Goal: Task Accomplishment & Management: Use online tool/utility

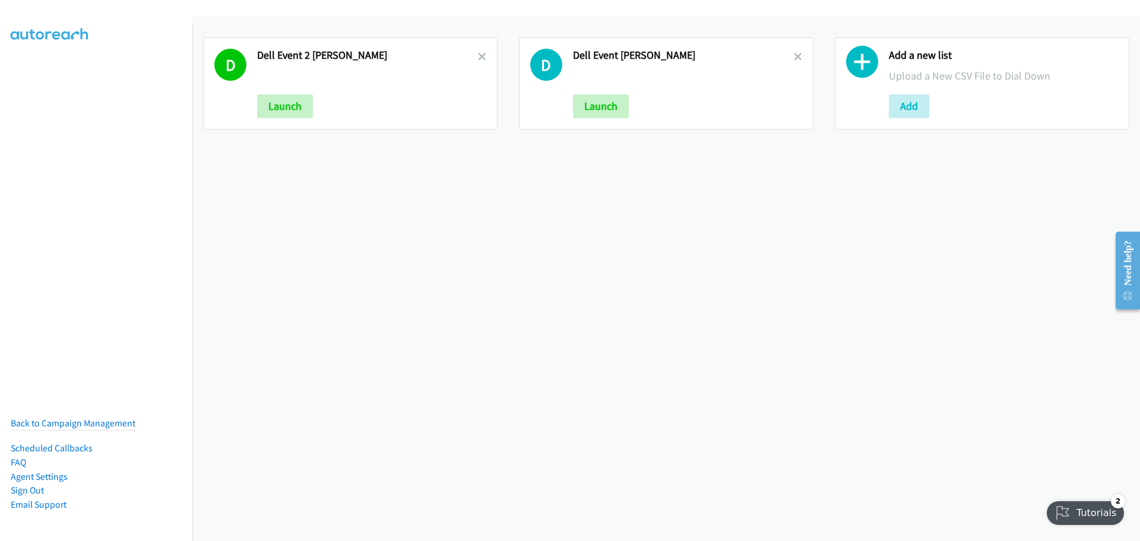
click at [854, 56] on icon at bounding box center [862, 65] width 32 height 32
click at [905, 107] on button "Add" at bounding box center [909, 106] width 40 height 24
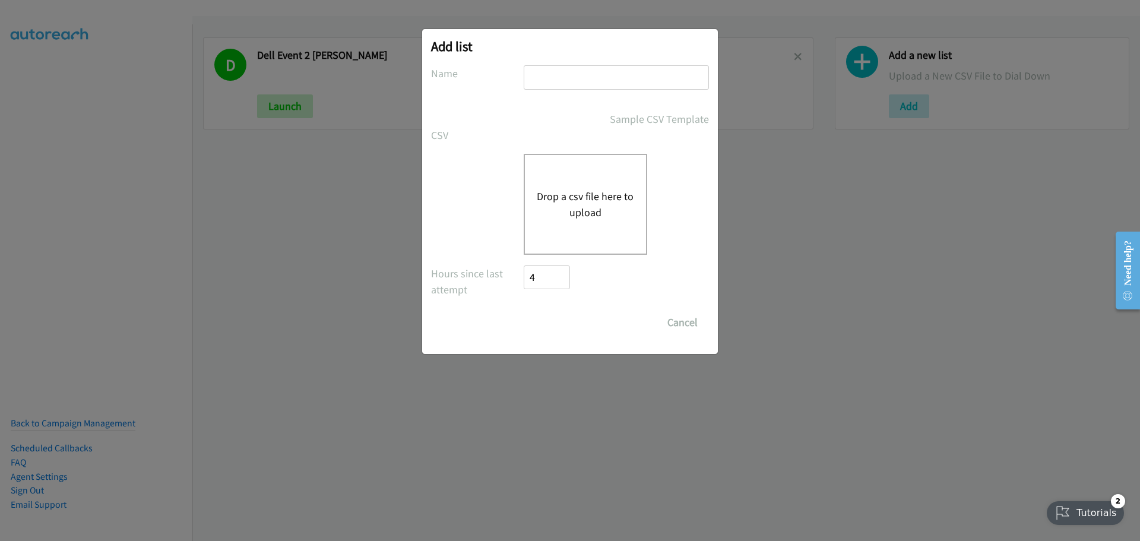
click at [589, 78] on input "text" at bounding box center [616, 77] width 185 height 24
type input "BROADBASE SG SPLIT 3 - [PERSON_NAME]"
click at [589, 218] on button "Drop a csv file here to upload" at bounding box center [585, 204] width 97 height 32
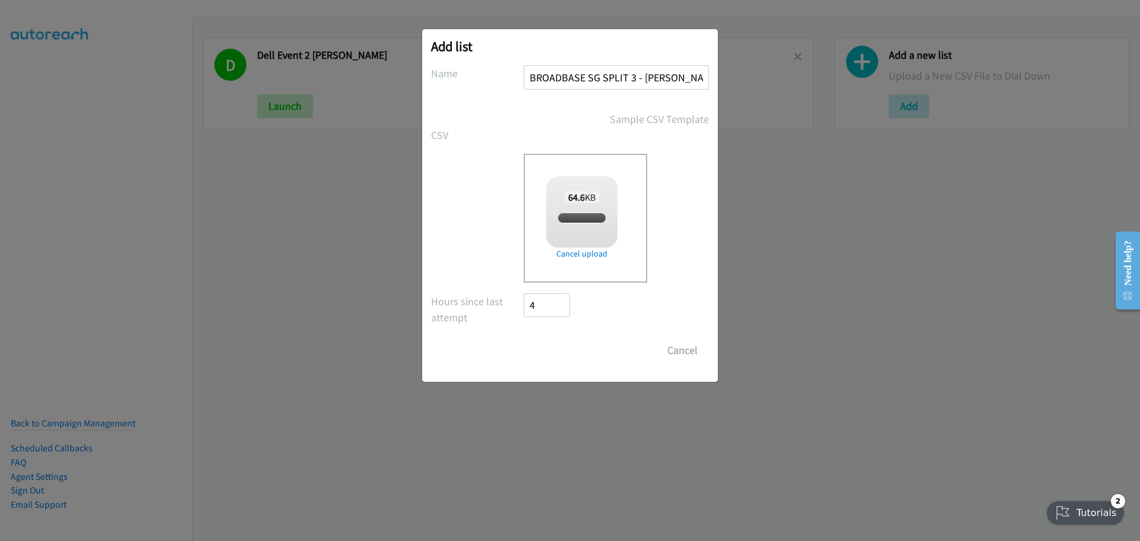
checkbox input "true"
click at [567, 354] on input "Save List" at bounding box center [555, 350] width 62 height 24
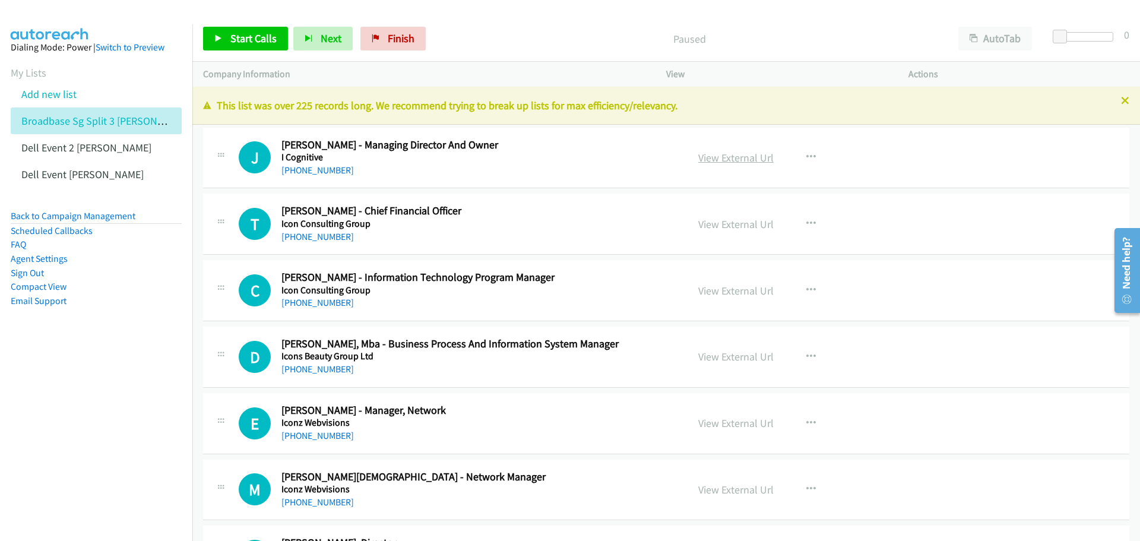
click at [728, 157] on link "View External Url" at bounding box center [735, 158] width 75 height 14
click at [242, 39] on span "Start Calls" at bounding box center [253, 38] width 46 height 14
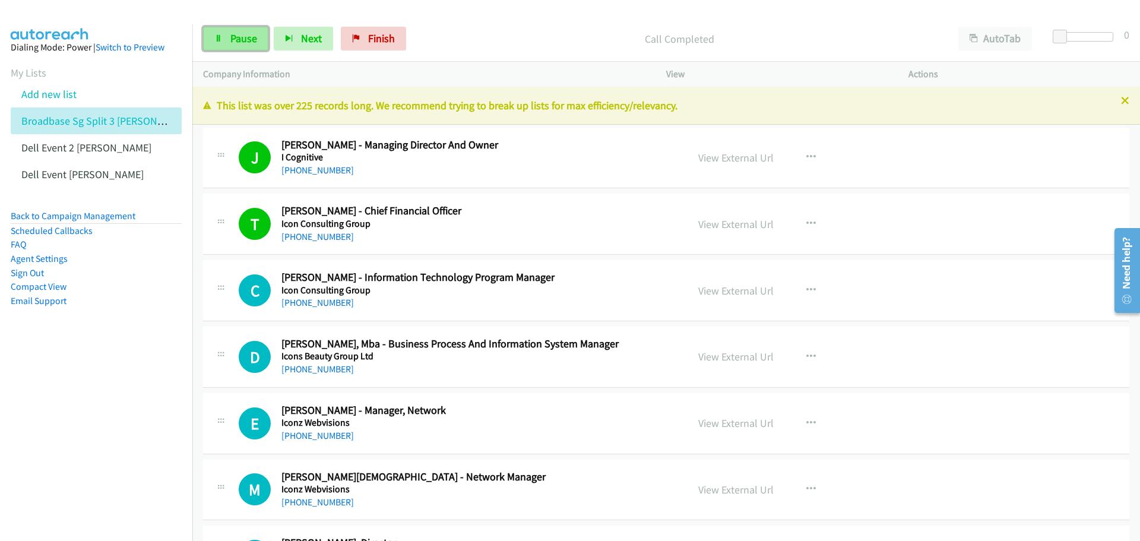
click at [247, 39] on span "Pause" at bounding box center [243, 38] width 27 height 14
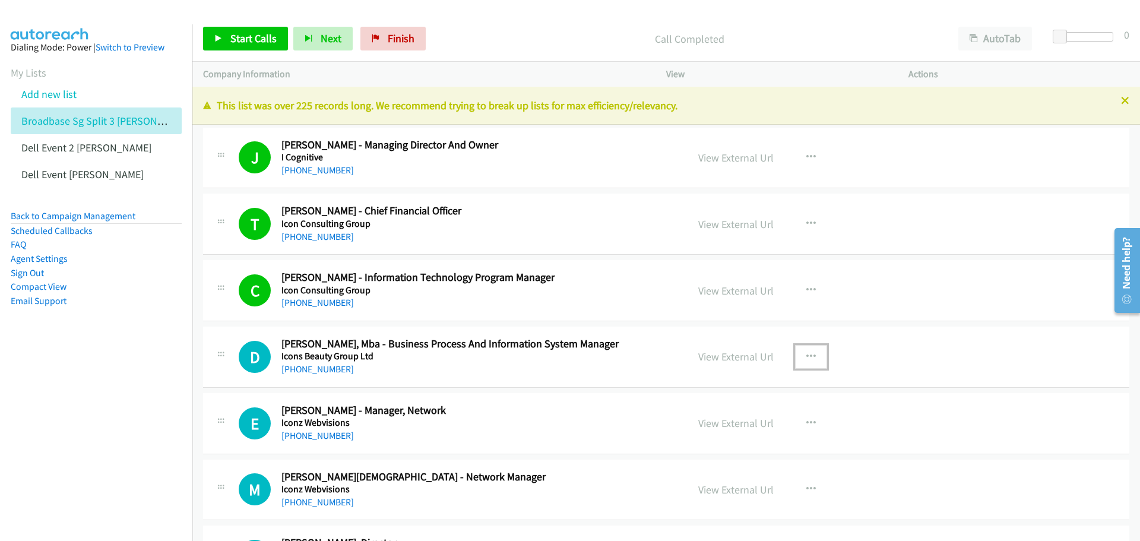
click at [808, 354] on icon "button" at bounding box center [810, 356] width 9 height 9
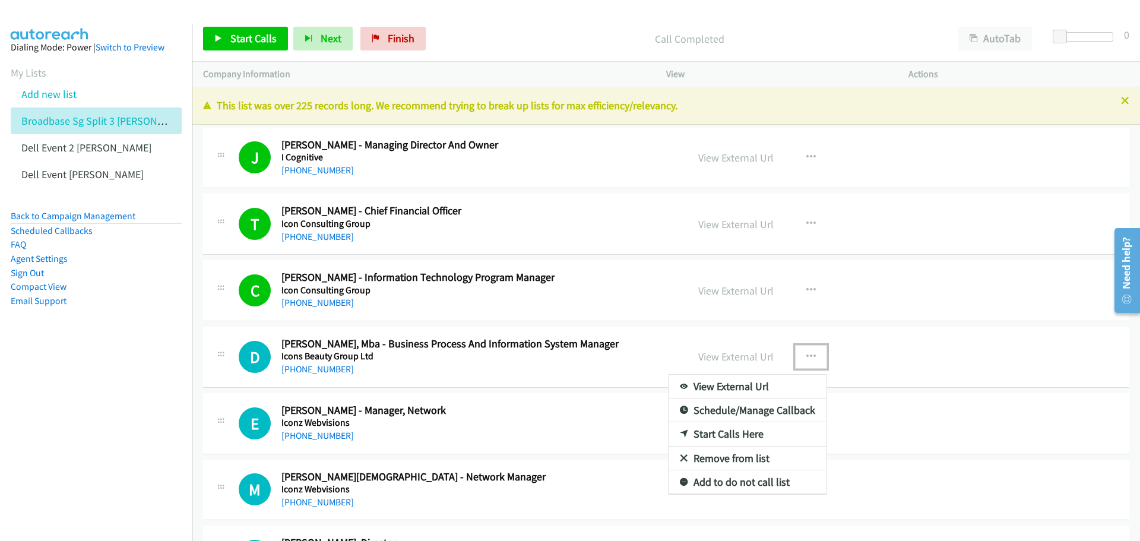
click at [746, 434] on link "Start Calls Here" at bounding box center [747, 434] width 158 height 24
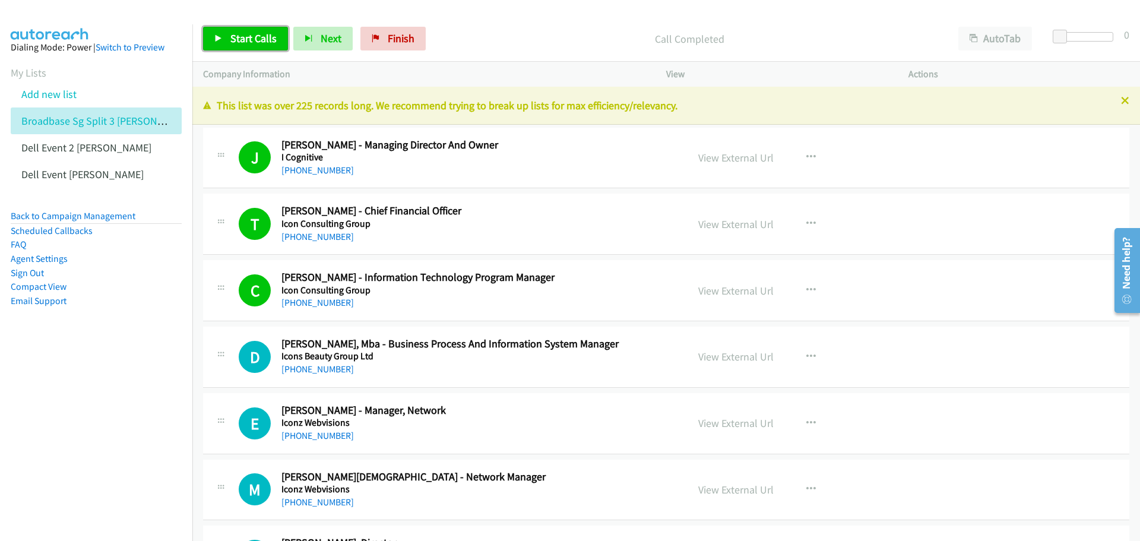
click at [245, 47] on link "Start Calls" at bounding box center [245, 39] width 85 height 24
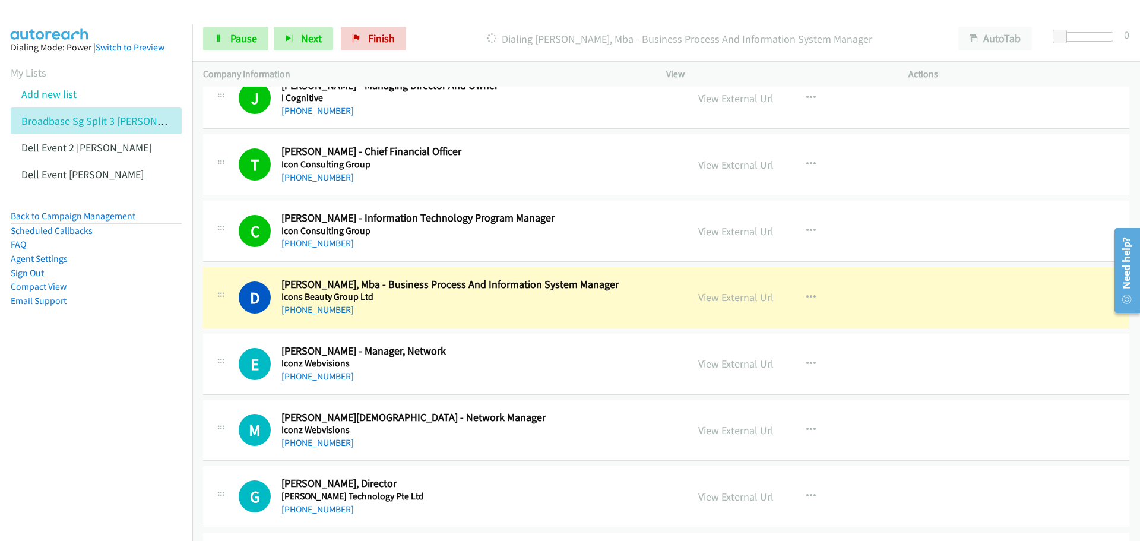
scroll to position [119, 0]
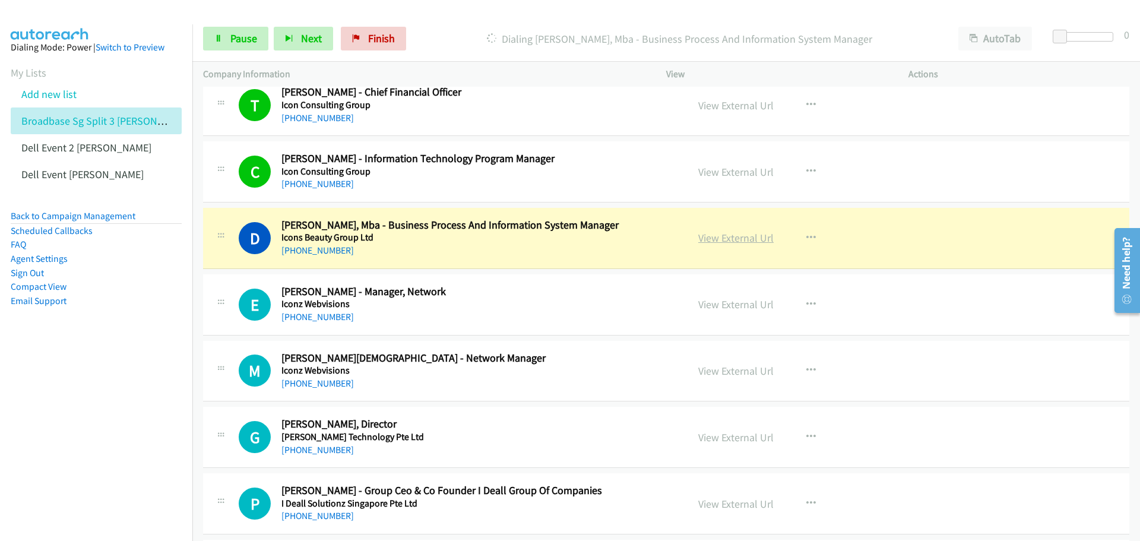
click at [722, 236] on link "View External Url" at bounding box center [735, 238] width 75 height 14
click at [232, 33] on span "Pause" at bounding box center [243, 38] width 27 height 14
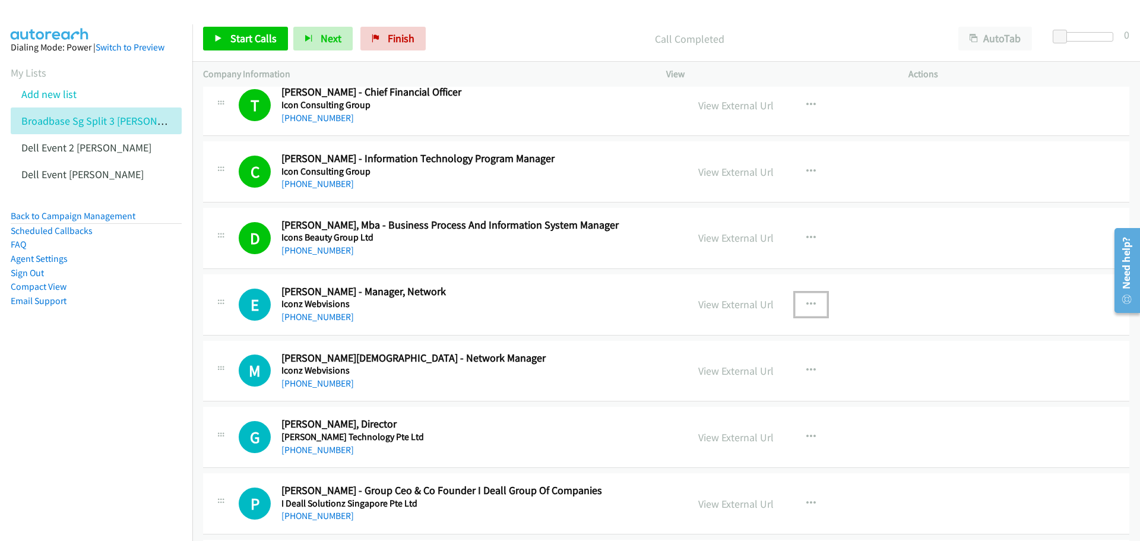
click at [806, 303] on icon "button" at bounding box center [810, 304] width 9 height 9
click at [781, 382] on link "Start Calls Here" at bounding box center [747, 382] width 158 height 24
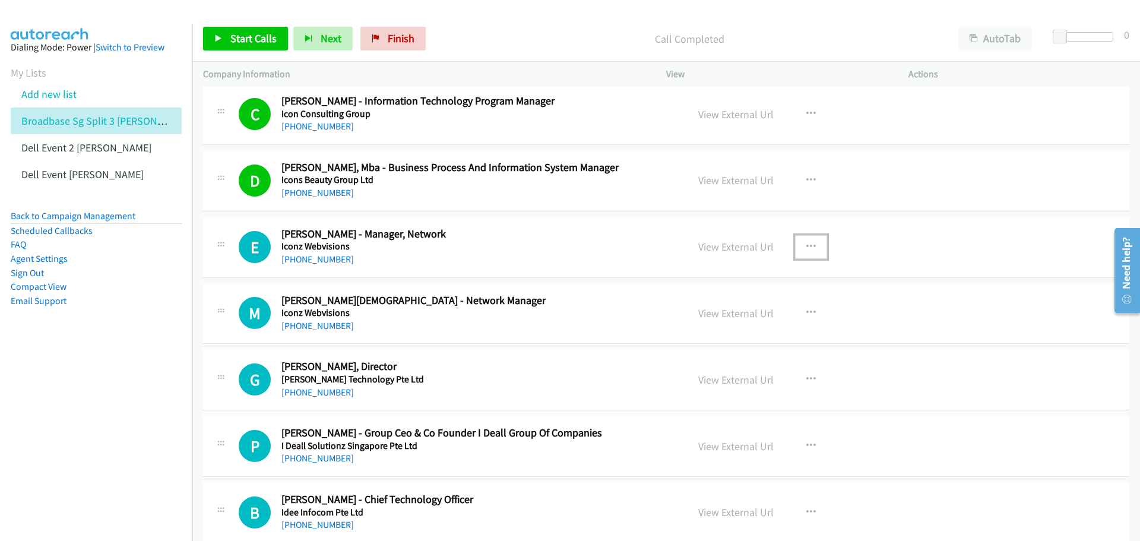
scroll to position [178, 0]
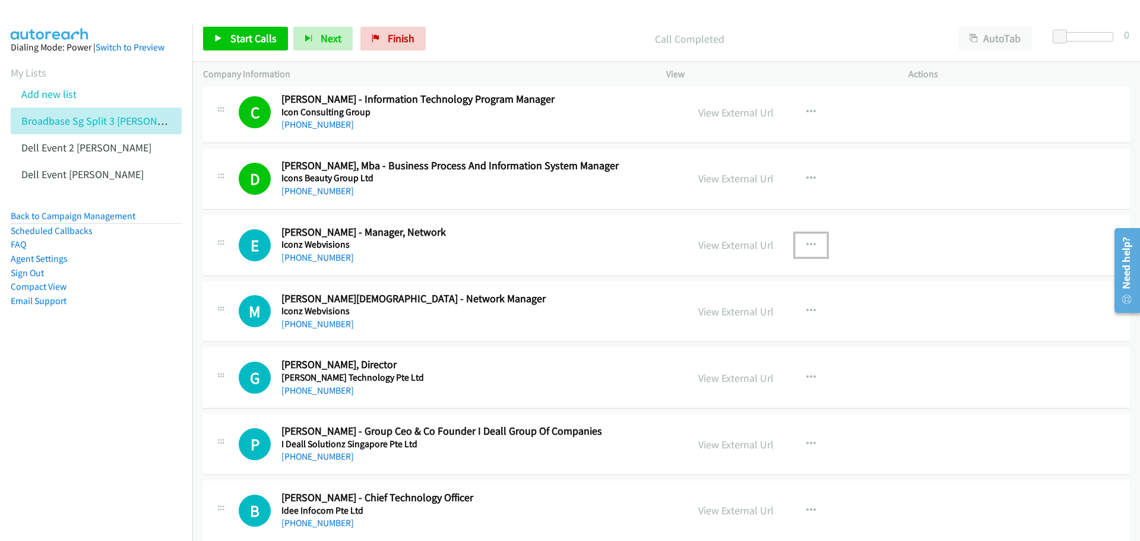
click at [806, 248] on icon "button" at bounding box center [810, 244] width 9 height 9
click at [769, 316] on link "Start Calls Here" at bounding box center [747, 322] width 158 height 24
click at [241, 37] on span "Start Calls" at bounding box center [253, 38] width 46 height 14
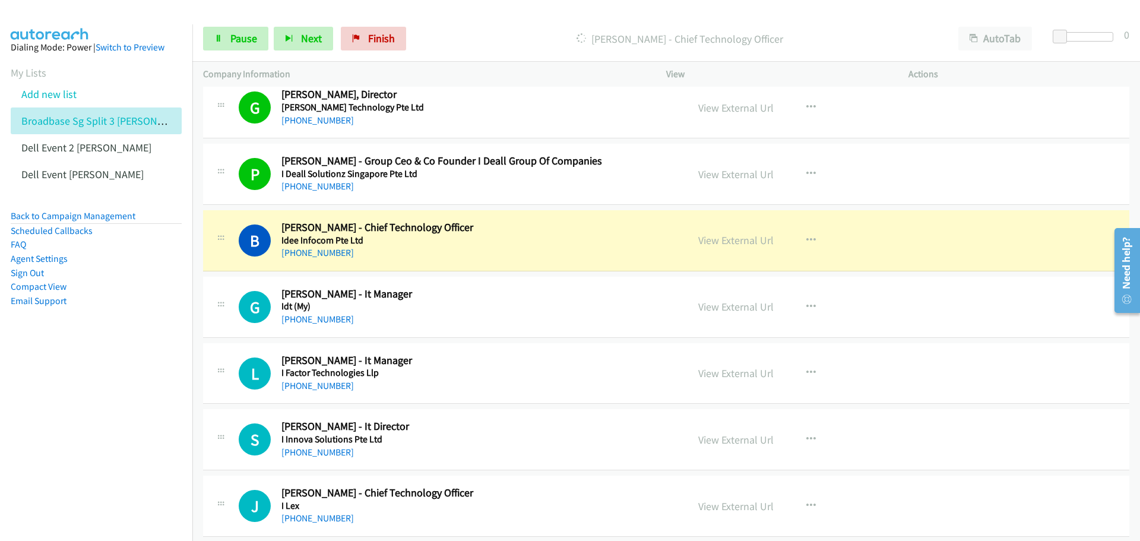
scroll to position [475, 0]
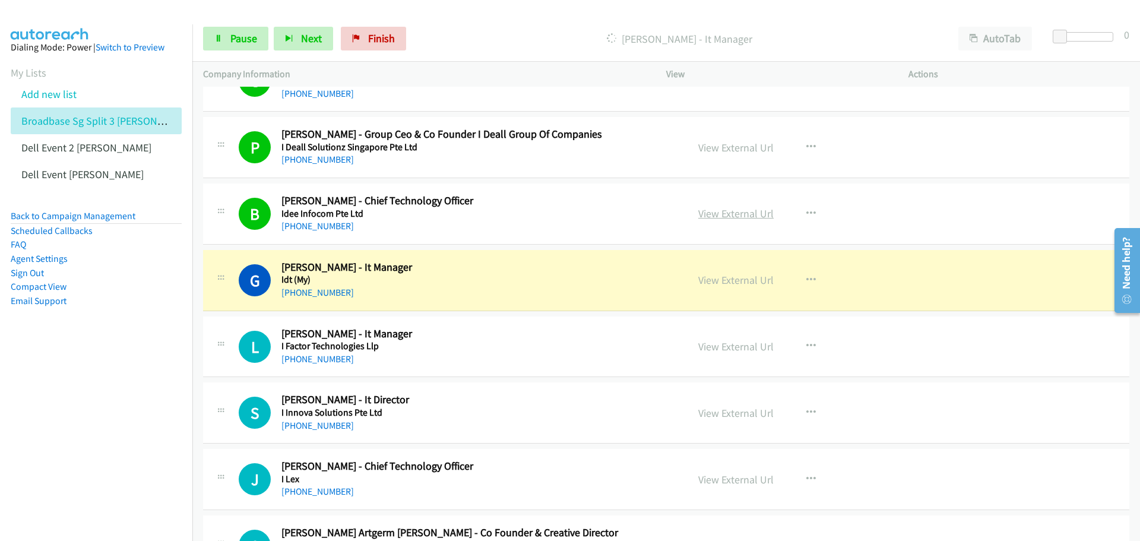
click at [719, 211] on link "View External Url" at bounding box center [735, 214] width 75 height 14
click at [223, 37] on link "Pause" at bounding box center [235, 39] width 65 height 24
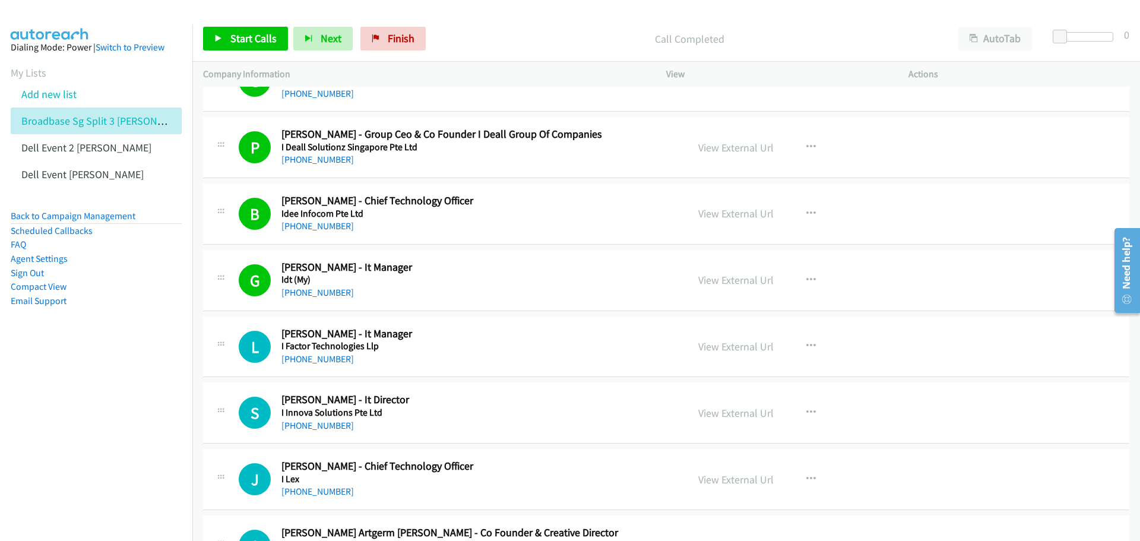
scroll to position [534, 0]
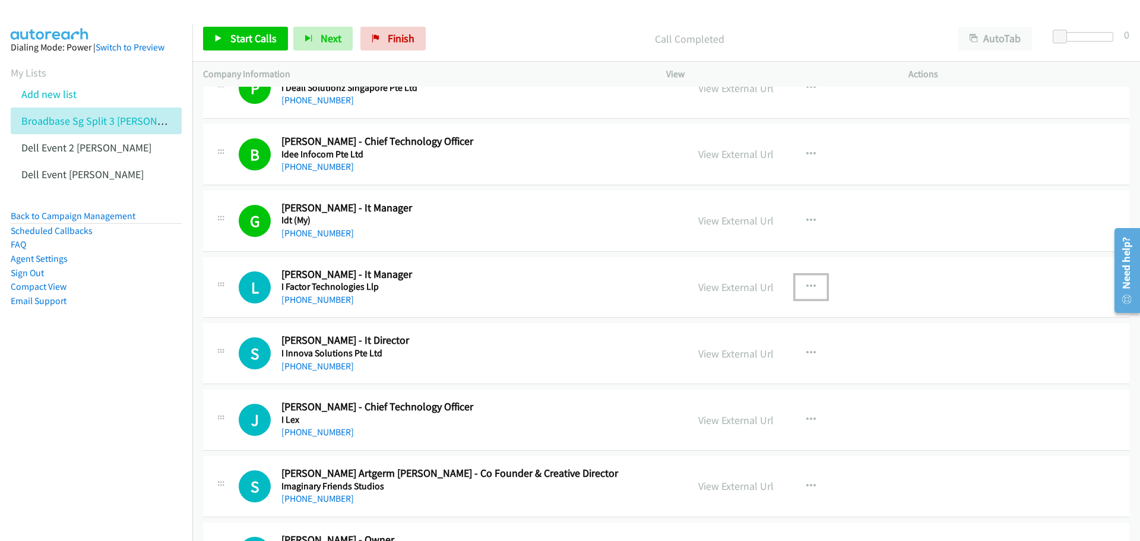
click at [806, 283] on icon "button" at bounding box center [810, 286] width 9 height 9
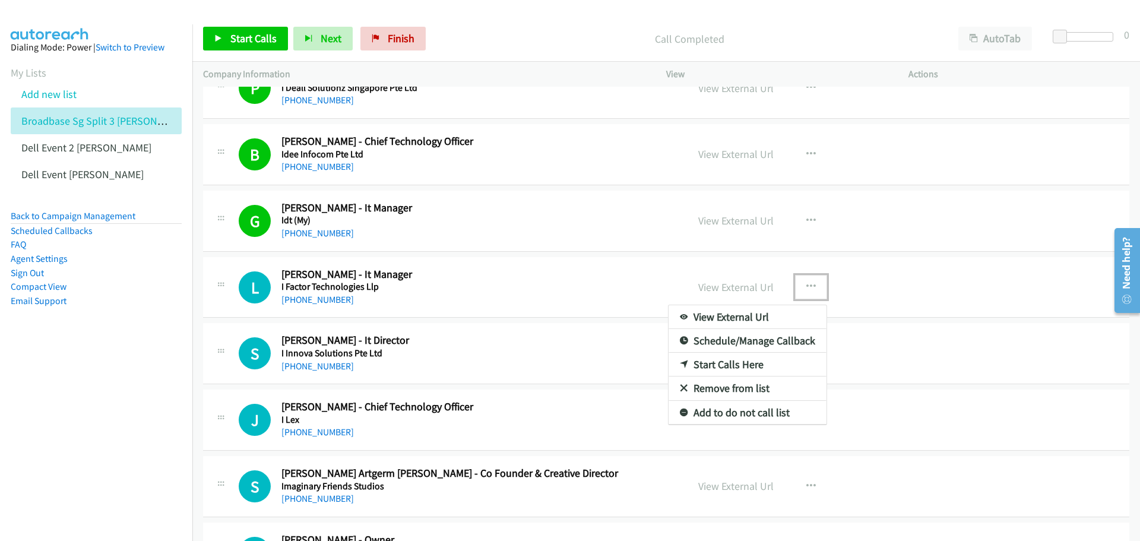
click at [765, 361] on link "Start Calls Here" at bounding box center [747, 365] width 158 height 24
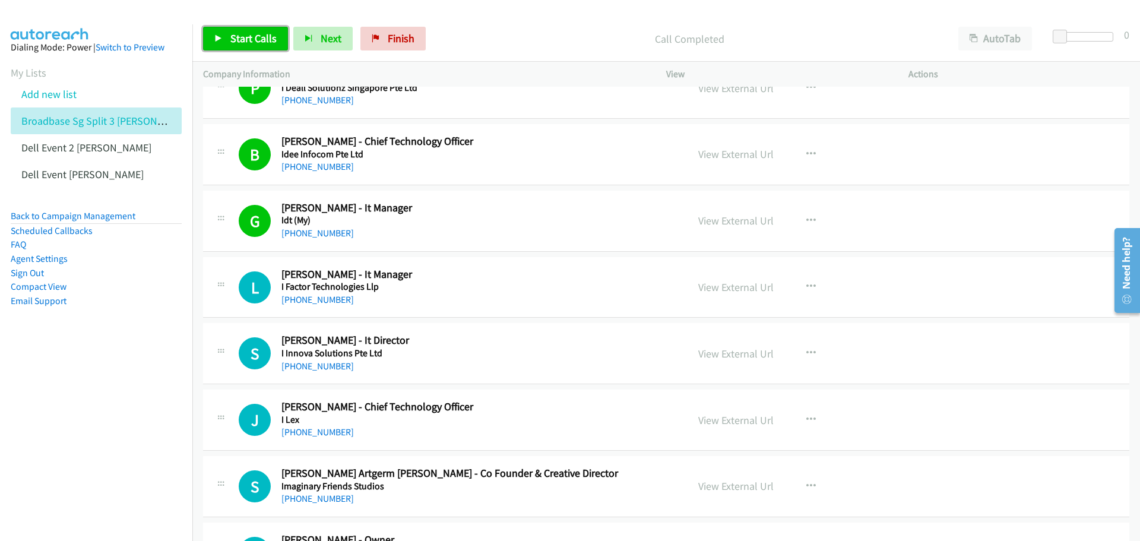
click at [239, 36] on span "Start Calls" at bounding box center [253, 38] width 46 height 14
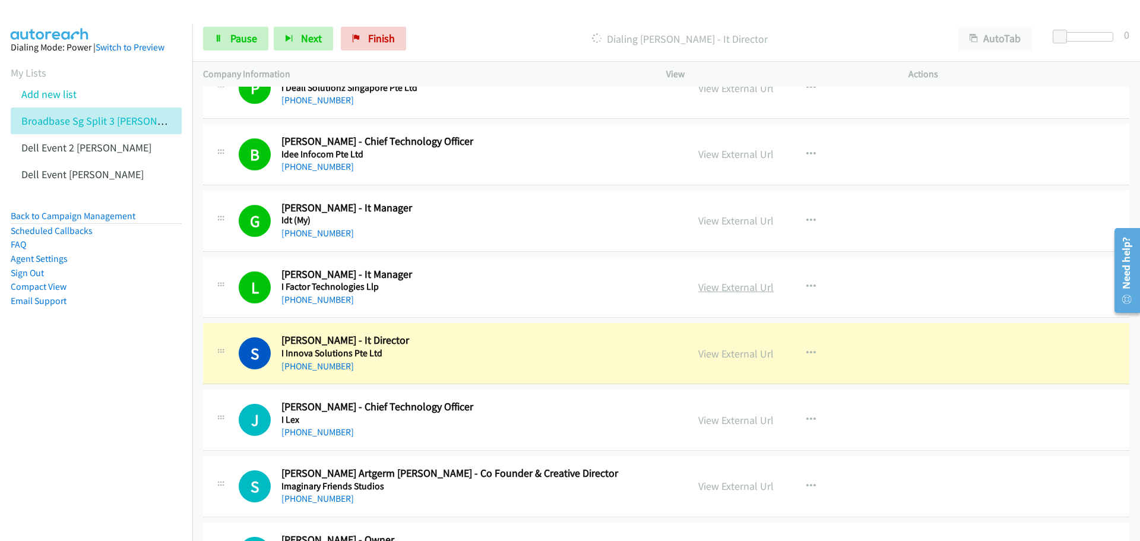
click at [737, 288] on link "View External Url" at bounding box center [735, 287] width 75 height 14
click at [231, 40] on span "Pause" at bounding box center [243, 38] width 27 height 14
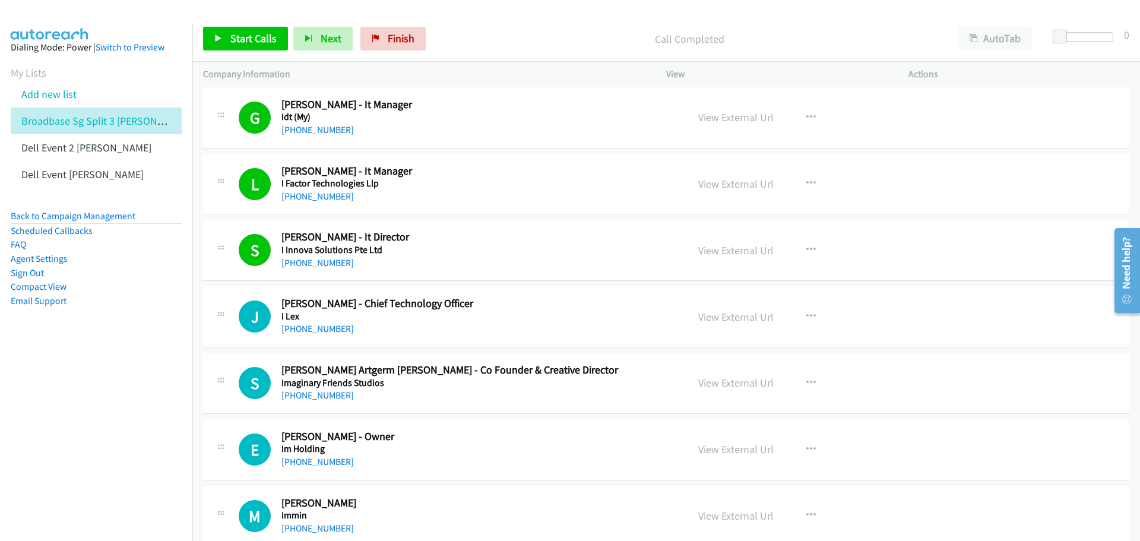
scroll to position [653, 0]
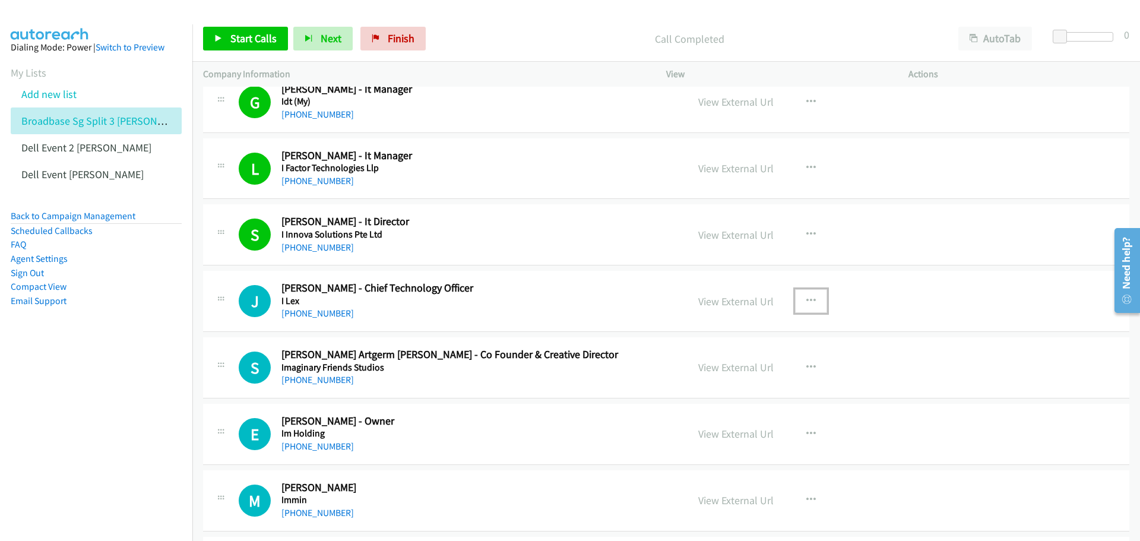
click at [806, 296] on icon "button" at bounding box center [810, 300] width 9 height 9
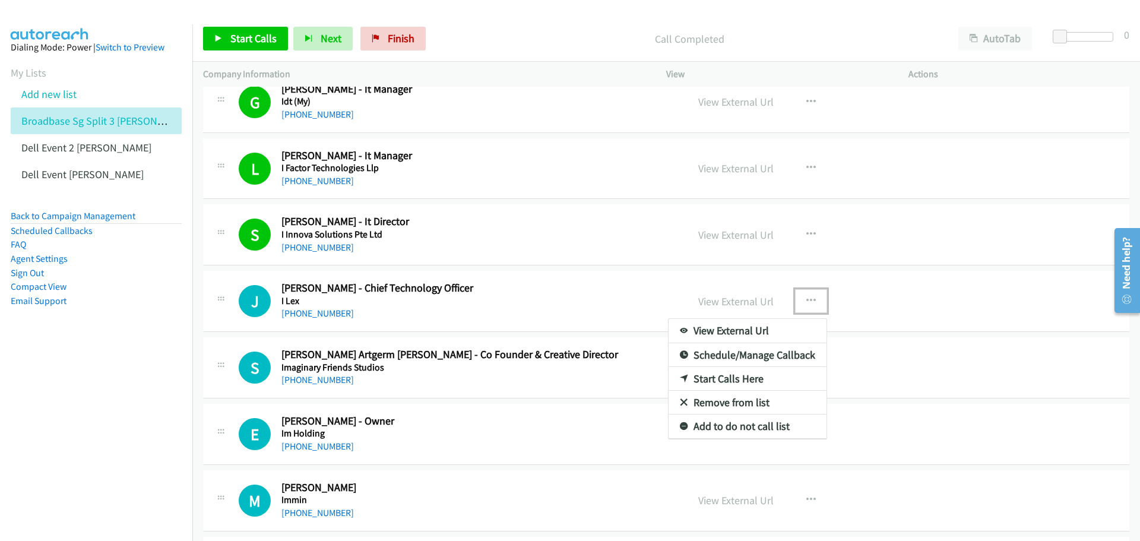
click at [746, 375] on link "Start Calls Here" at bounding box center [747, 379] width 158 height 24
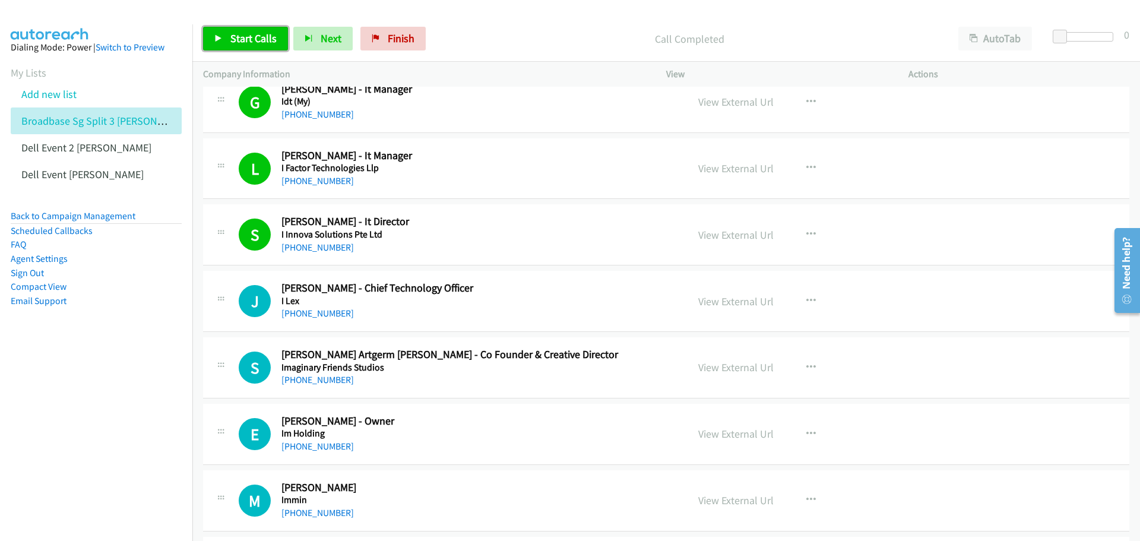
click at [246, 35] on span "Start Calls" at bounding box center [253, 38] width 46 height 14
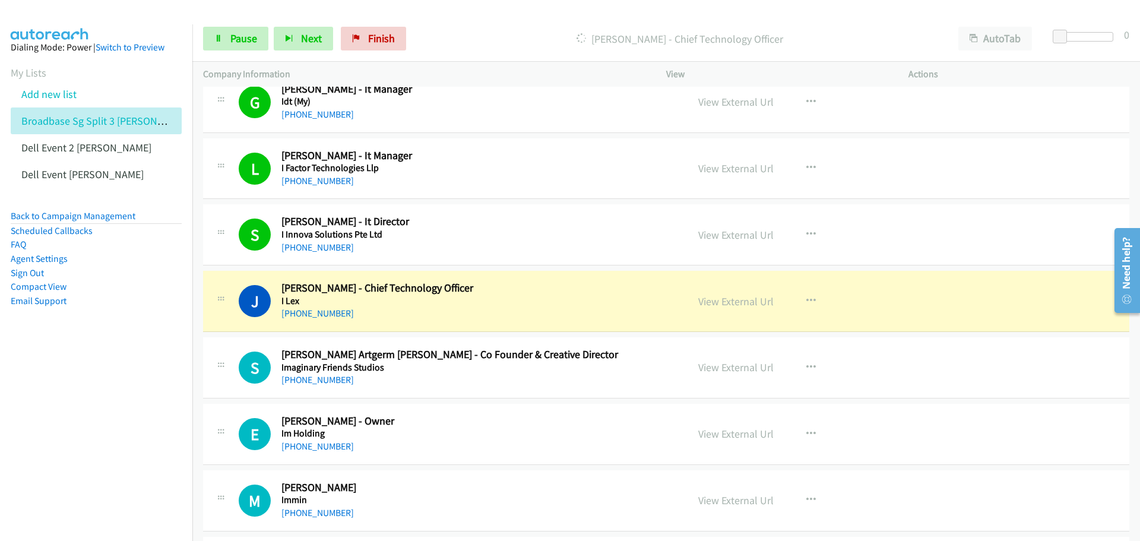
scroll to position [712, 0]
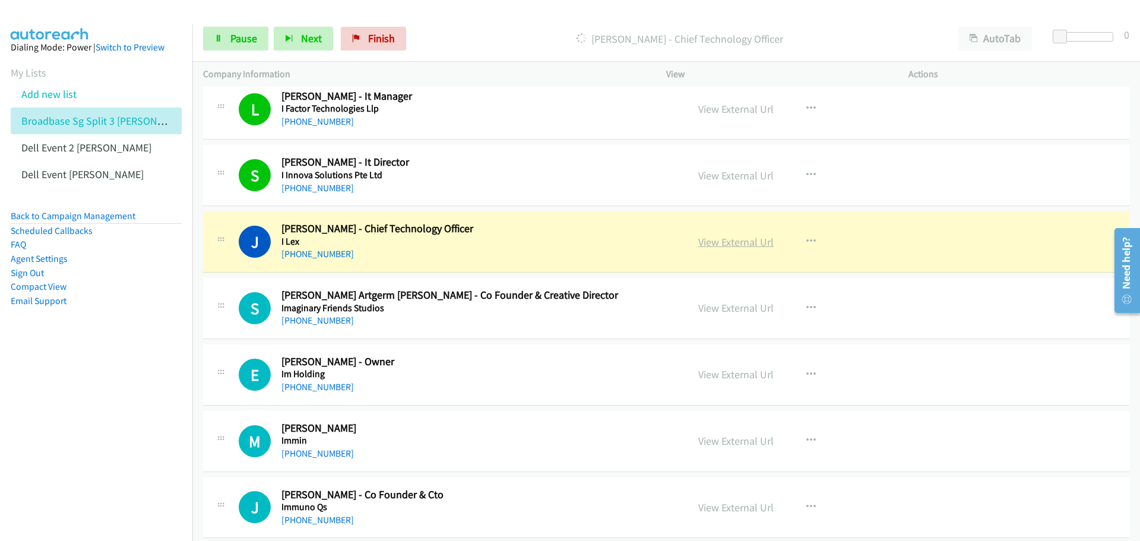
click at [745, 245] on link "View External Url" at bounding box center [735, 242] width 75 height 14
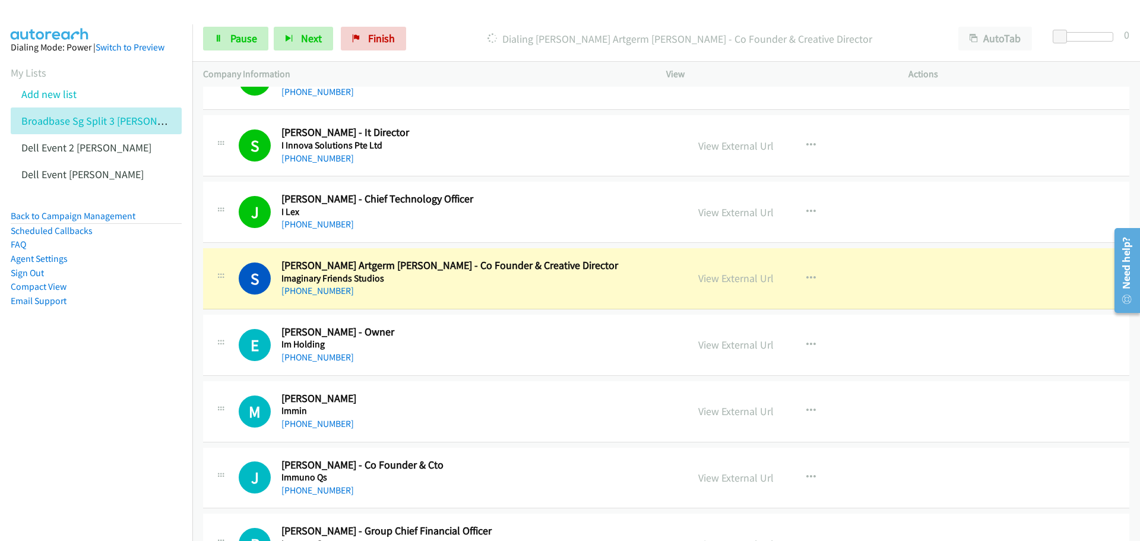
scroll to position [772, 0]
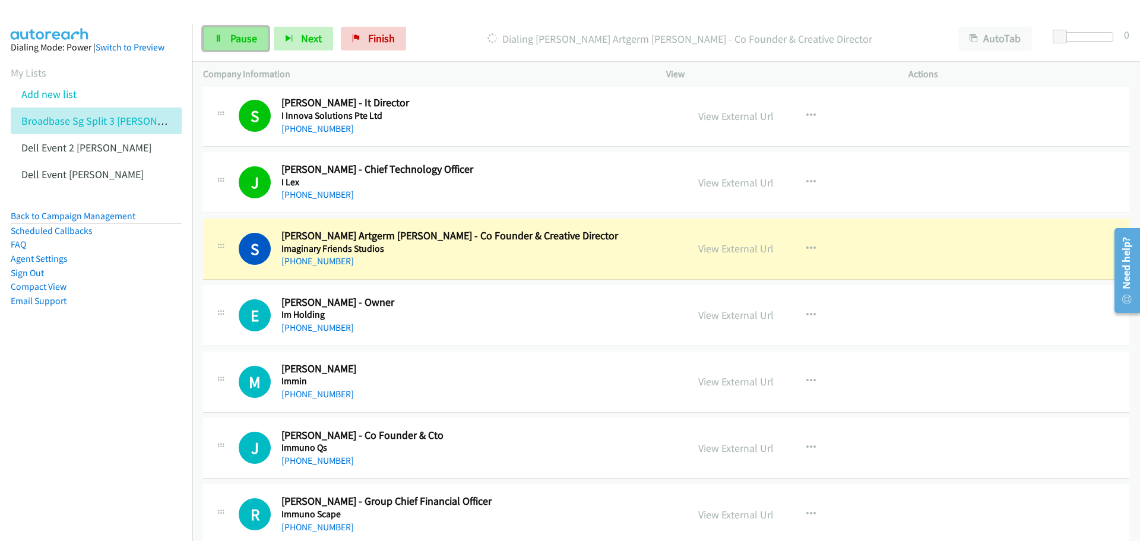
click at [243, 43] on span "Pause" at bounding box center [243, 38] width 27 height 14
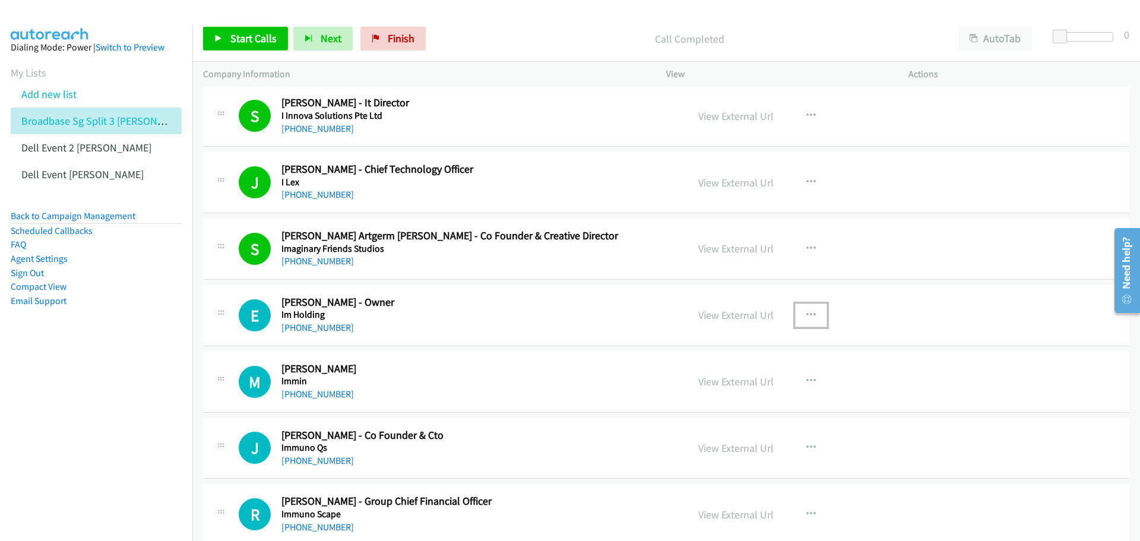
click at [806, 313] on icon "button" at bounding box center [810, 314] width 9 height 9
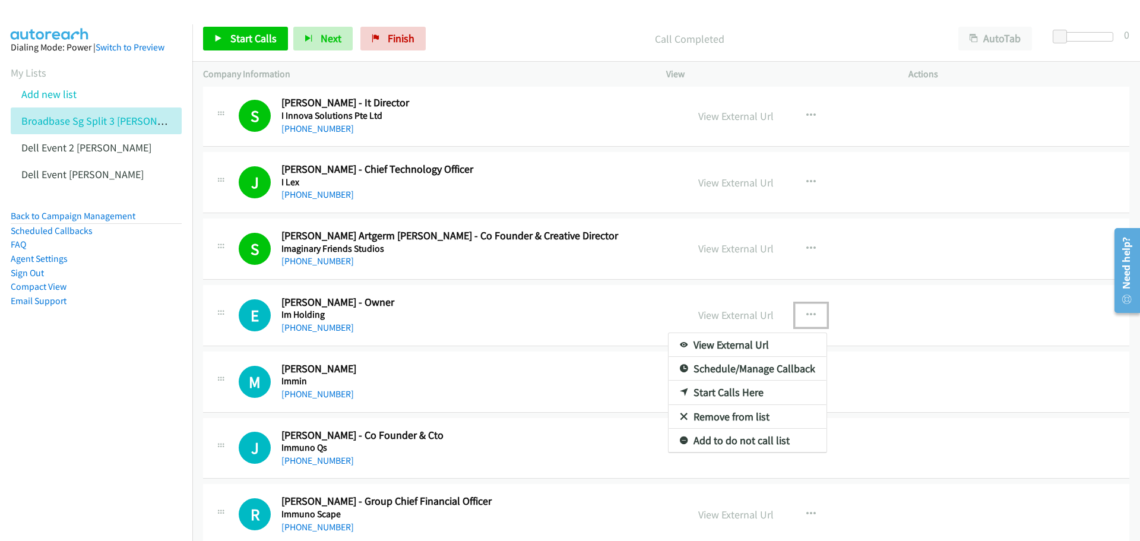
click at [754, 393] on link "Start Calls Here" at bounding box center [747, 392] width 158 height 24
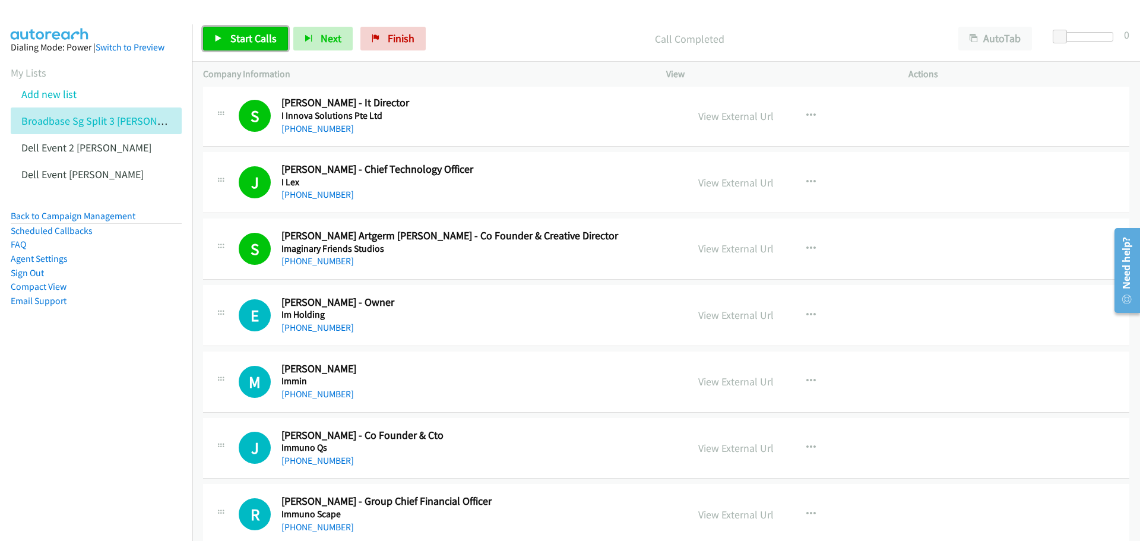
click at [245, 34] on span "Start Calls" at bounding box center [253, 38] width 46 height 14
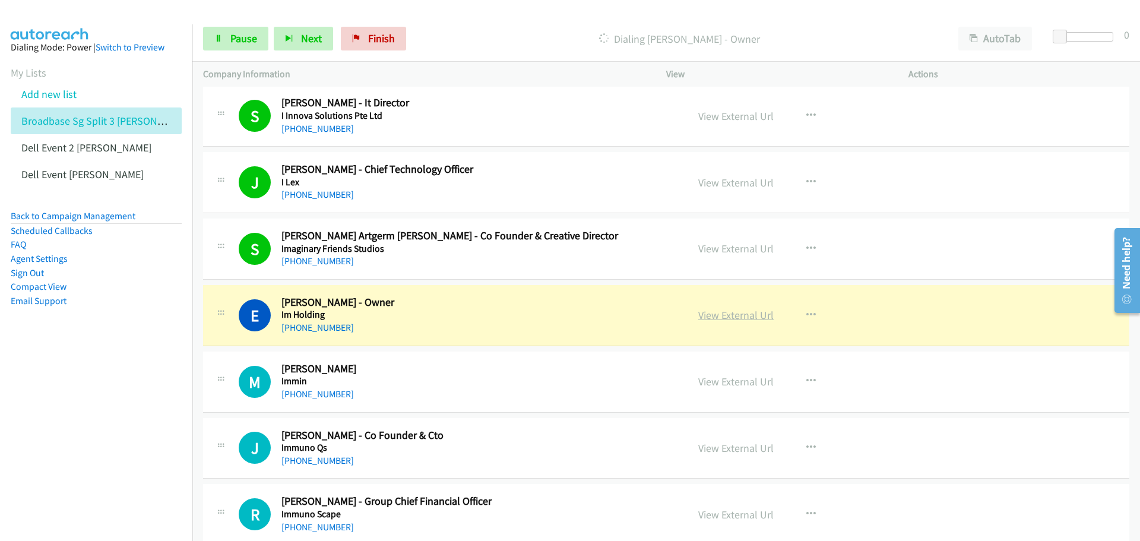
click at [722, 319] on link "View External Url" at bounding box center [735, 315] width 75 height 14
click at [234, 36] on span "Pause" at bounding box center [243, 38] width 27 height 14
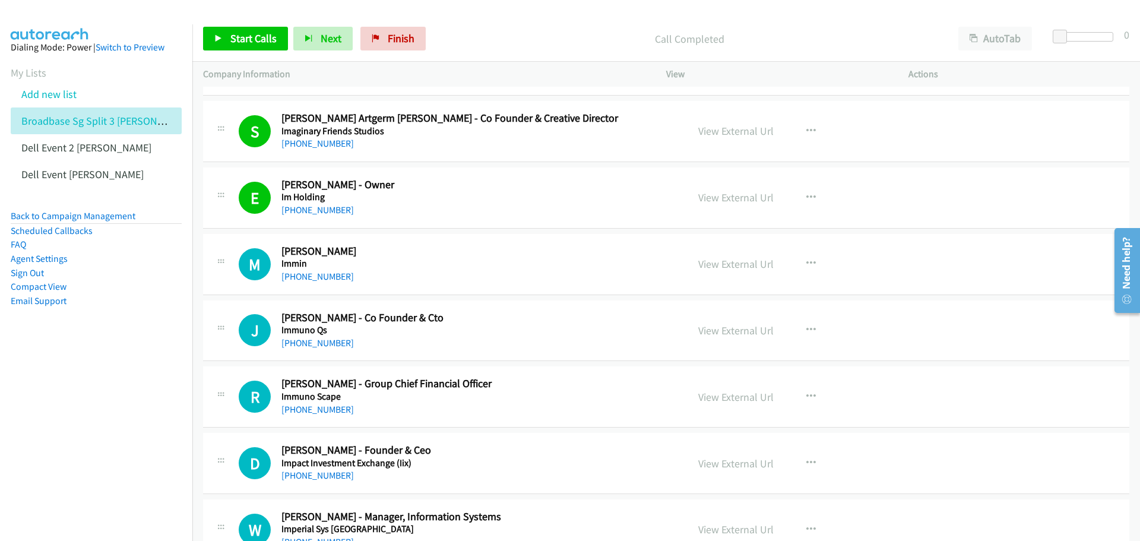
scroll to position [890, 0]
click at [806, 263] on icon "button" at bounding box center [810, 262] width 9 height 9
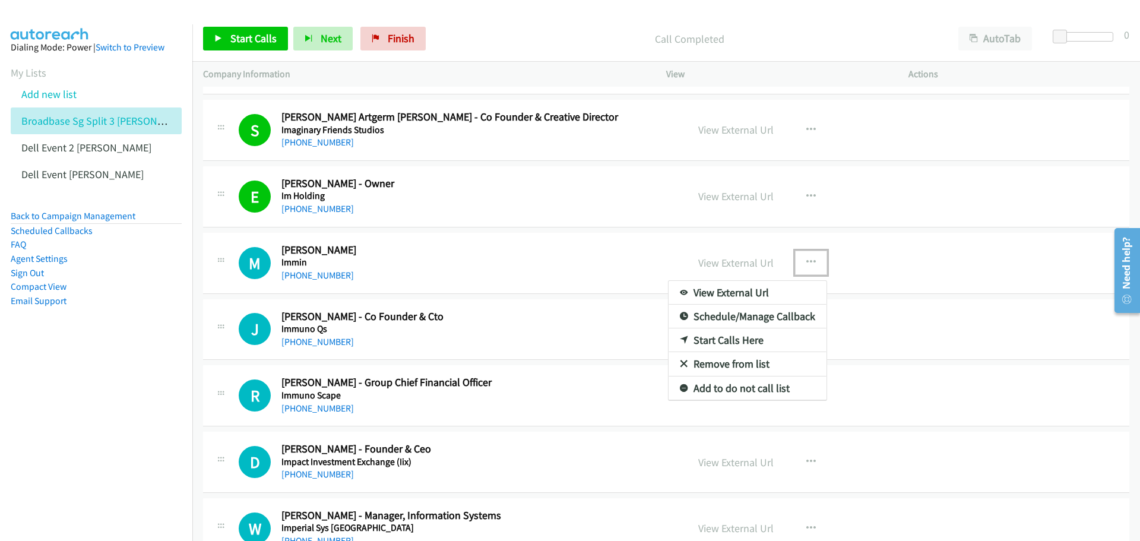
click at [778, 339] on link "Start Calls Here" at bounding box center [747, 340] width 158 height 24
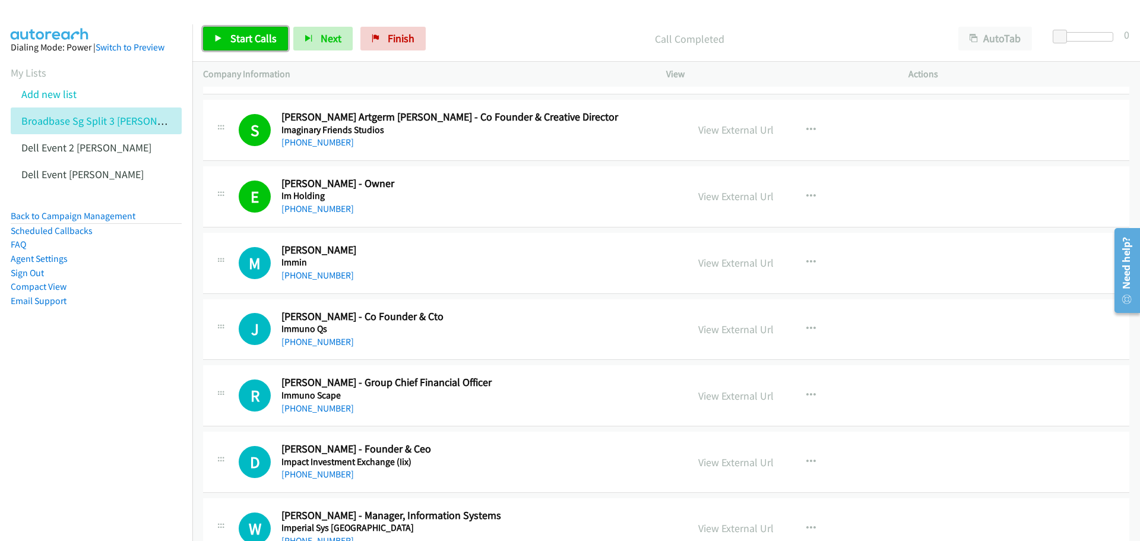
click at [250, 40] on span "Start Calls" at bounding box center [253, 38] width 46 height 14
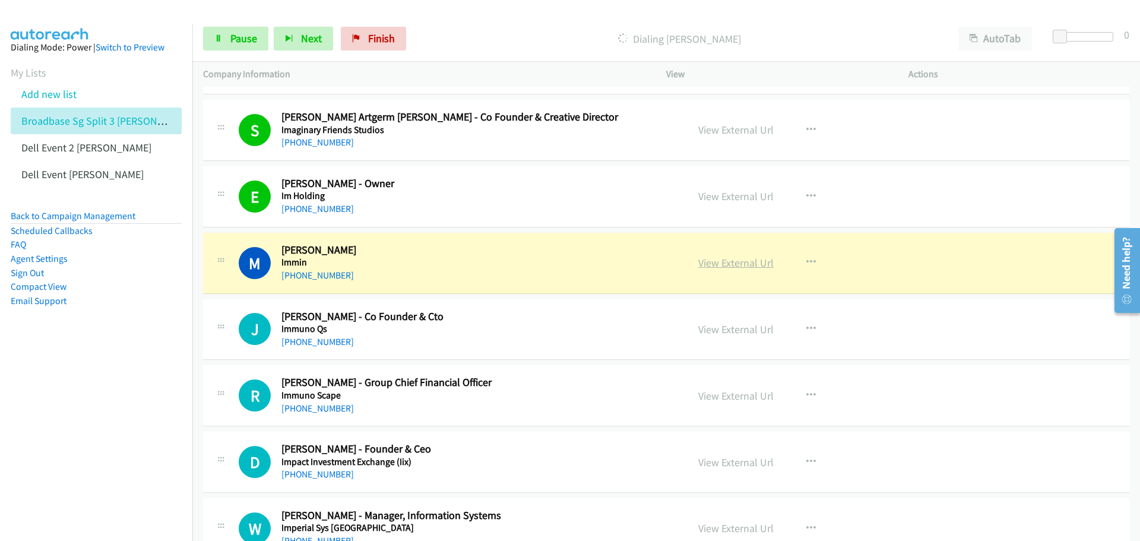
click at [741, 266] on link "View External Url" at bounding box center [735, 263] width 75 height 14
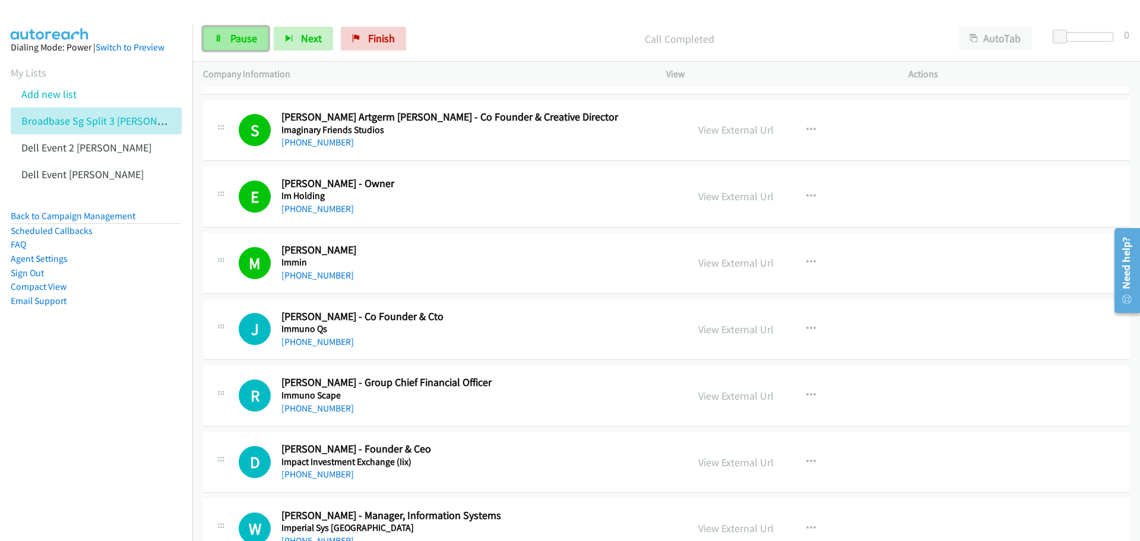
click at [236, 39] on span "Pause" at bounding box center [243, 38] width 27 height 14
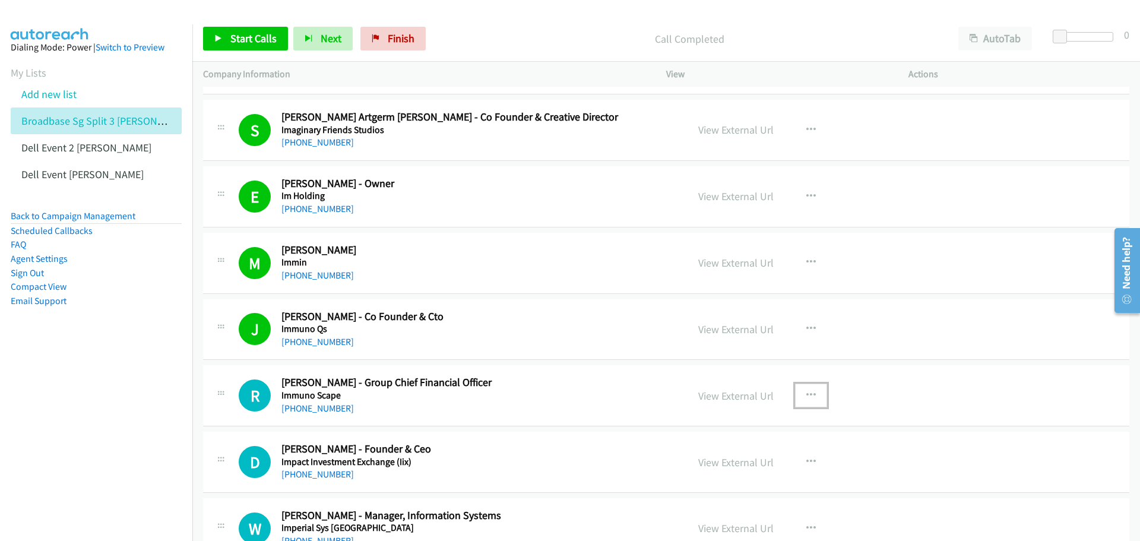
click at [806, 394] on icon "button" at bounding box center [810, 395] width 9 height 9
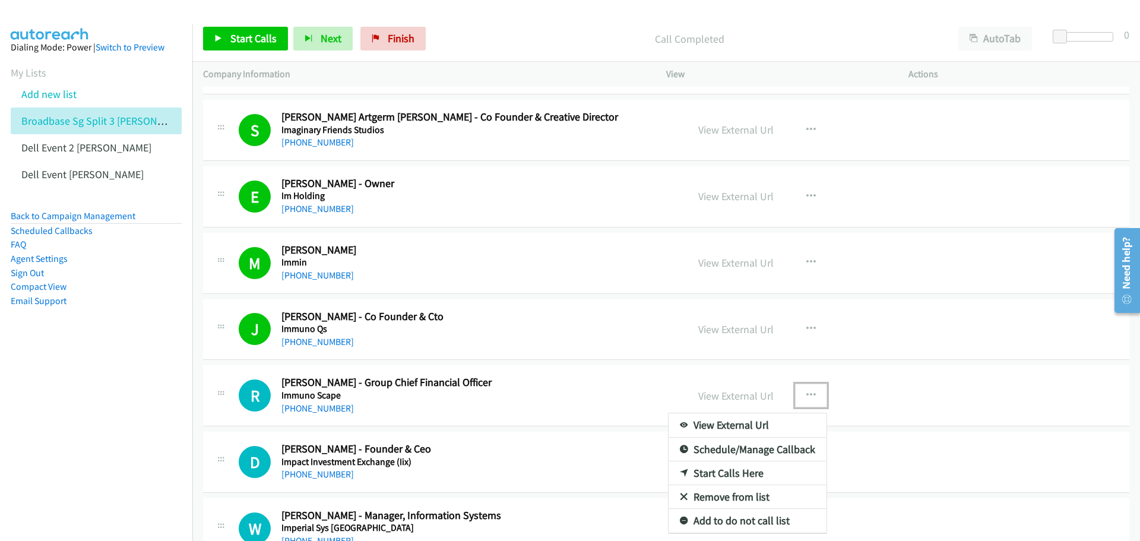
click at [729, 478] on link "Start Calls Here" at bounding box center [747, 473] width 158 height 24
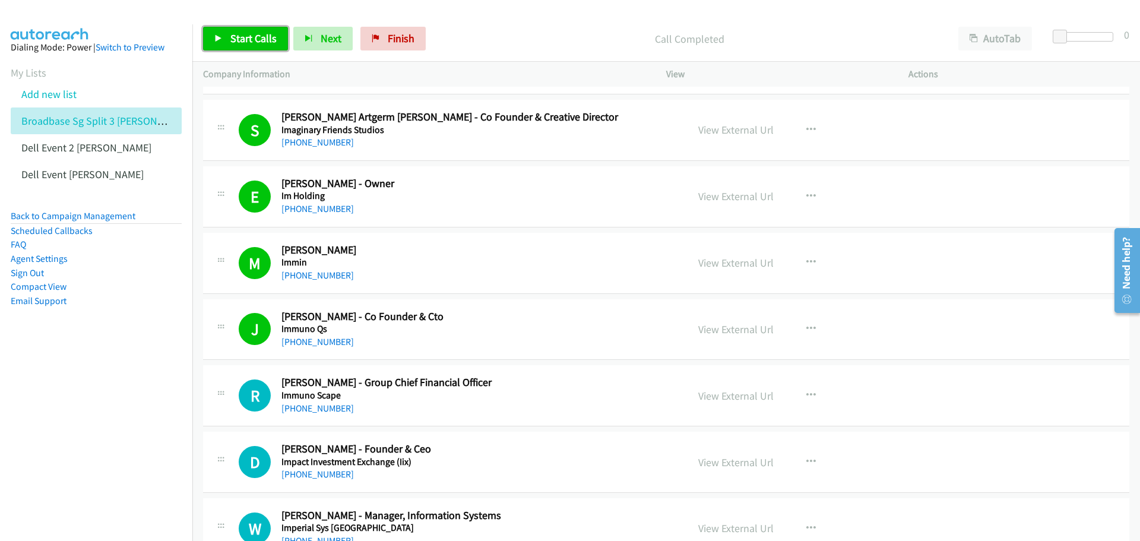
click at [229, 37] on link "Start Calls" at bounding box center [245, 39] width 85 height 24
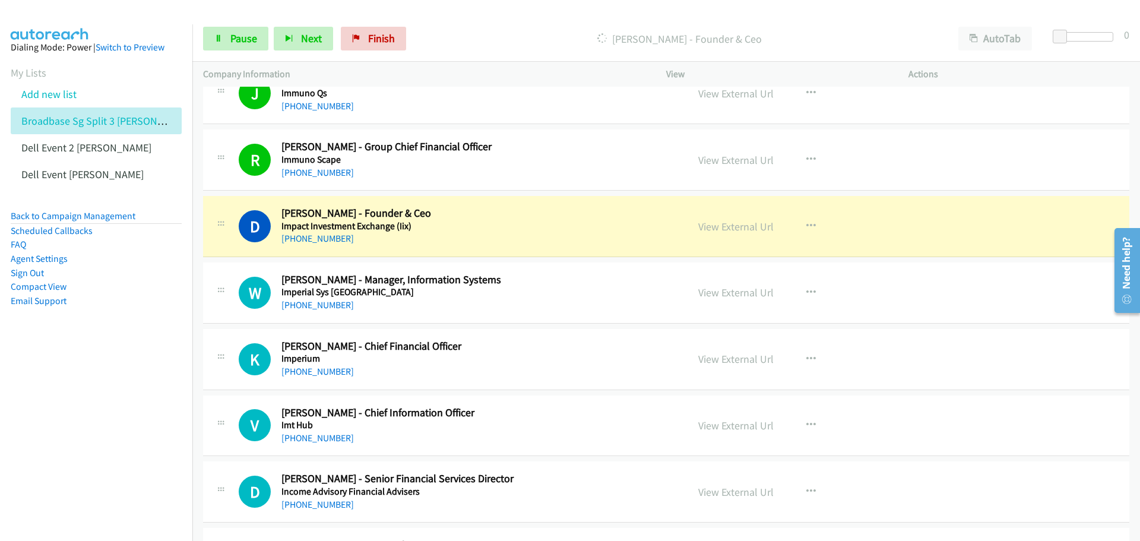
scroll to position [1128, 0]
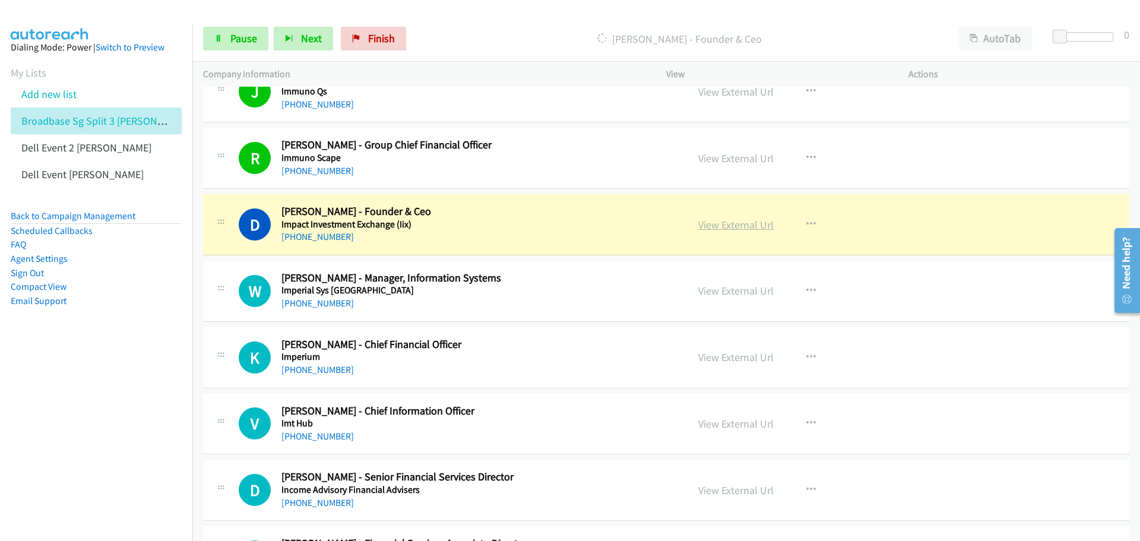
click at [738, 221] on link "View External Url" at bounding box center [735, 225] width 75 height 14
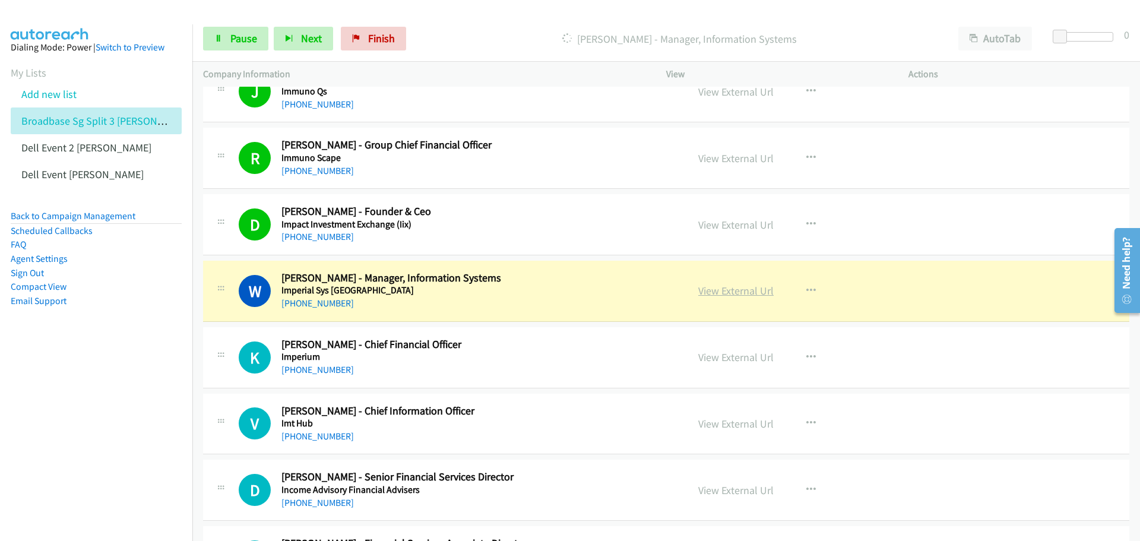
click at [719, 287] on link "View External Url" at bounding box center [735, 291] width 75 height 14
click at [224, 37] on link "Pause" at bounding box center [235, 39] width 65 height 24
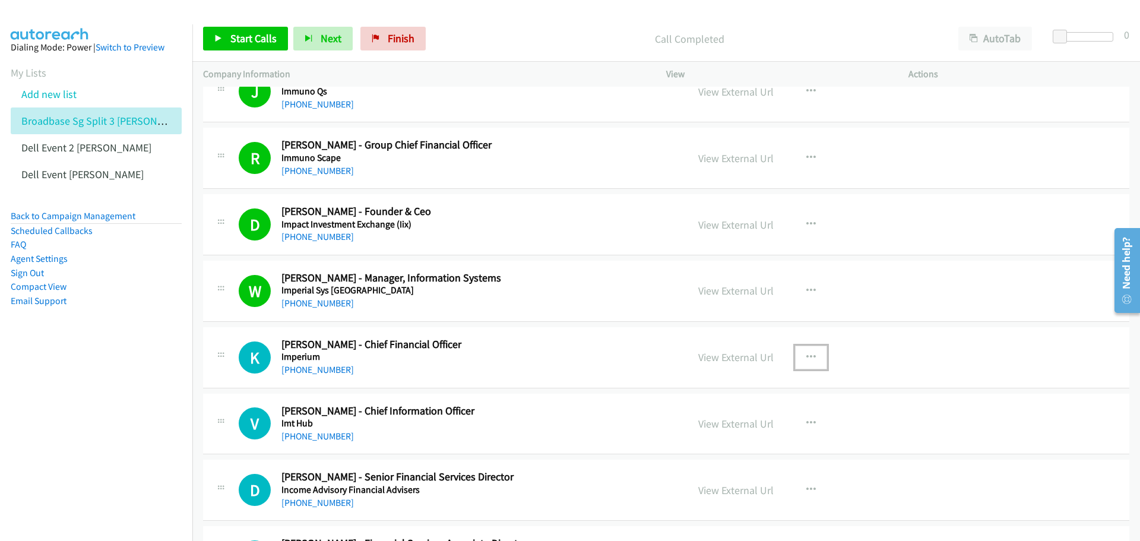
click at [800, 353] on button "button" at bounding box center [811, 357] width 32 height 24
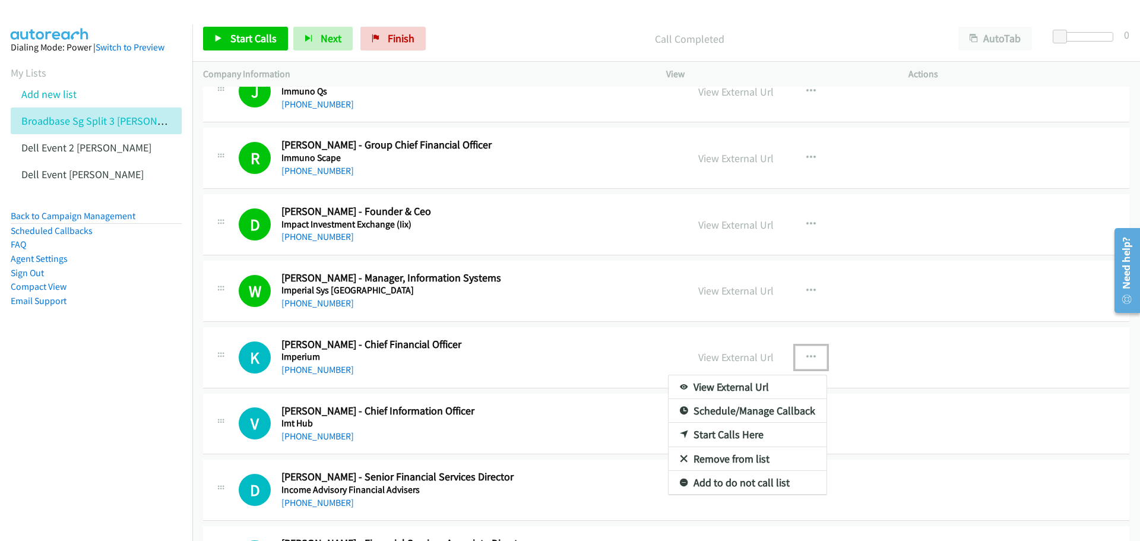
click at [740, 433] on link "Start Calls Here" at bounding box center [747, 435] width 158 height 24
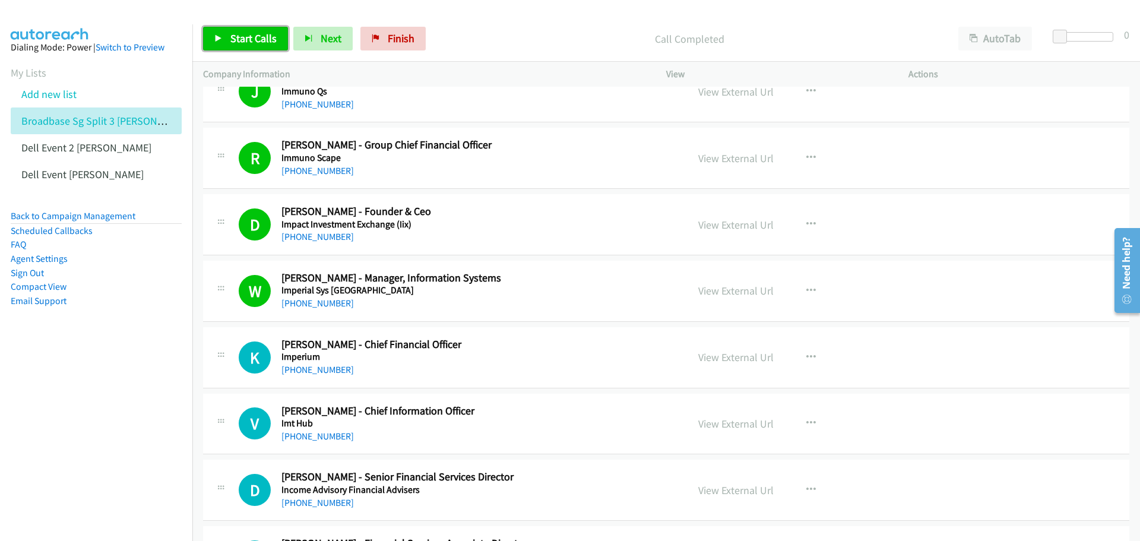
click at [255, 39] on span "Start Calls" at bounding box center [253, 38] width 46 height 14
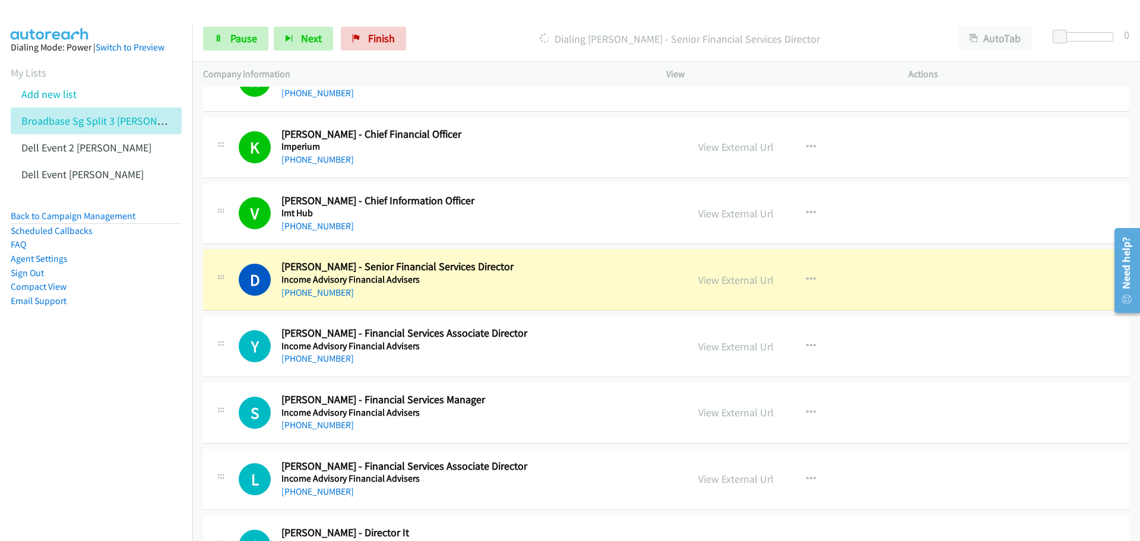
scroll to position [1365, 0]
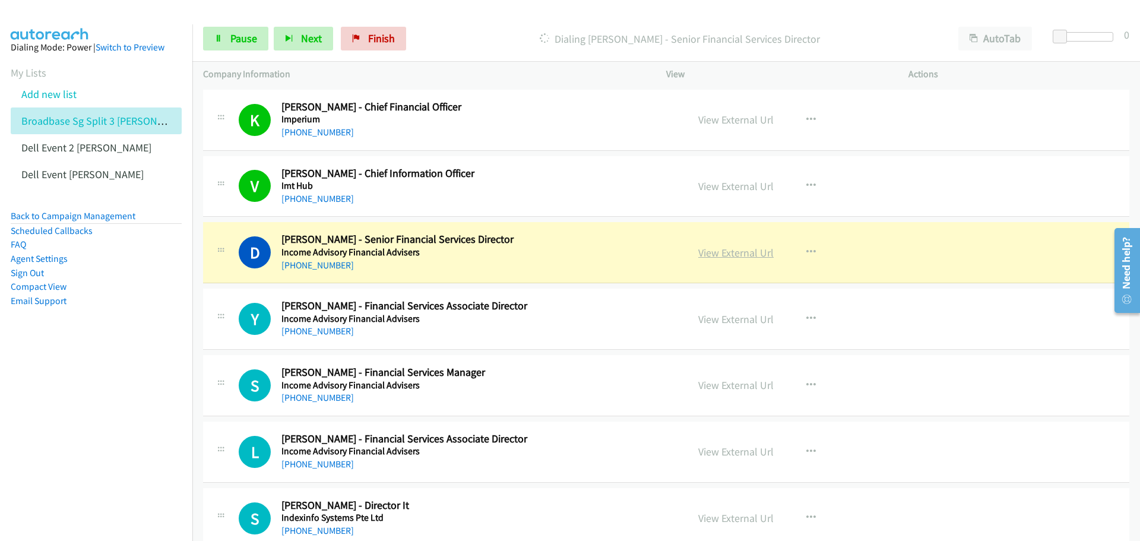
click at [711, 256] on link "View External Url" at bounding box center [735, 253] width 75 height 14
click at [245, 41] on span "Pause" at bounding box center [243, 38] width 27 height 14
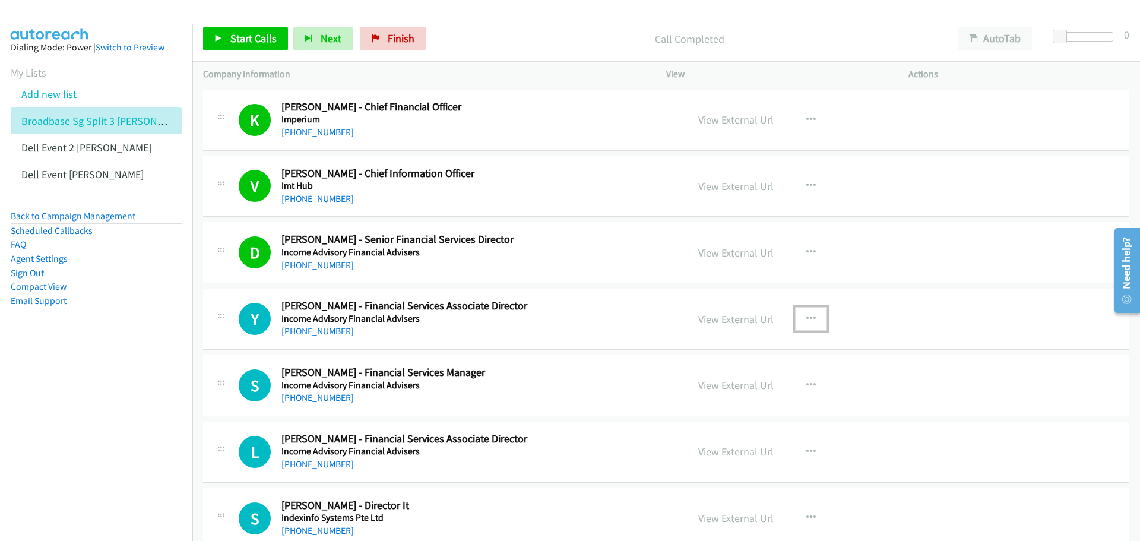
click at [806, 318] on icon "button" at bounding box center [810, 318] width 9 height 9
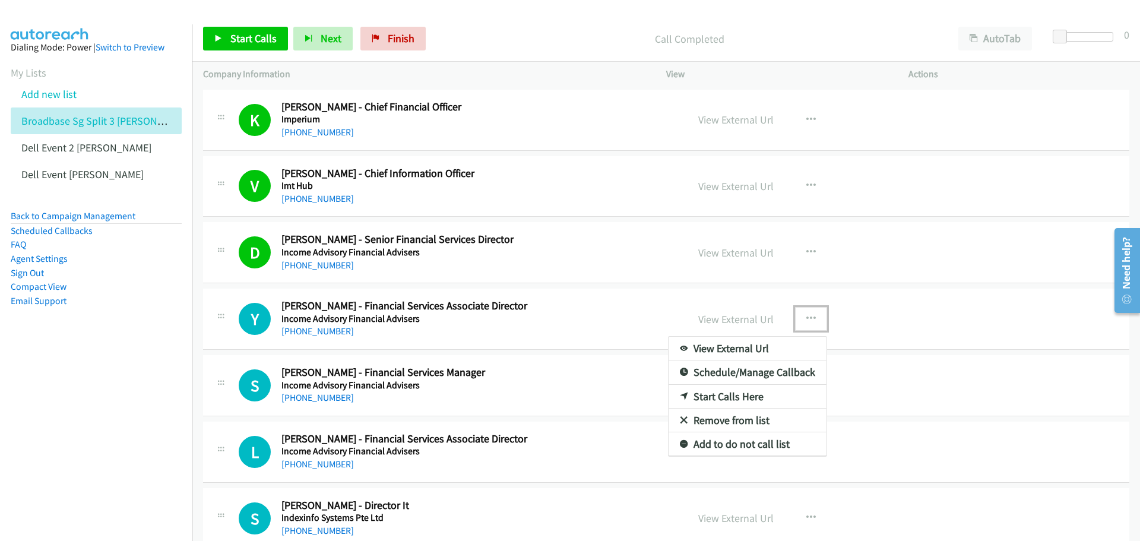
click at [740, 392] on link "Start Calls Here" at bounding box center [747, 397] width 158 height 24
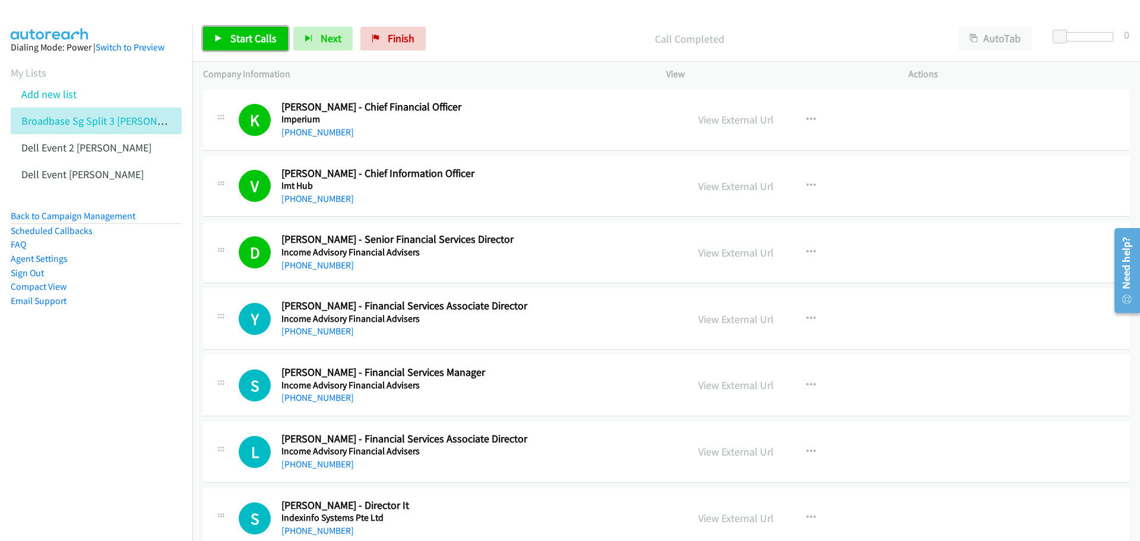
click at [218, 38] on icon at bounding box center [218, 39] width 8 height 8
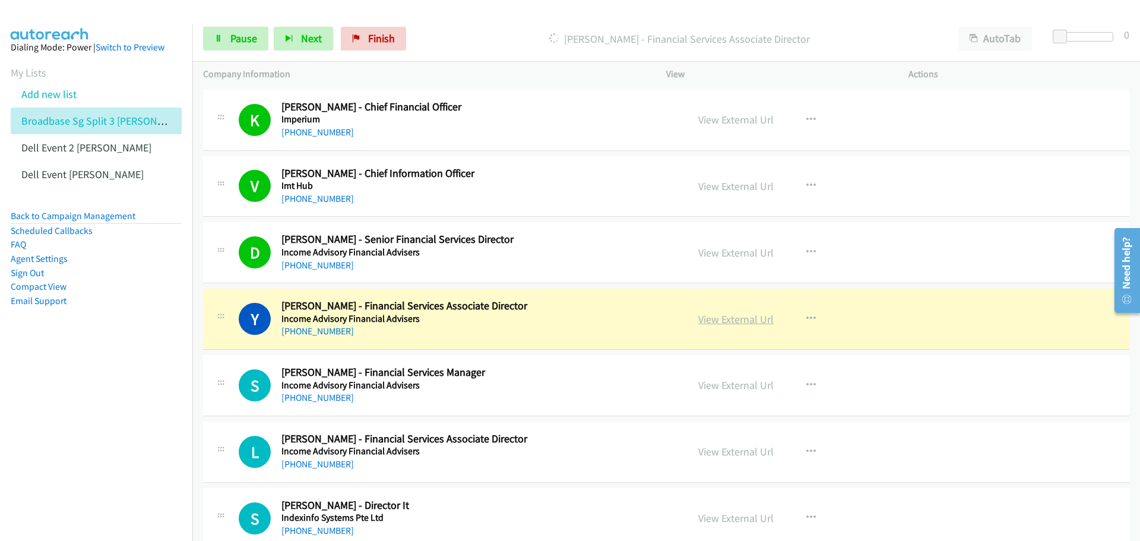
click at [744, 319] on link "View External Url" at bounding box center [735, 319] width 75 height 14
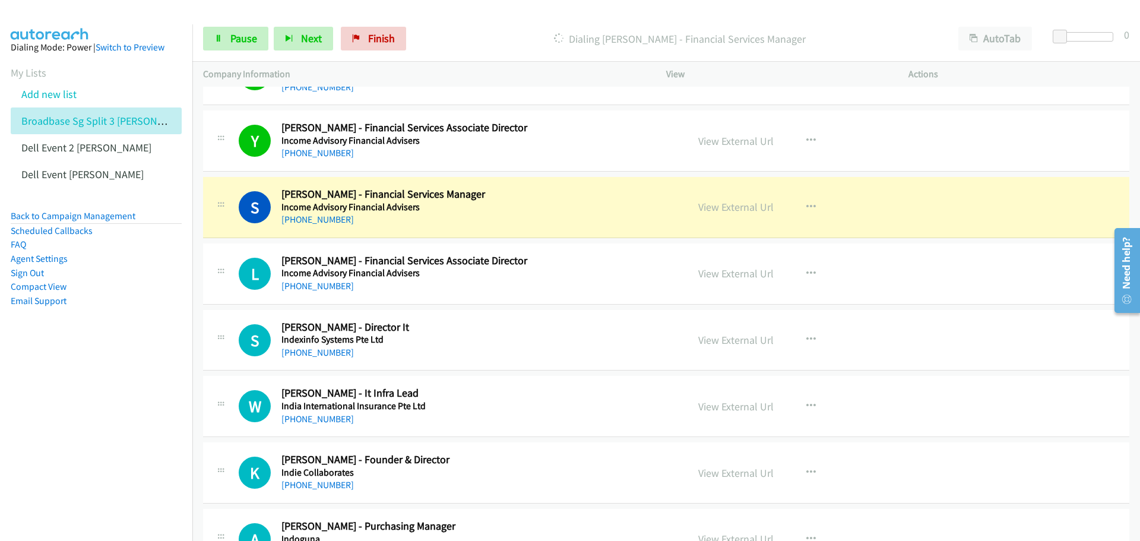
scroll to position [1603, 0]
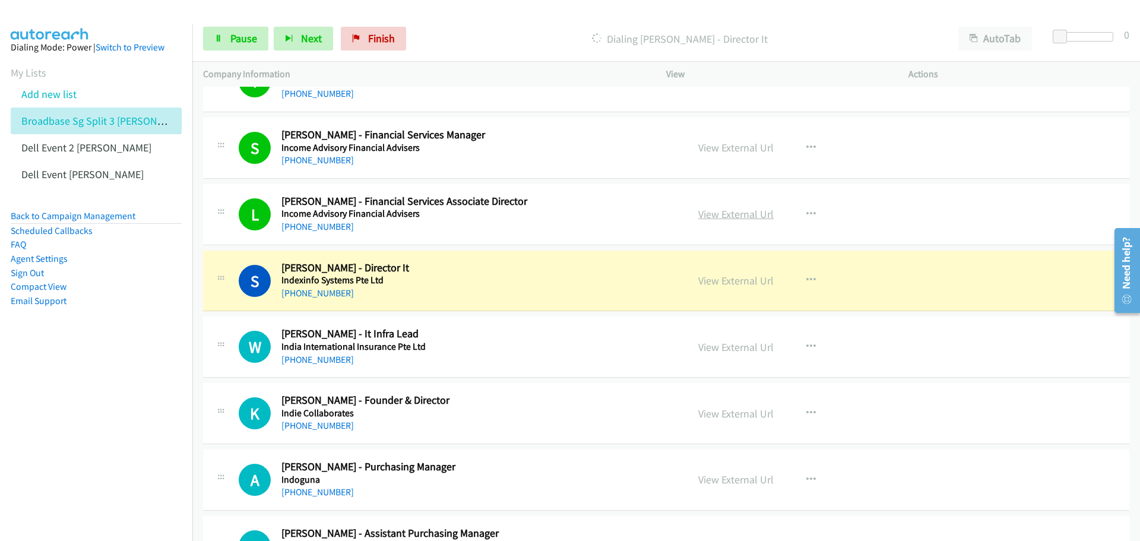
click at [715, 217] on link "View External Url" at bounding box center [735, 214] width 75 height 14
click at [244, 37] on span "Pause" at bounding box center [243, 38] width 27 height 14
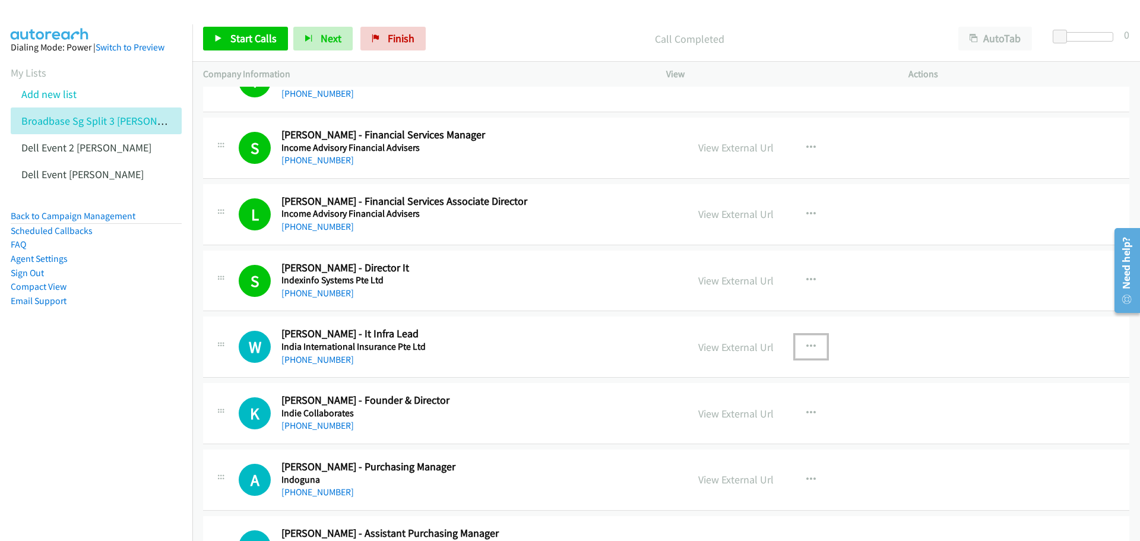
click at [808, 344] on icon "button" at bounding box center [810, 346] width 9 height 9
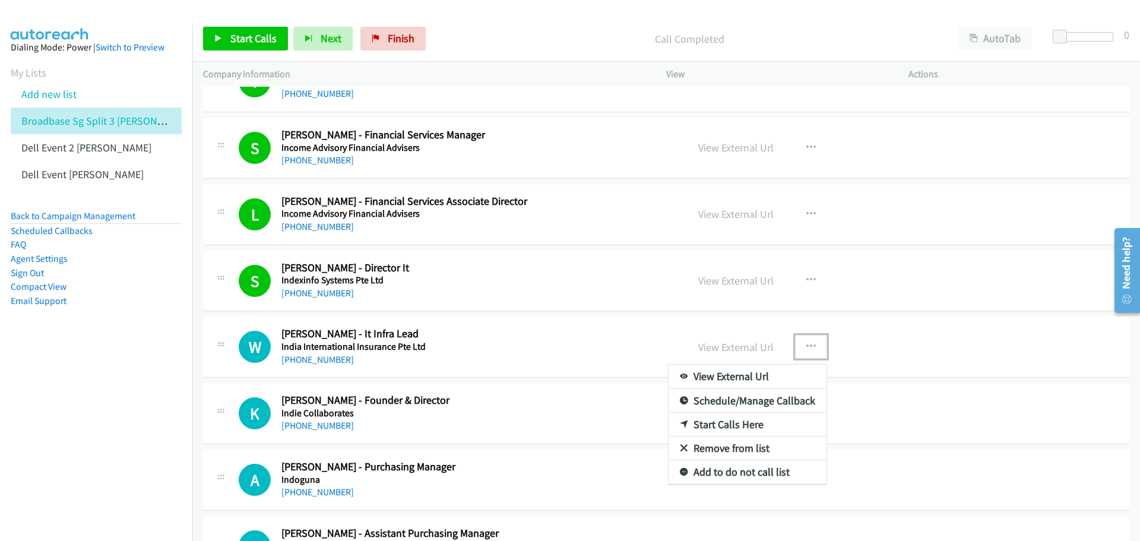
click at [745, 417] on link "Start Calls Here" at bounding box center [747, 425] width 158 height 24
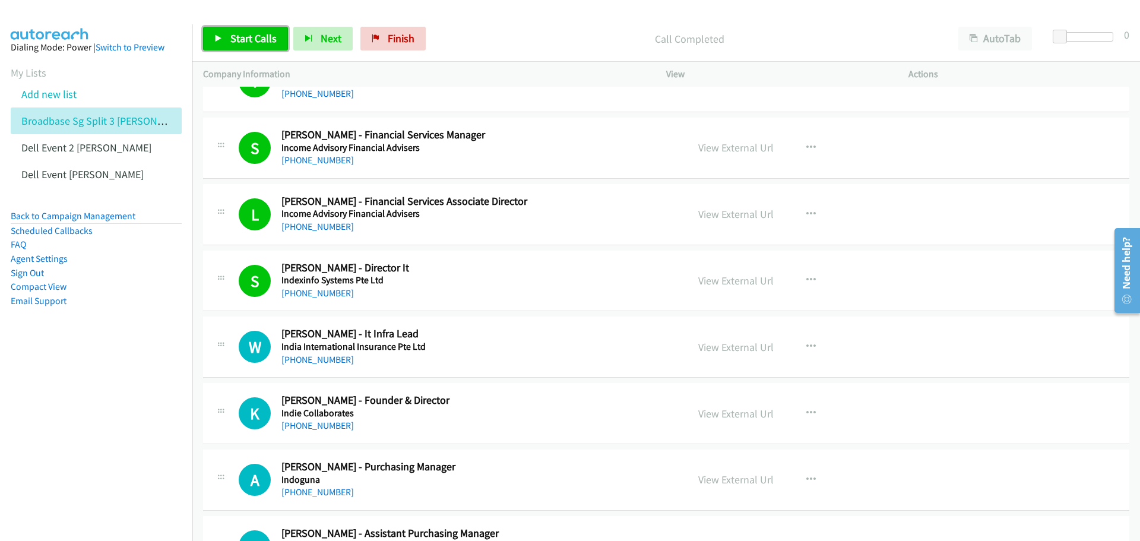
click at [254, 40] on span "Start Calls" at bounding box center [253, 38] width 46 height 14
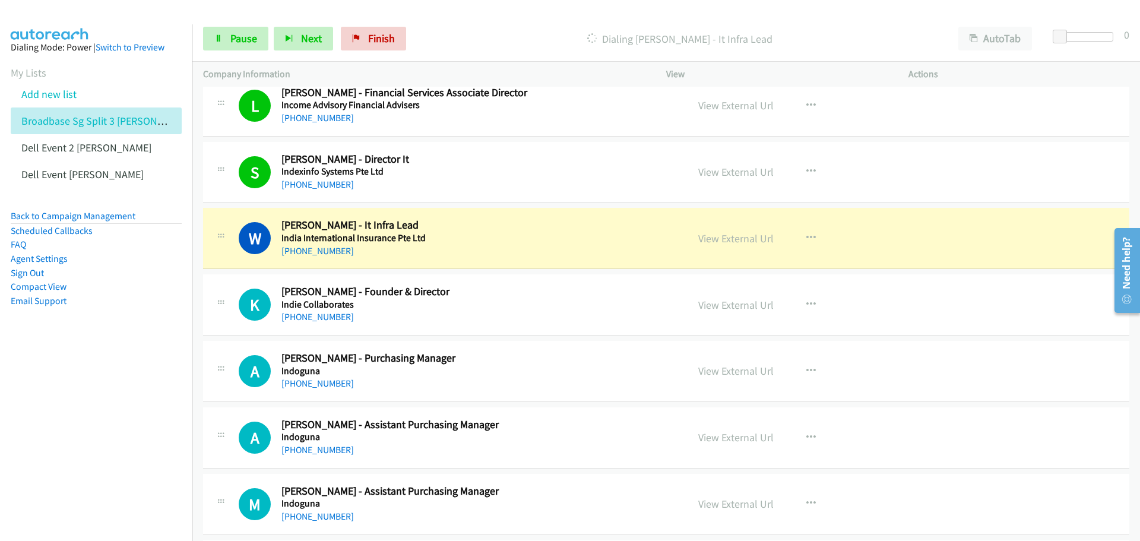
scroll to position [1721, 0]
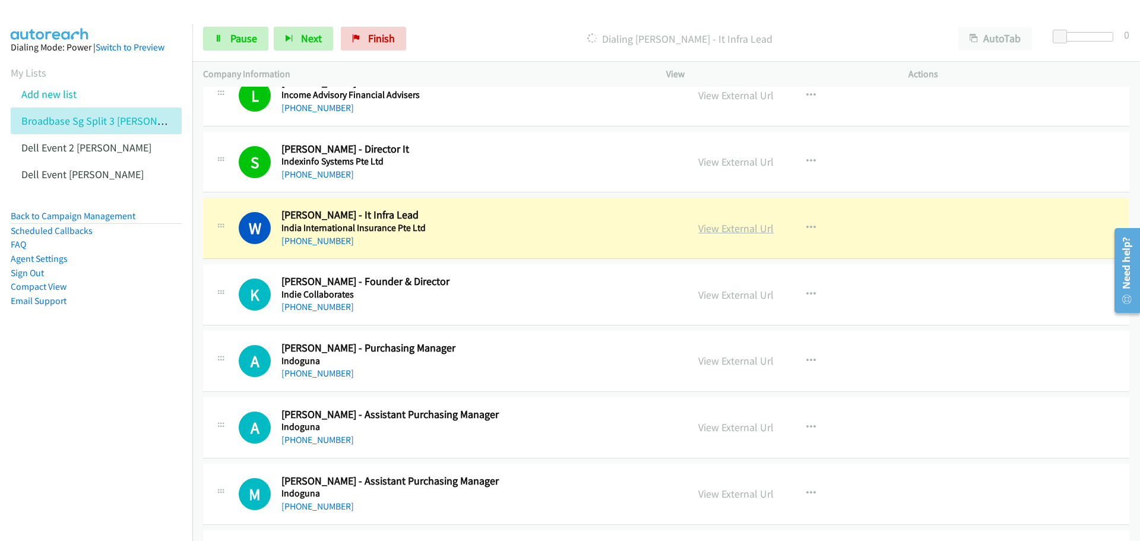
click at [748, 229] on link "View External Url" at bounding box center [735, 228] width 75 height 14
click at [233, 40] on span "Pause" at bounding box center [243, 38] width 27 height 14
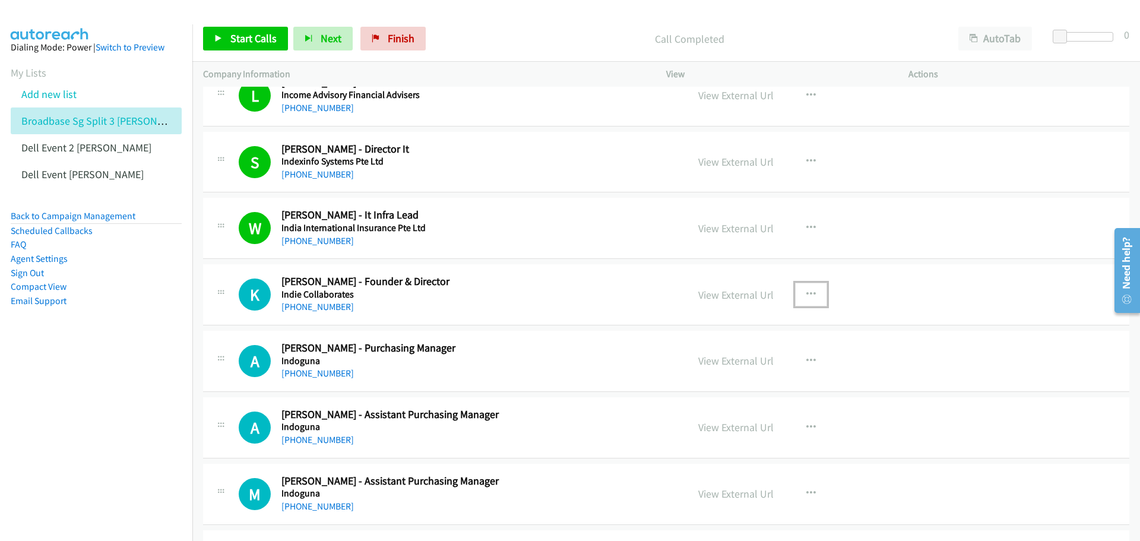
click at [803, 288] on button "button" at bounding box center [811, 295] width 32 height 24
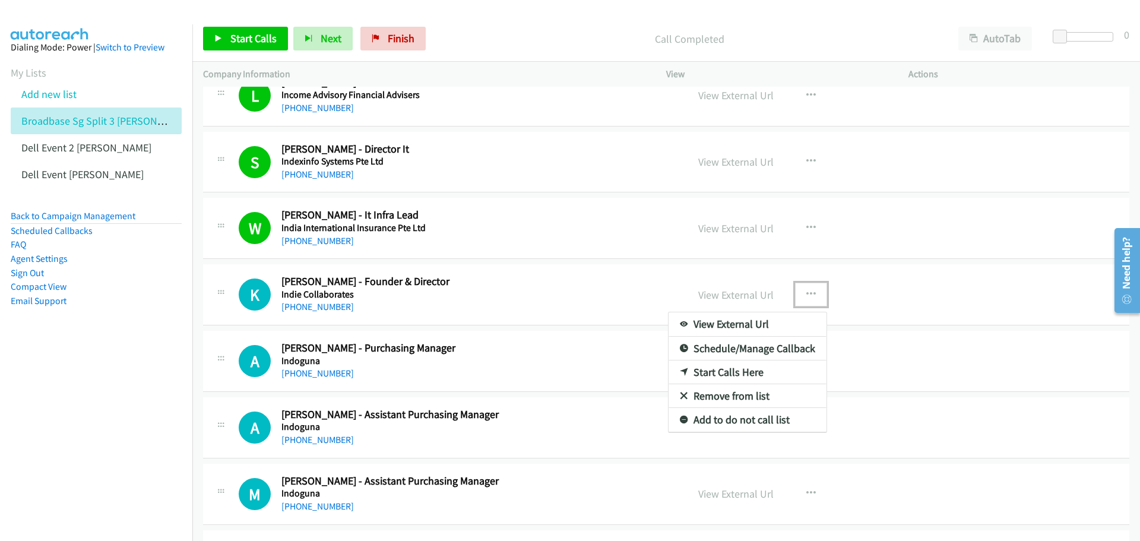
click at [753, 368] on link "Start Calls Here" at bounding box center [747, 372] width 158 height 24
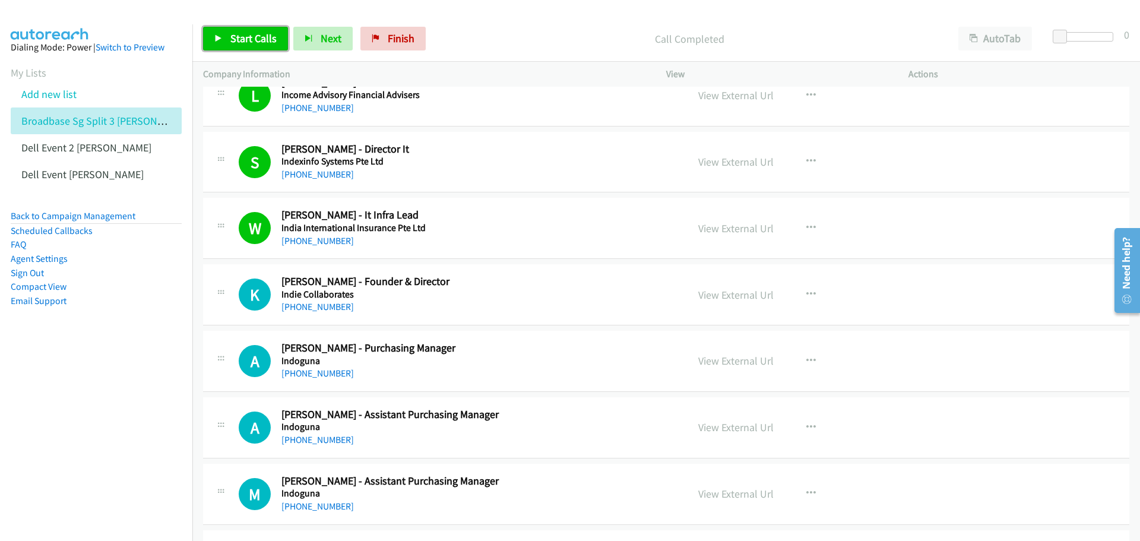
click at [267, 30] on link "Start Calls" at bounding box center [245, 39] width 85 height 24
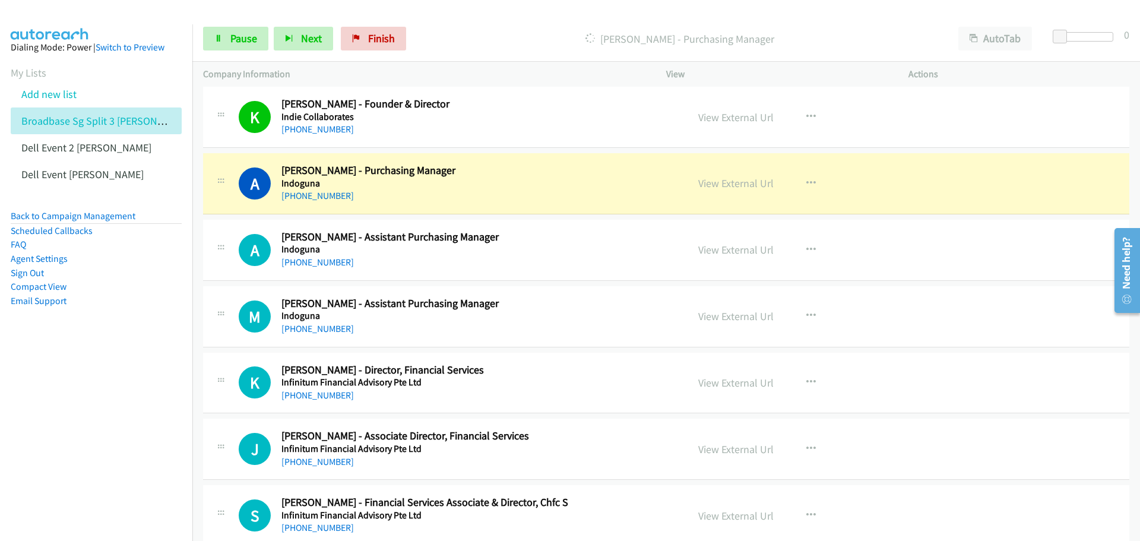
scroll to position [1899, 0]
click at [750, 185] on link "View External Url" at bounding box center [735, 183] width 75 height 14
click at [241, 39] on span "Pause" at bounding box center [243, 38] width 27 height 14
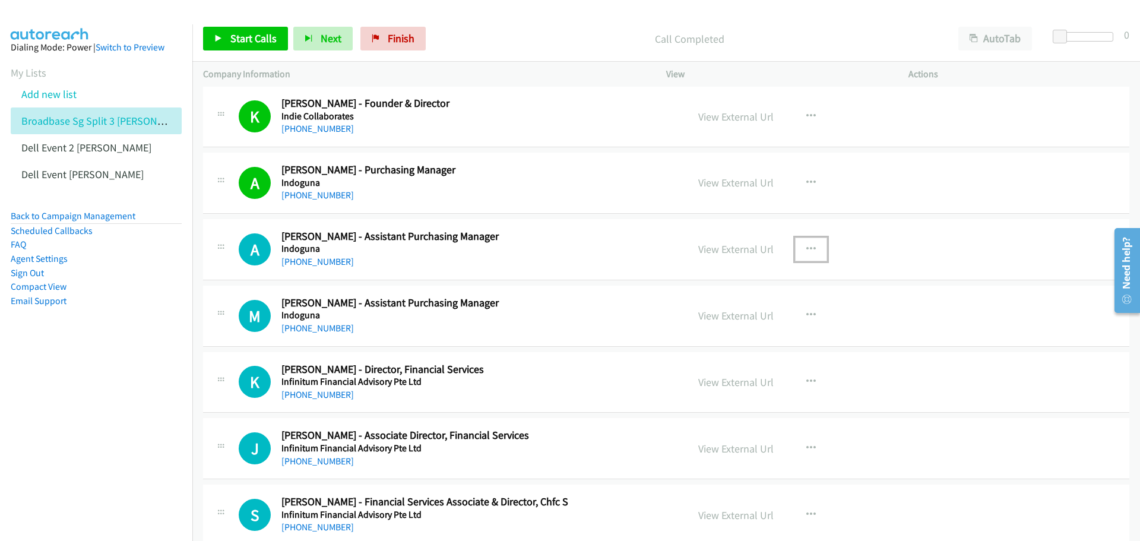
click at [806, 249] on icon "button" at bounding box center [810, 249] width 9 height 9
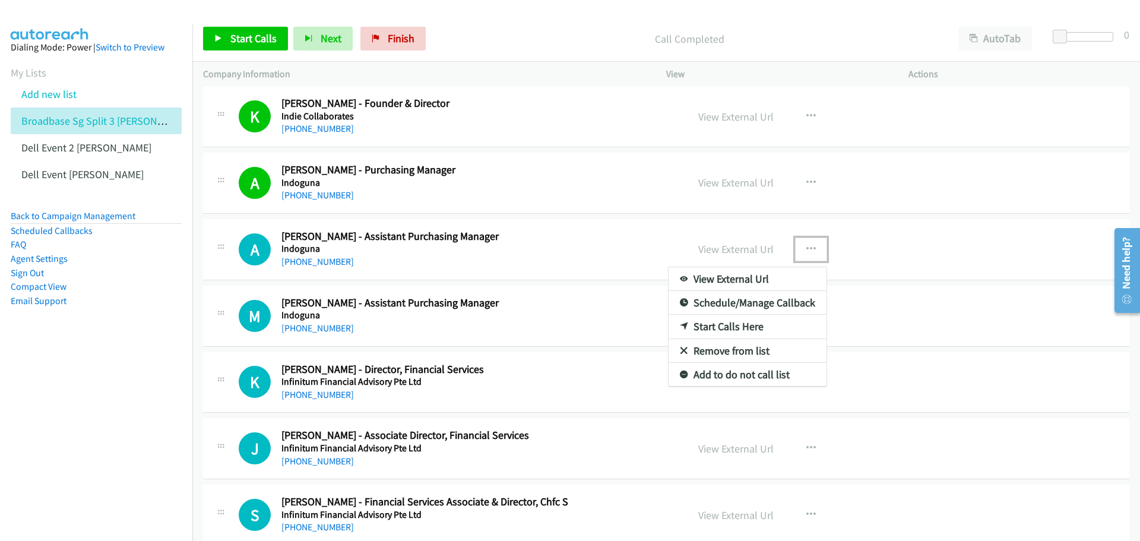
click at [764, 325] on link "Start Calls Here" at bounding box center [747, 327] width 158 height 24
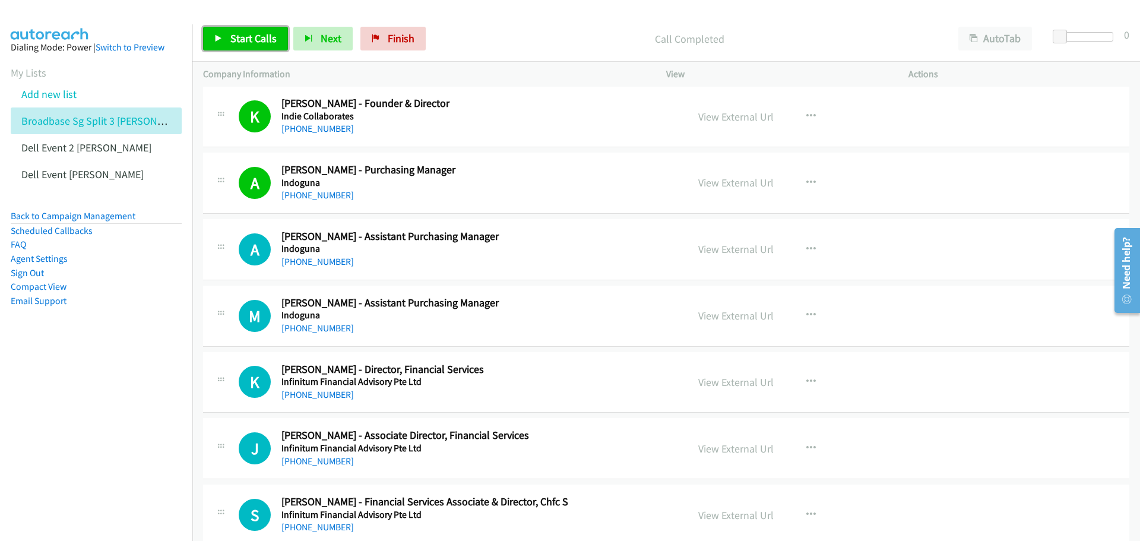
click at [249, 40] on span "Start Calls" at bounding box center [253, 38] width 46 height 14
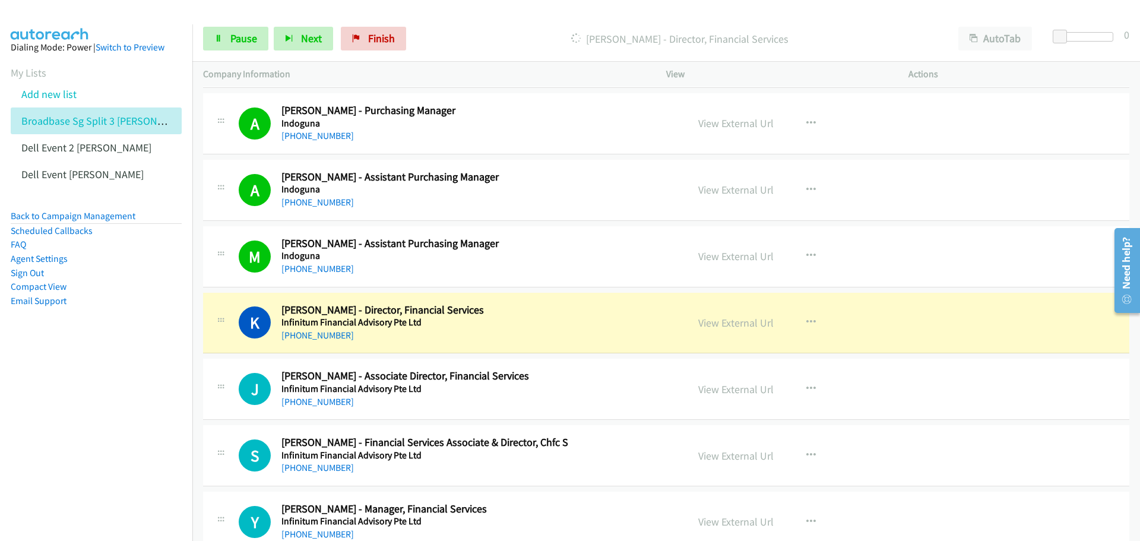
scroll to position [2018, 0]
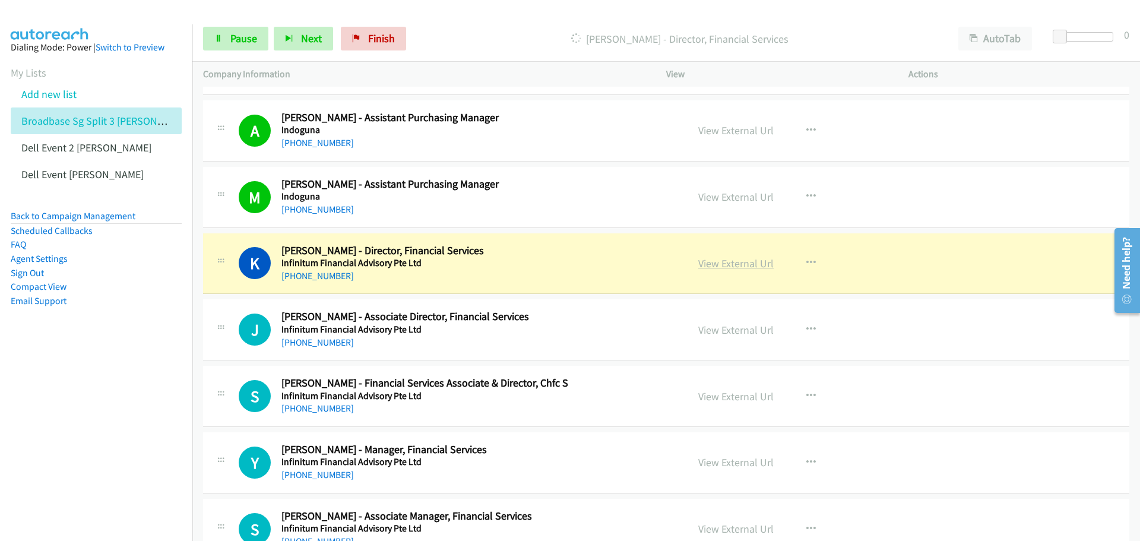
click at [730, 268] on link "View External Url" at bounding box center [735, 263] width 75 height 14
click at [248, 40] on span "Pause" at bounding box center [243, 38] width 27 height 14
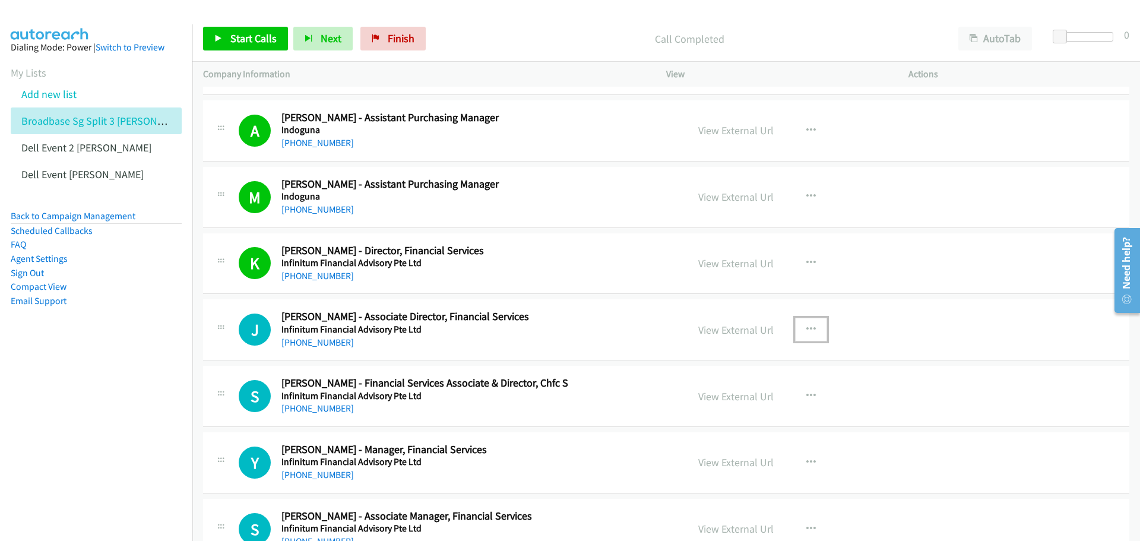
click at [806, 326] on icon "button" at bounding box center [810, 329] width 9 height 9
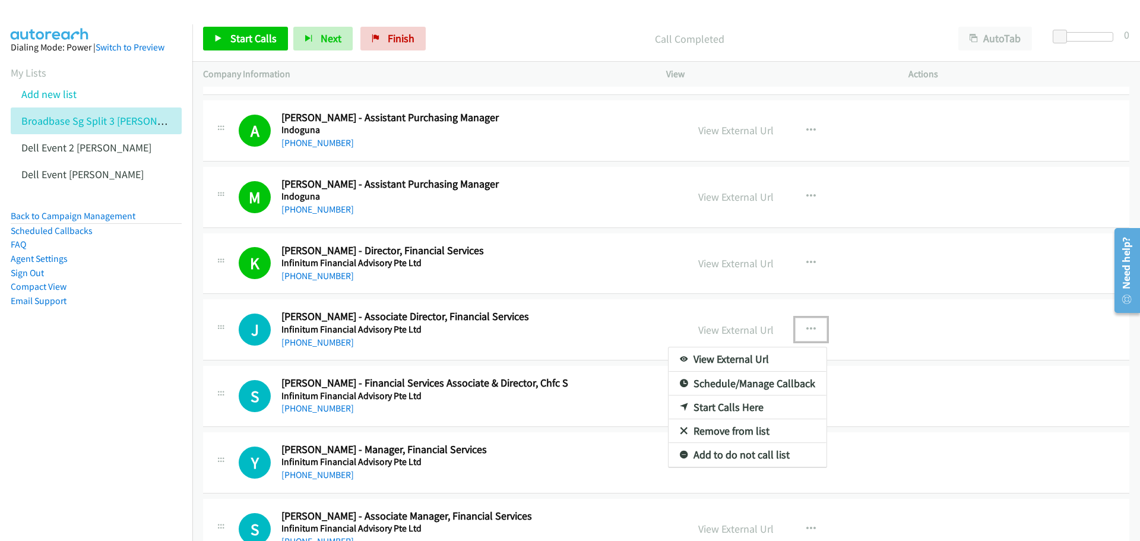
click at [744, 407] on link "Start Calls Here" at bounding box center [747, 407] width 158 height 24
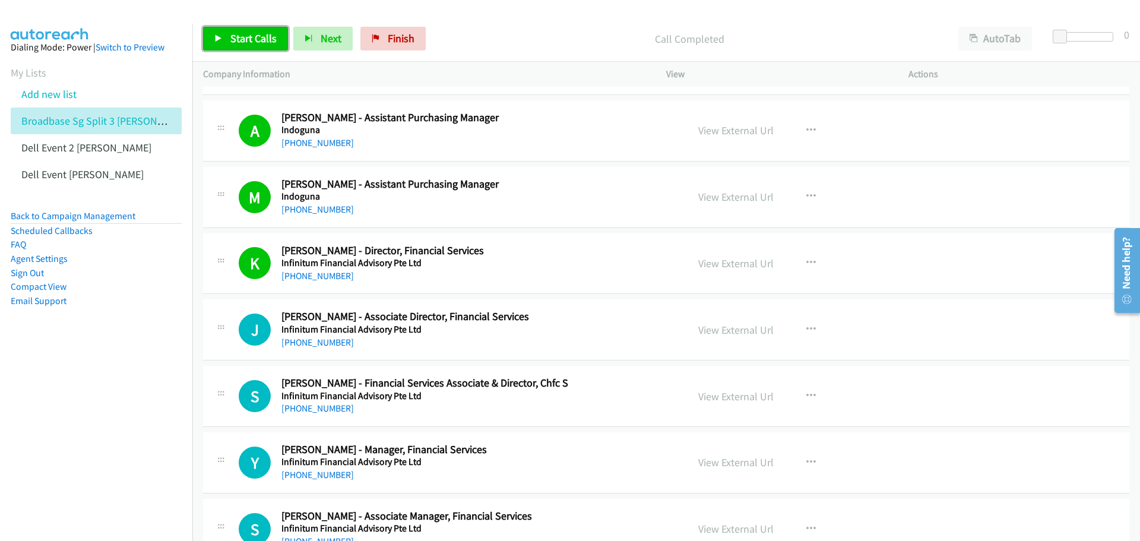
click at [250, 31] on link "Start Calls" at bounding box center [245, 39] width 85 height 24
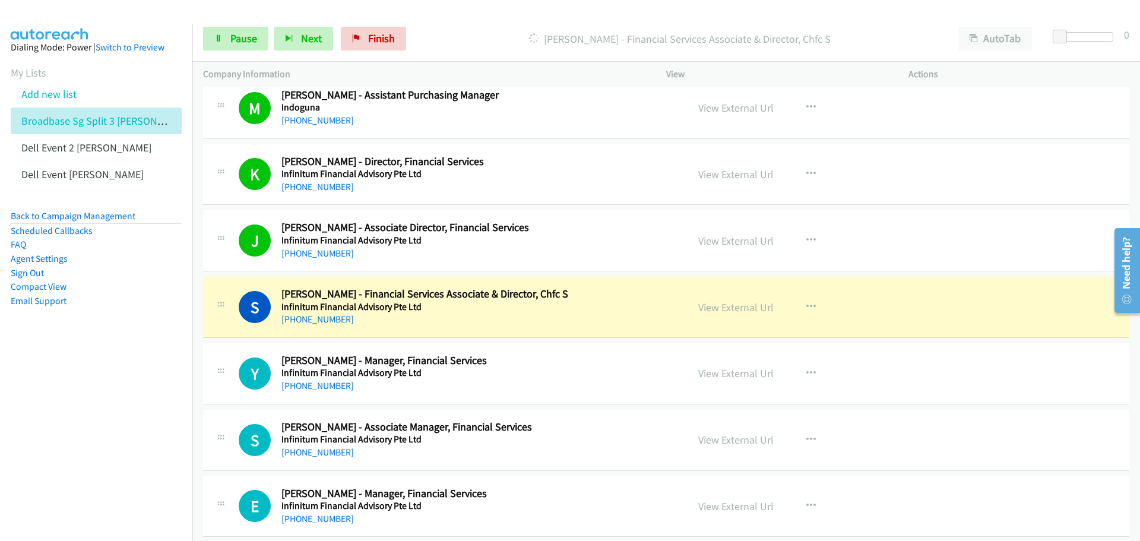
scroll to position [2137, 0]
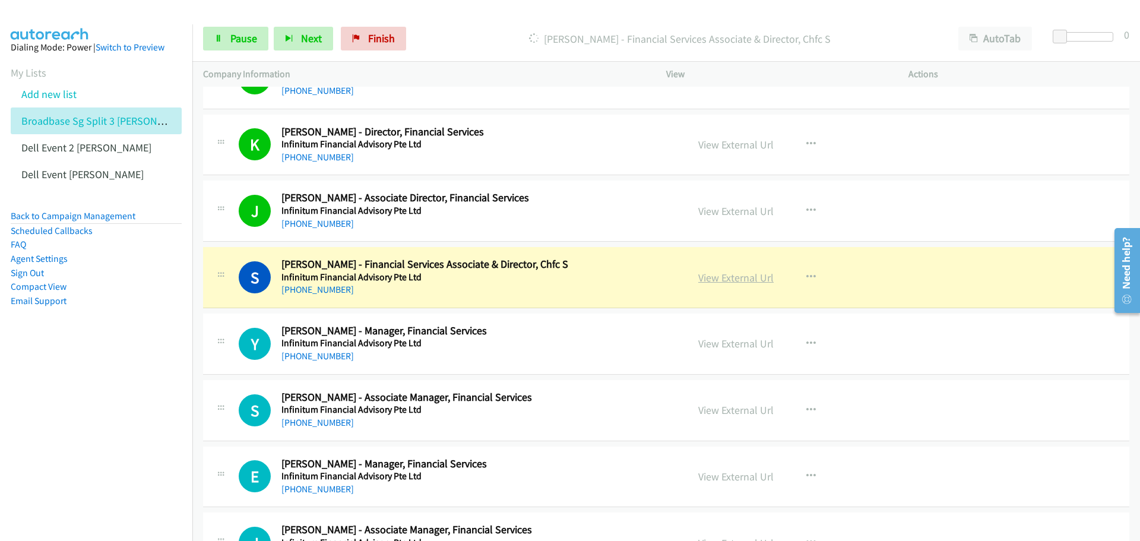
click at [730, 280] on link "View External Url" at bounding box center [735, 278] width 75 height 14
click at [240, 44] on span "Pause" at bounding box center [243, 38] width 27 height 14
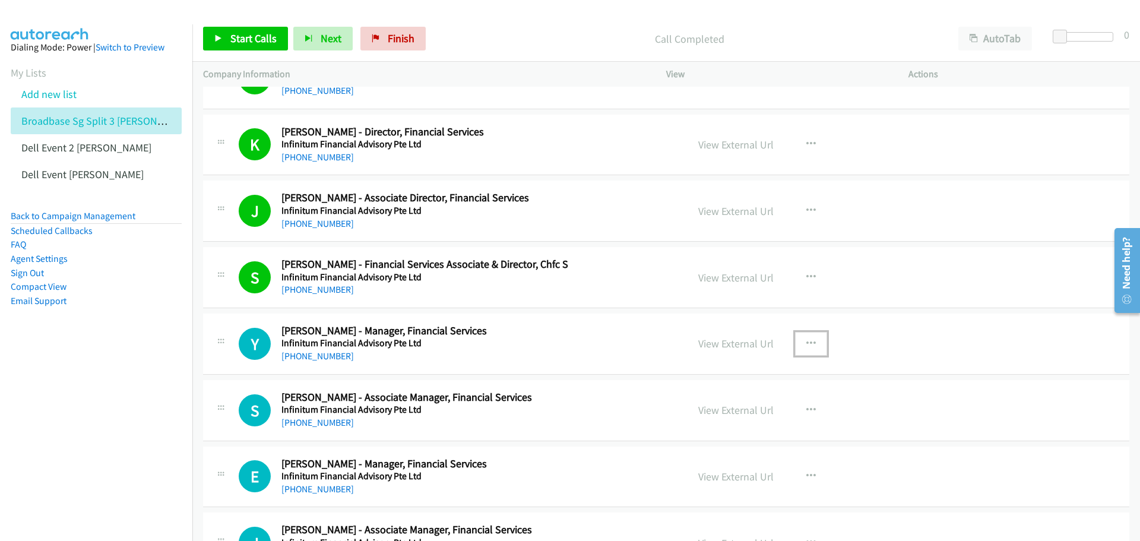
click at [816, 347] on button "button" at bounding box center [811, 344] width 32 height 24
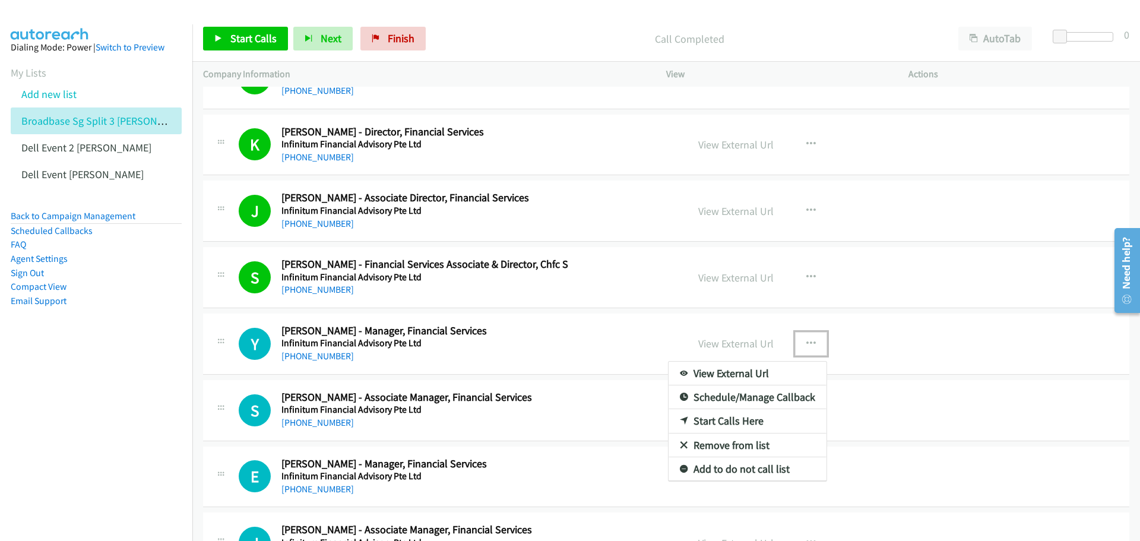
click at [730, 422] on link "Start Calls Here" at bounding box center [747, 421] width 158 height 24
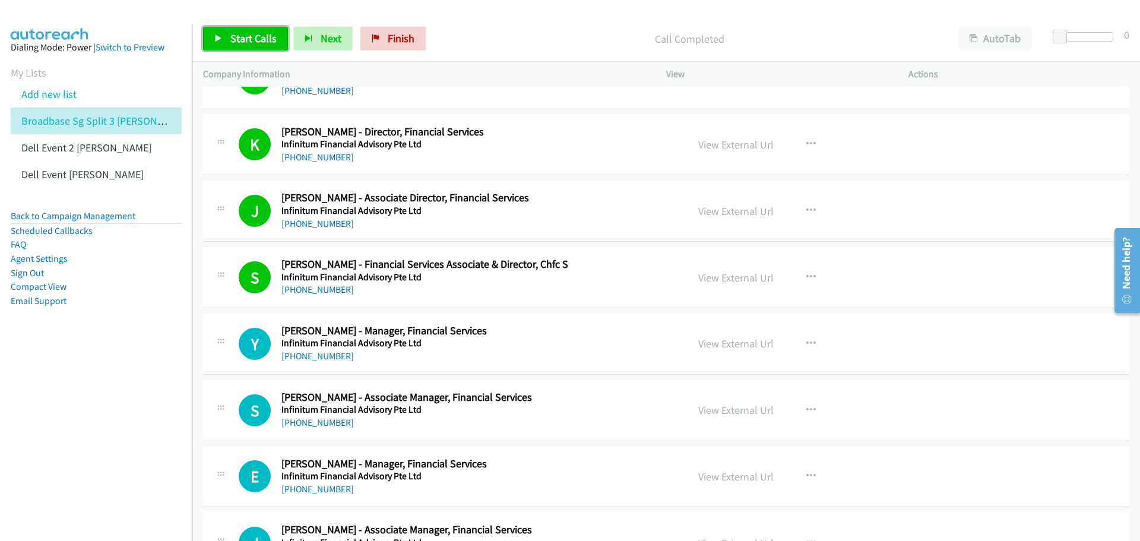
click at [239, 33] on span "Start Calls" at bounding box center [253, 38] width 46 height 14
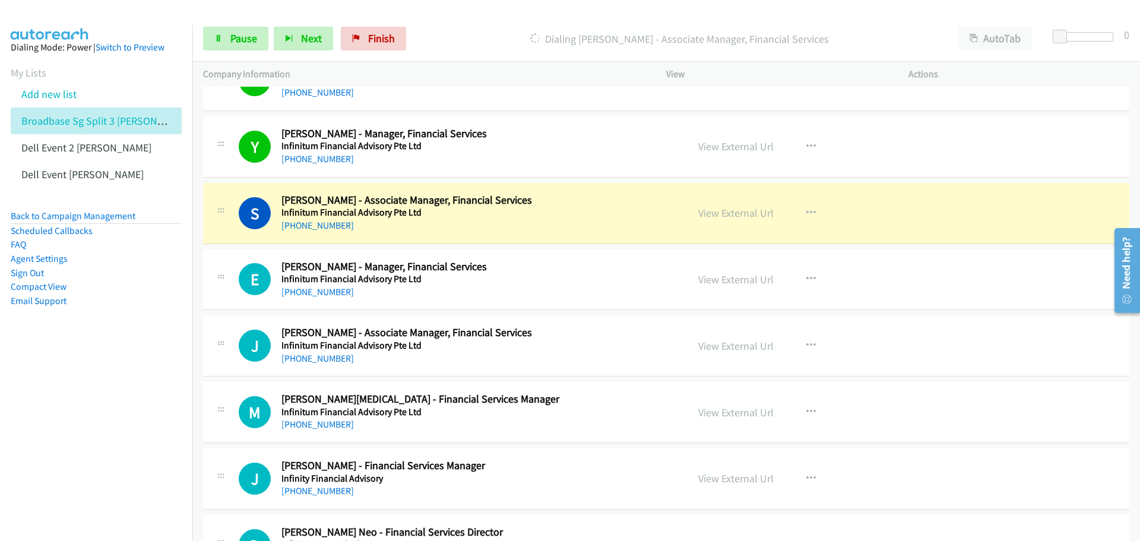
scroll to position [2374, 0]
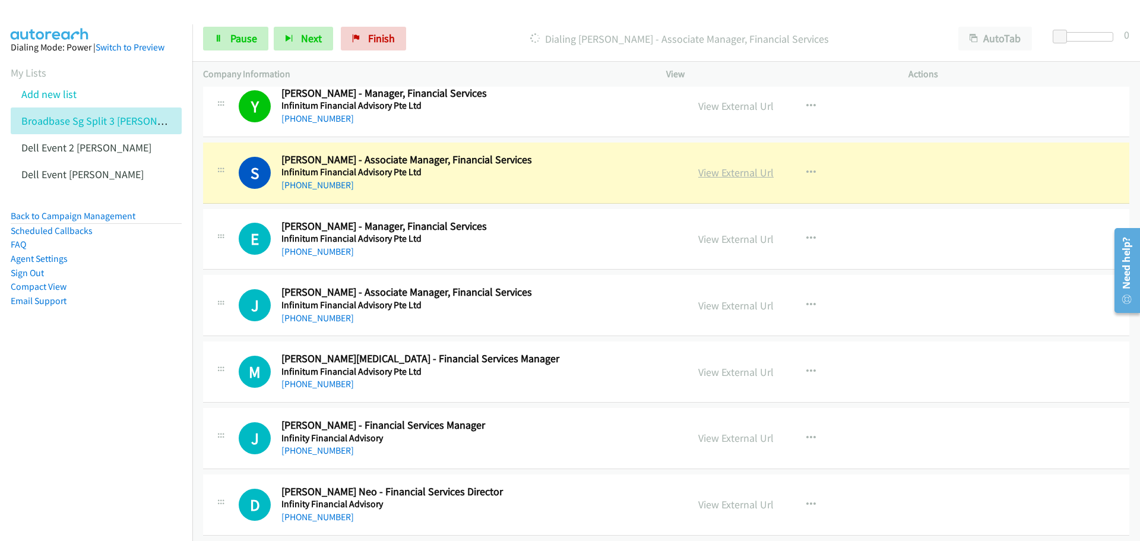
click at [735, 173] on link "View External Url" at bounding box center [735, 173] width 75 height 14
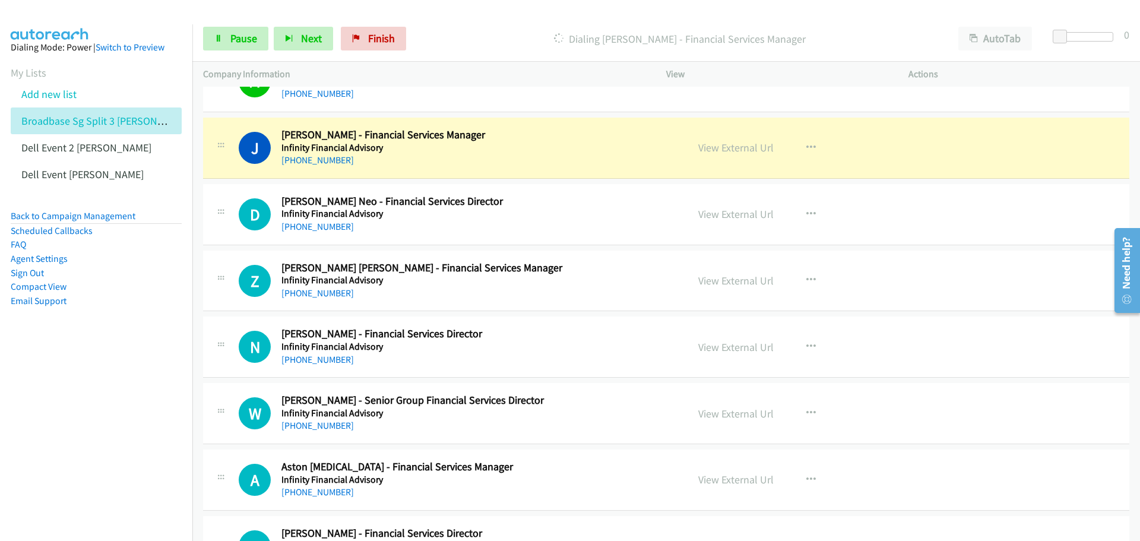
scroll to position [2671, 0]
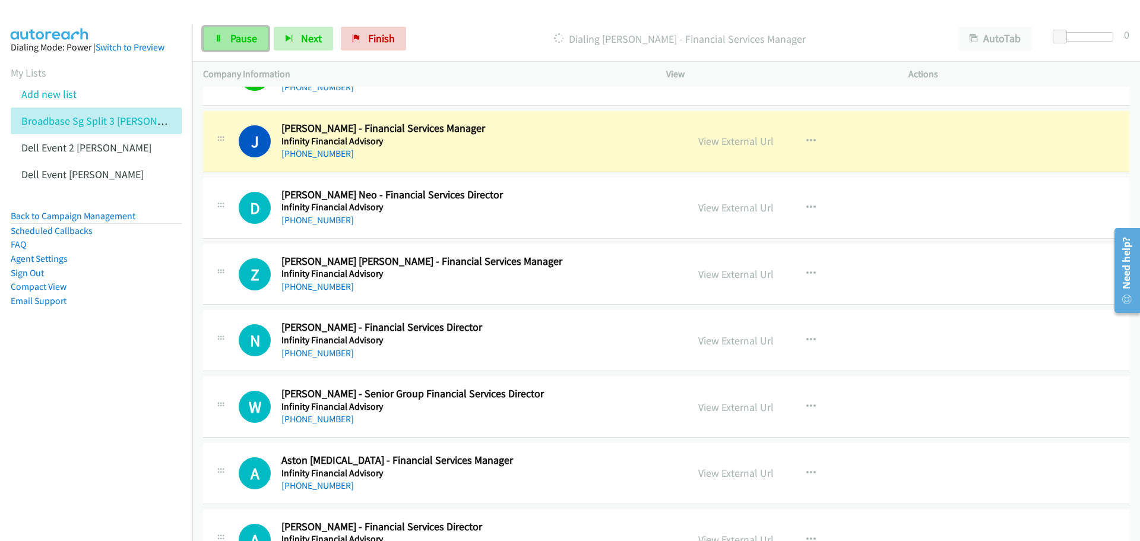
click at [232, 36] on span "Pause" at bounding box center [243, 38] width 27 height 14
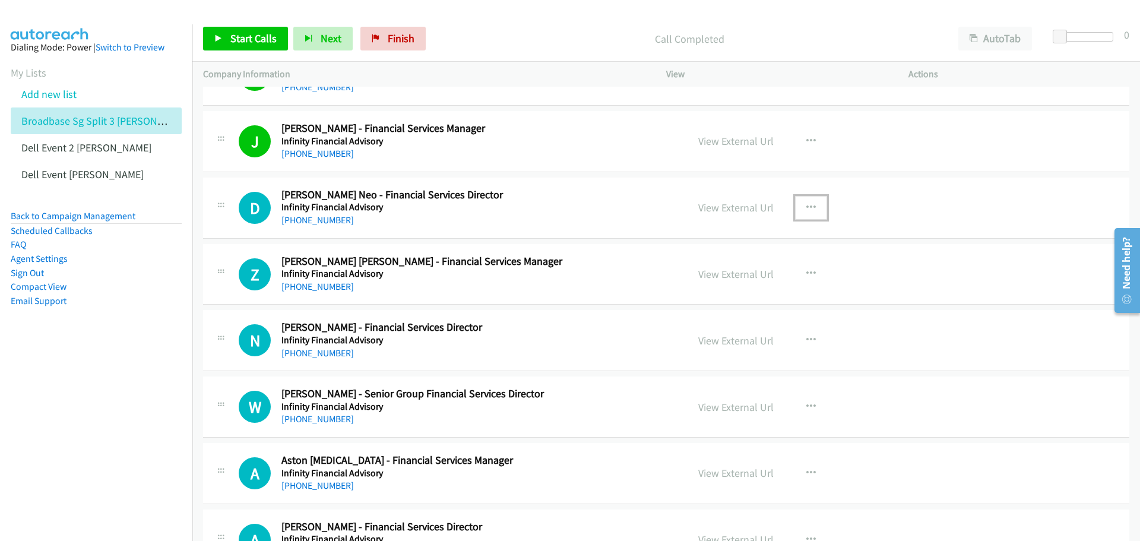
click at [807, 204] on icon "button" at bounding box center [810, 207] width 9 height 9
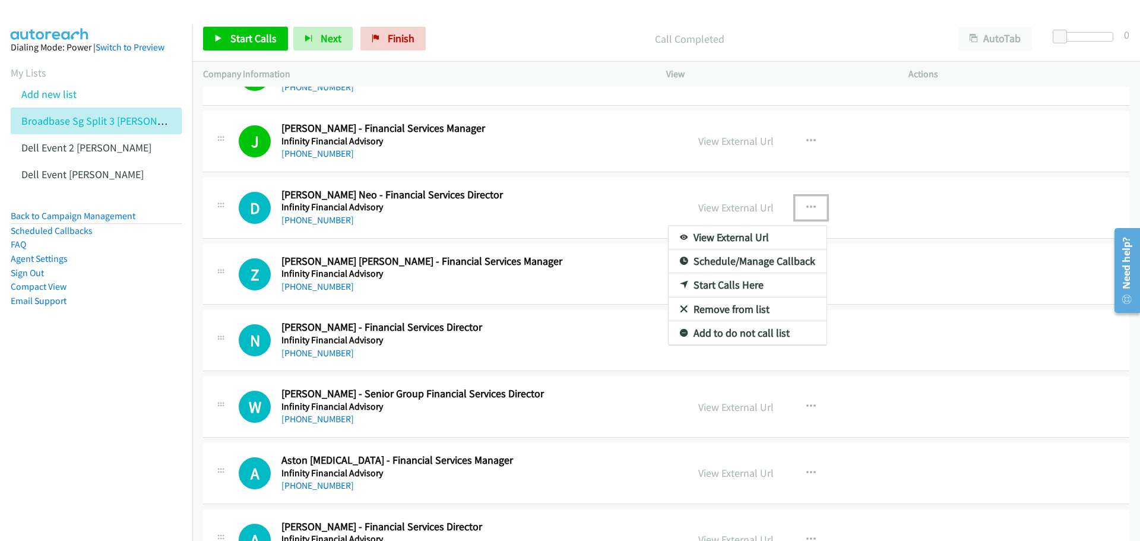
click at [757, 279] on link "Start Calls Here" at bounding box center [747, 285] width 158 height 24
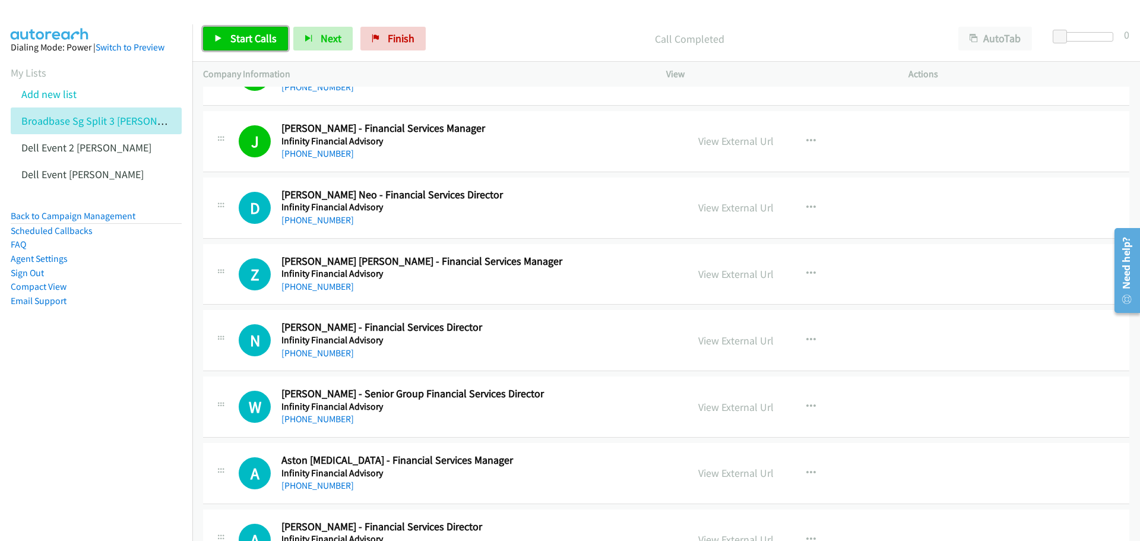
click at [234, 44] on span "Start Calls" at bounding box center [253, 38] width 46 height 14
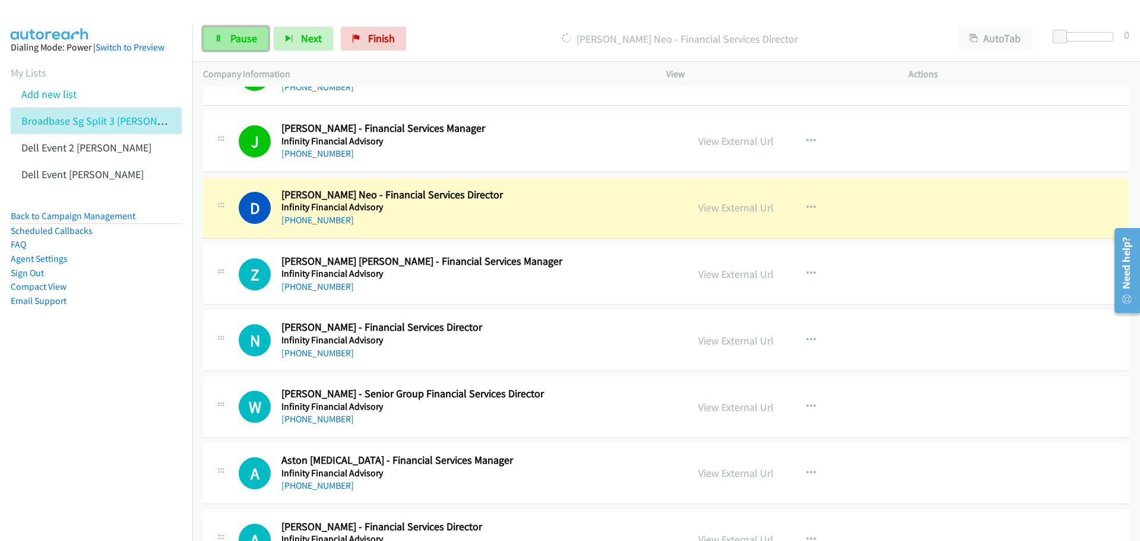
click at [245, 39] on span "Pause" at bounding box center [243, 38] width 27 height 14
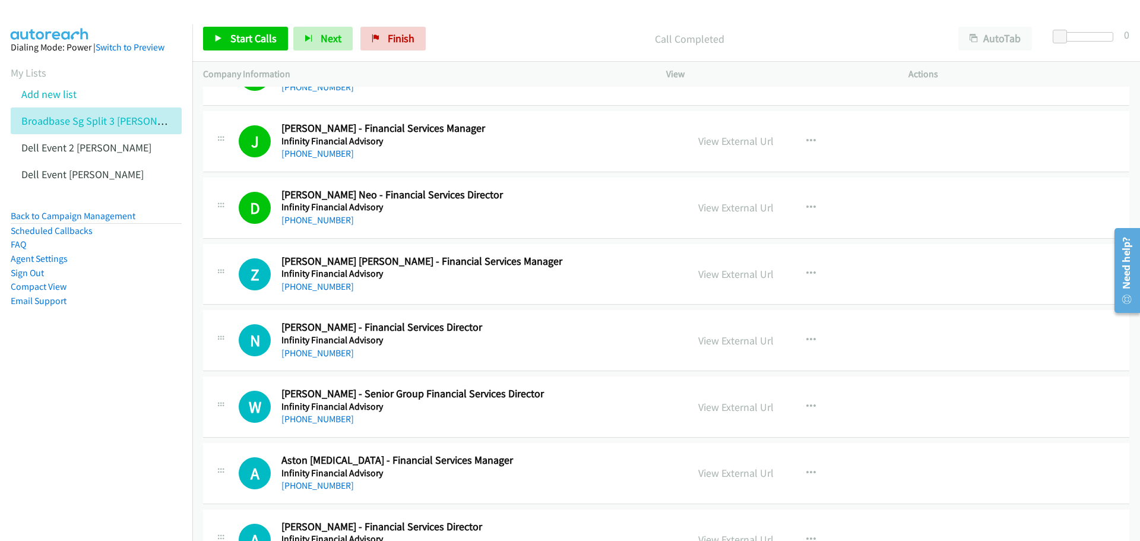
click at [806, 269] on icon "button" at bounding box center [810, 273] width 9 height 9
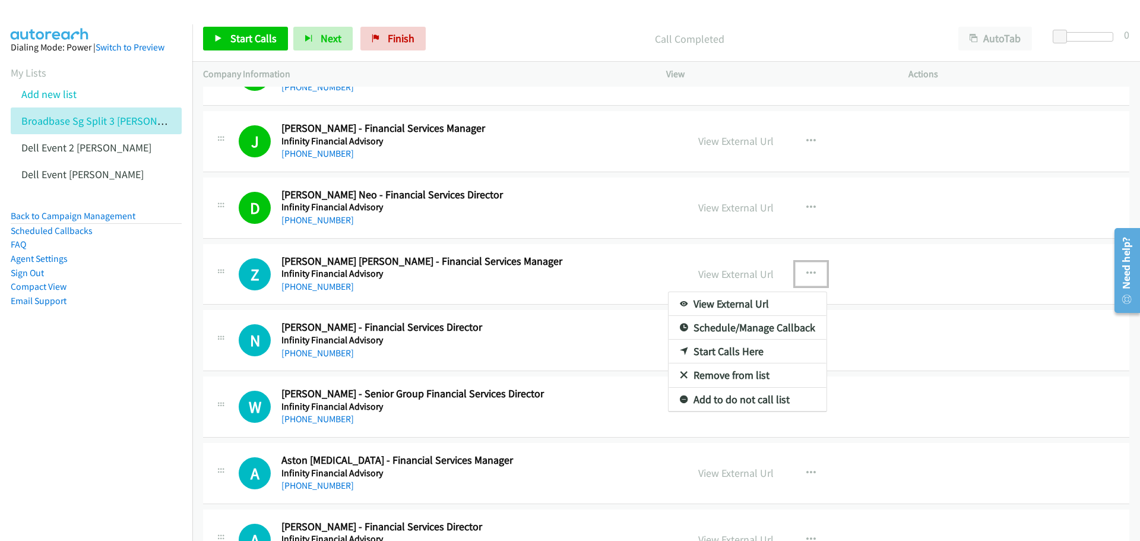
click at [949, 168] on div at bounding box center [570, 270] width 1140 height 541
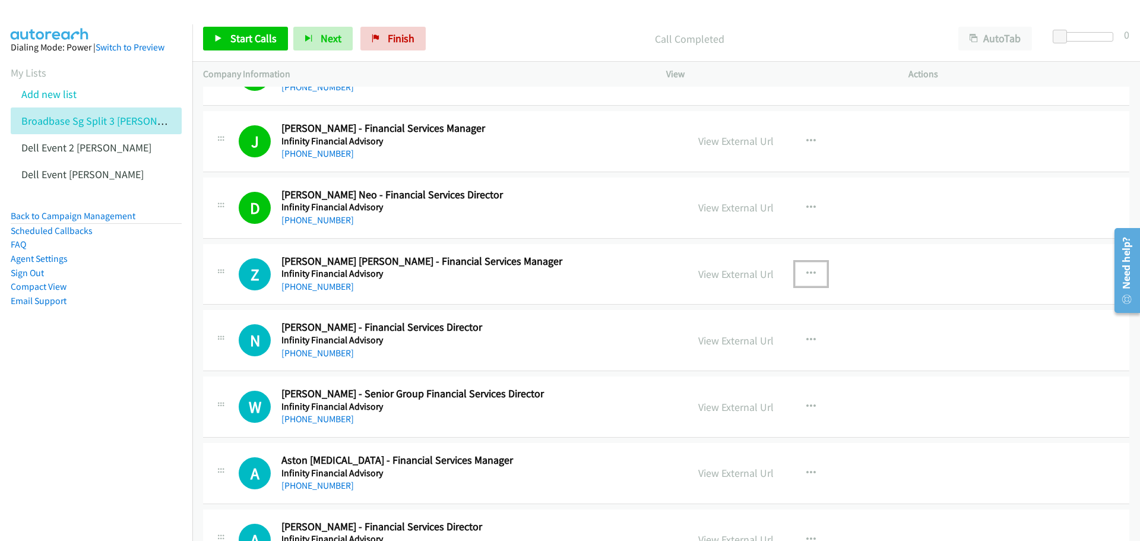
click at [814, 269] on button "button" at bounding box center [811, 274] width 32 height 24
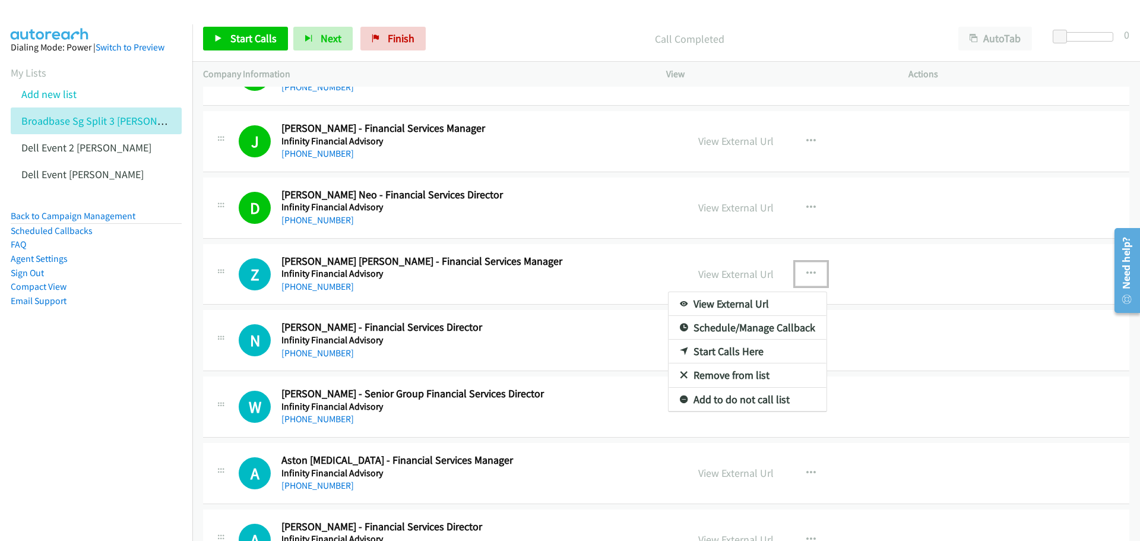
click at [732, 348] on link "Start Calls Here" at bounding box center [747, 352] width 158 height 24
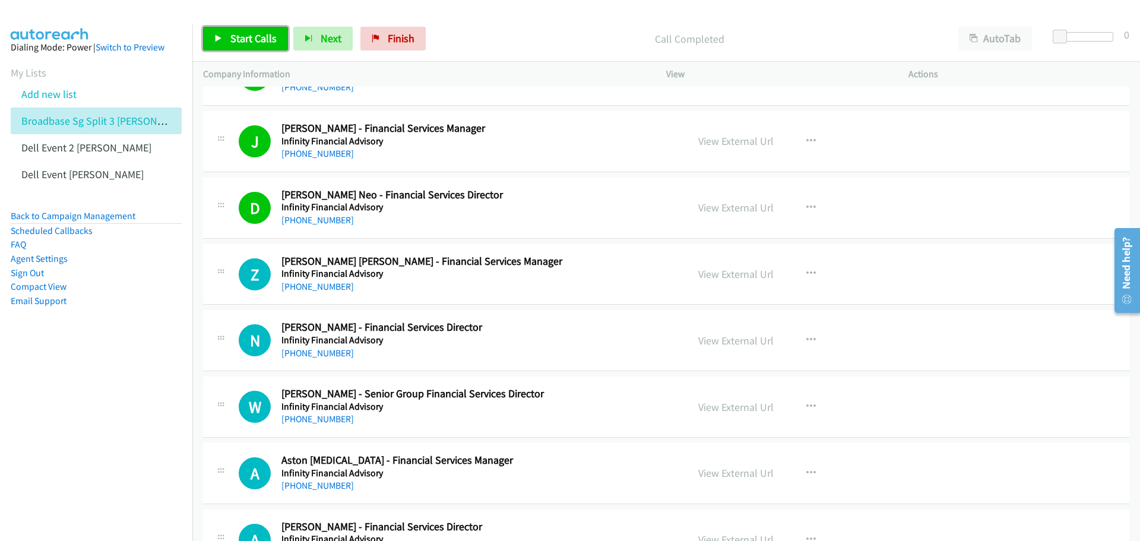
click at [237, 30] on link "Start Calls" at bounding box center [245, 39] width 85 height 24
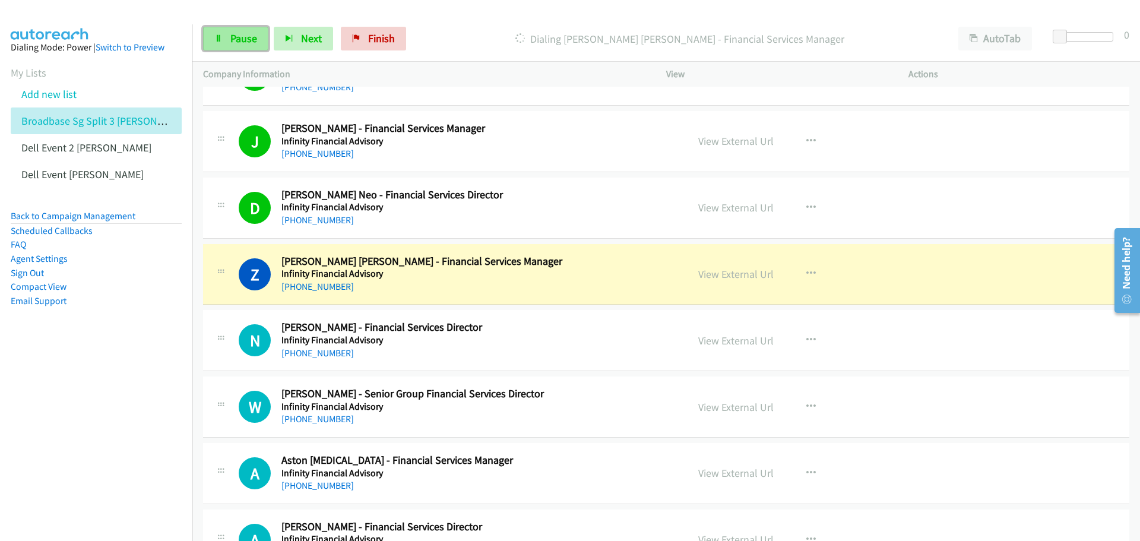
click at [235, 42] on span "Pause" at bounding box center [243, 38] width 27 height 14
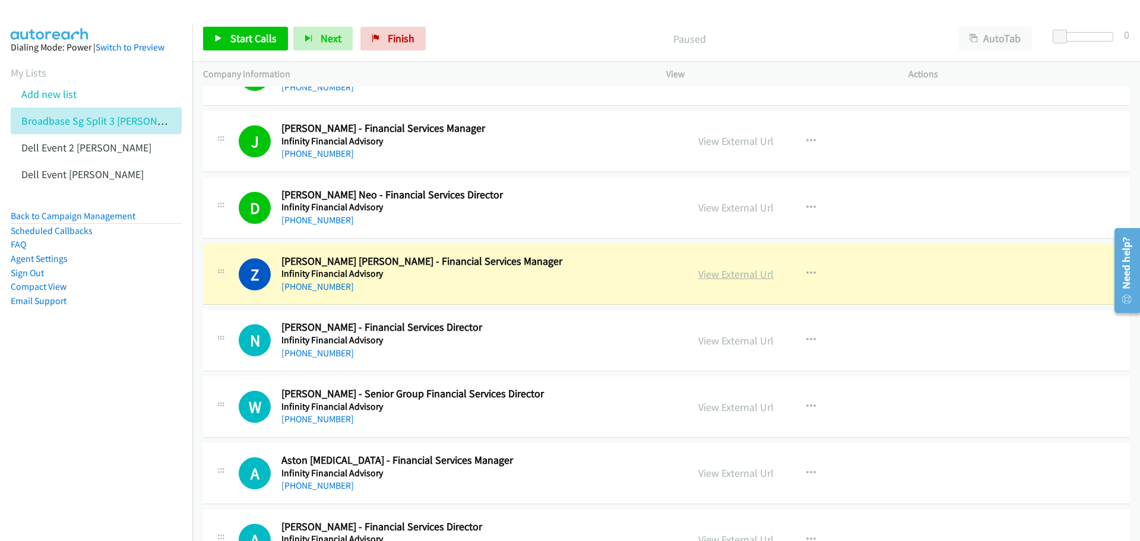
click at [740, 277] on link "View External Url" at bounding box center [735, 274] width 75 height 14
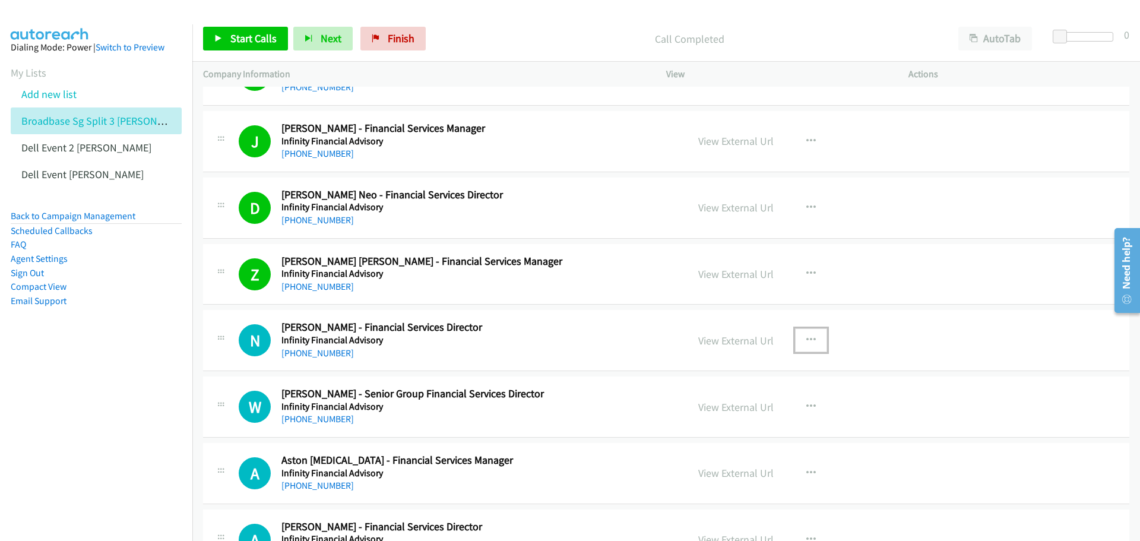
click at [806, 340] on icon "button" at bounding box center [810, 339] width 9 height 9
click at [754, 415] on link "Start Calls Here" at bounding box center [747, 418] width 158 height 24
click at [216, 31] on link "Start Calls" at bounding box center [245, 39] width 85 height 24
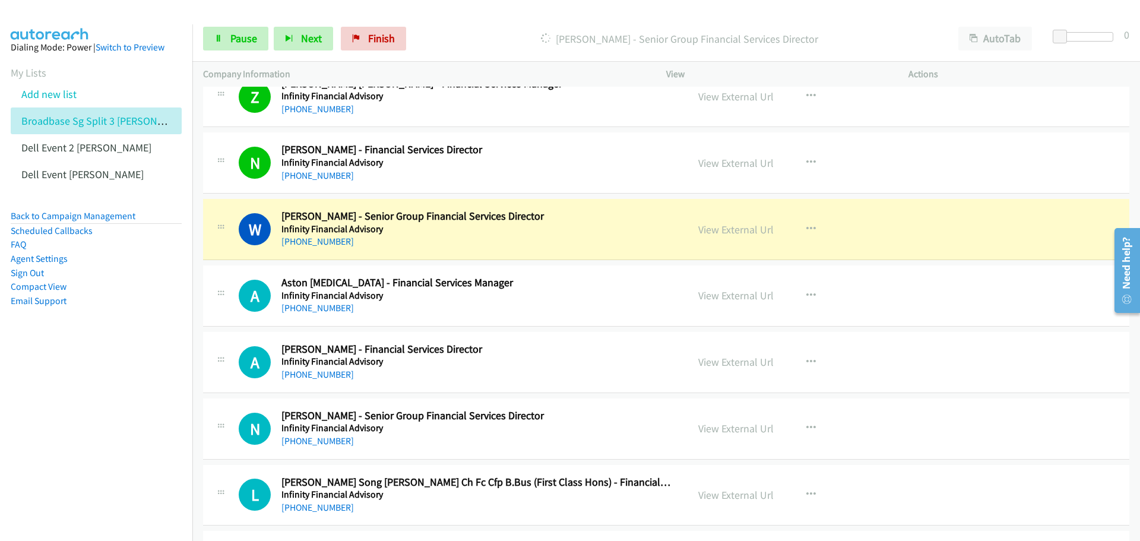
scroll to position [2849, 0]
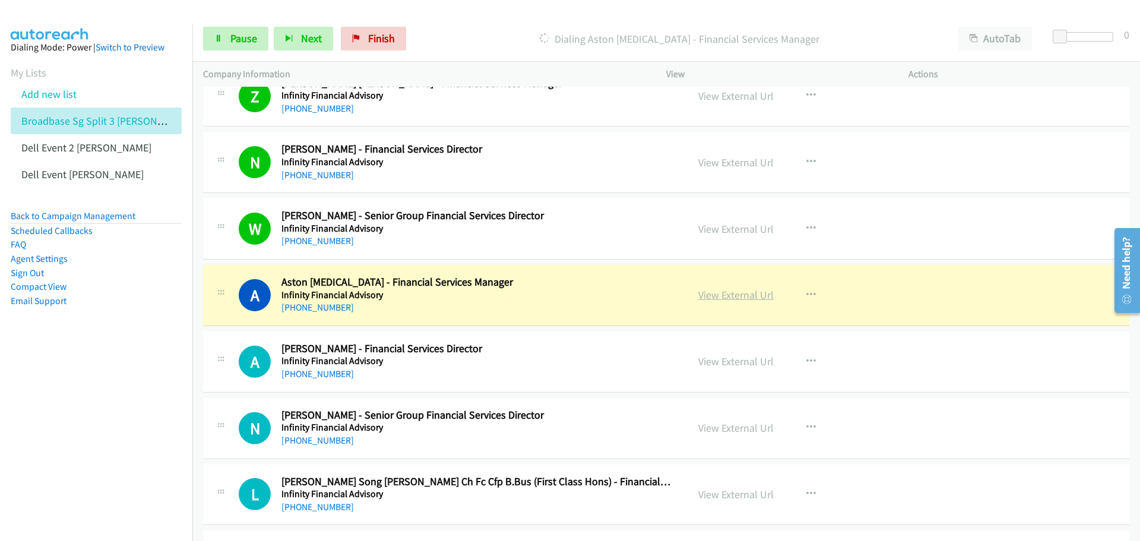
click at [732, 291] on link "View External Url" at bounding box center [735, 295] width 75 height 14
click at [231, 47] on link "Pause" at bounding box center [235, 39] width 65 height 24
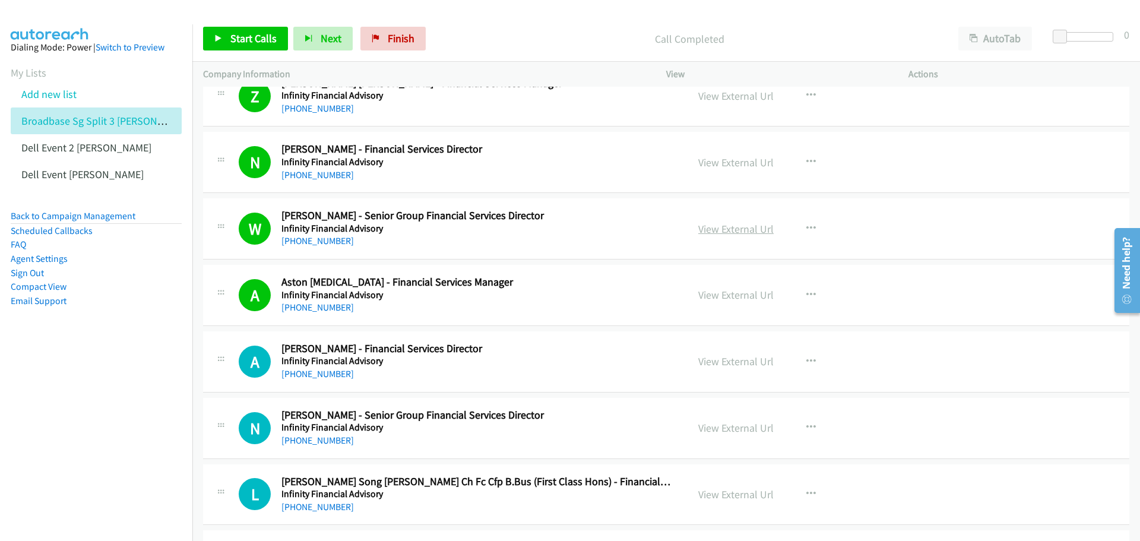
click at [727, 229] on link "View External Url" at bounding box center [735, 229] width 75 height 14
click at [810, 360] on icon "button" at bounding box center [810, 361] width 9 height 9
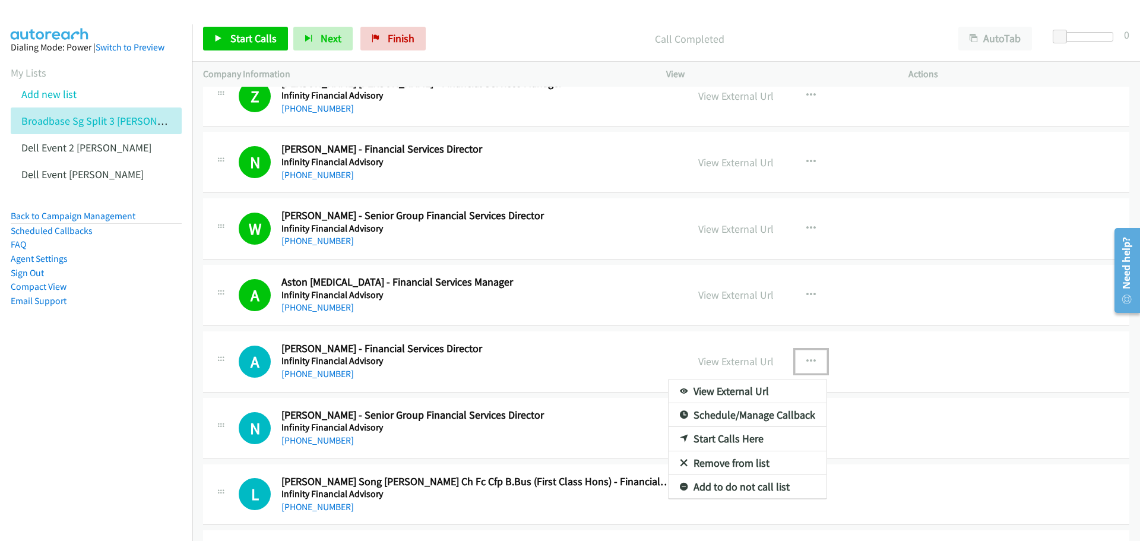
click at [748, 436] on link "Start Calls Here" at bounding box center [747, 439] width 158 height 24
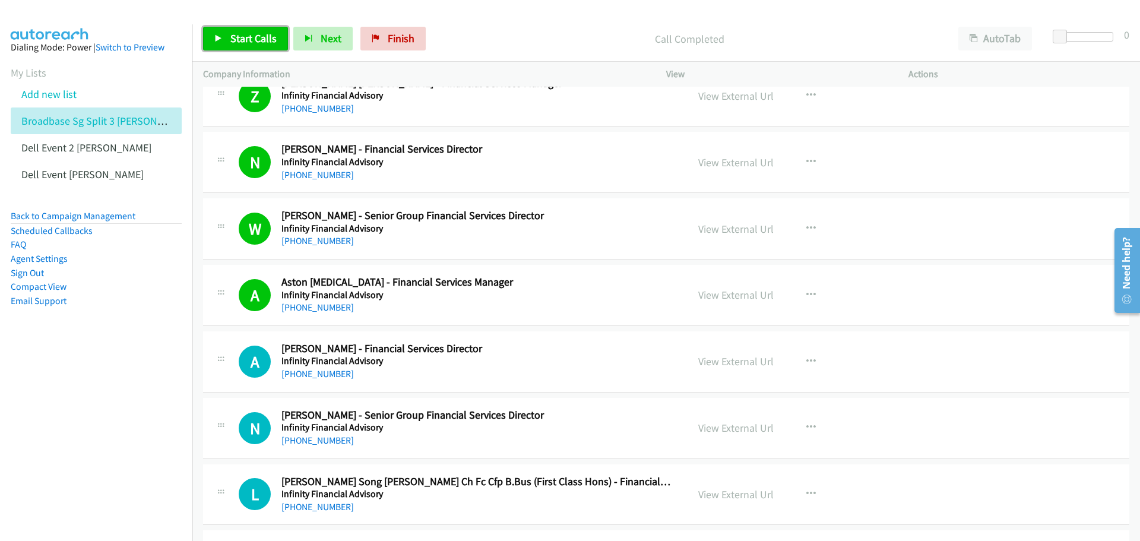
click at [234, 45] on link "Start Calls" at bounding box center [245, 39] width 85 height 24
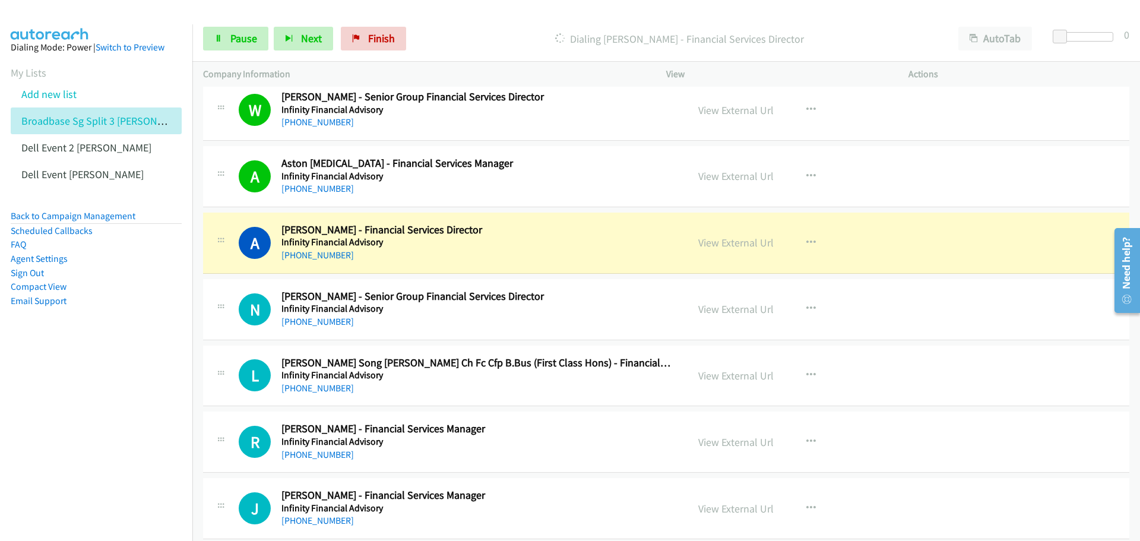
scroll to position [3027, 0]
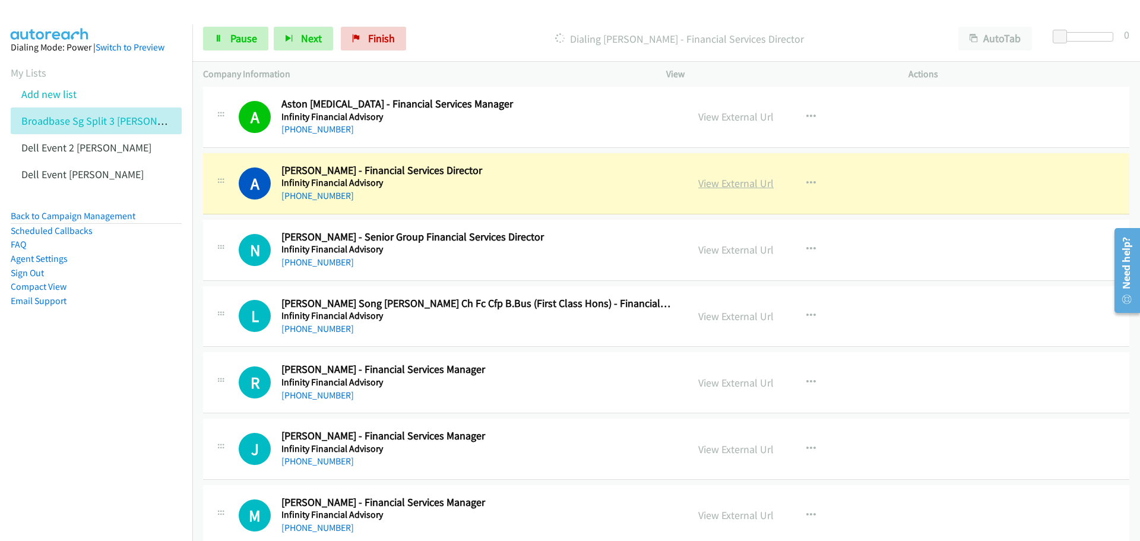
click at [737, 186] on link "View External Url" at bounding box center [735, 183] width 75 height 14
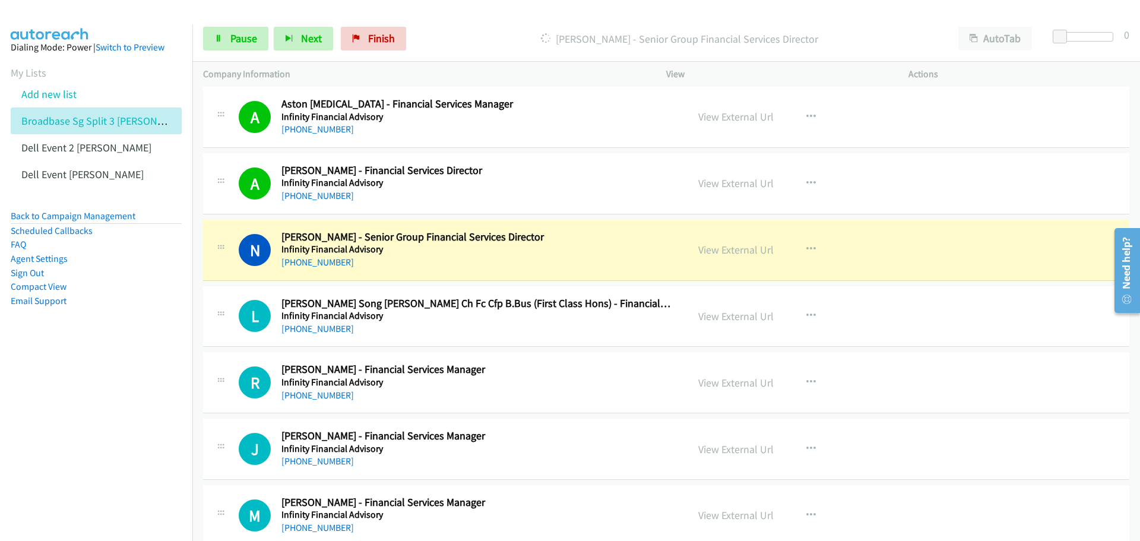
click at [735, 258] on div "View External Url" at bounding box center [735, 250] width 75 height 16
click at [733, 246] on link "View External Url" at bounding box center [735, 250] width 75 height 14
click at [221, 39] on icon at bounding box center [218, 39] width 8 height 8
click at [727, 250] on link "View External Url" at bounding box center [735, 250] width 75 height 14
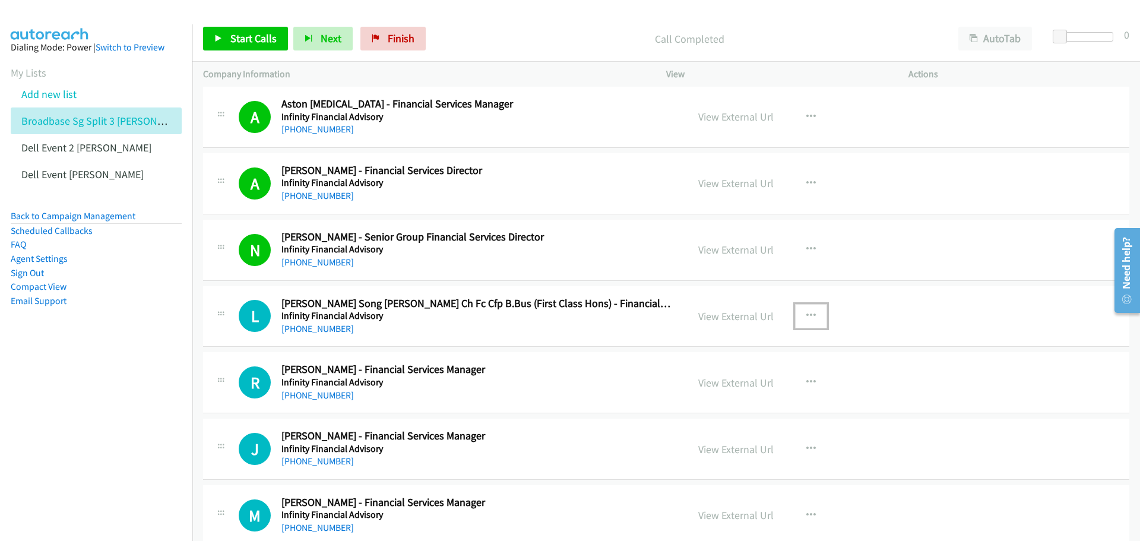
click at [808, 315] on icon "button" at bounding box center [810, 315] width 9 height 9
click at [954, 243] on div at bounding box center [570, 270] width 1140 height 541
click at [810, 315] on icon "button" at bounding box center [810, 315] width 9 height 9
click at [746, 397] on link "Start Calls Here" at bounding box center [747, 394] width 158 height 24
click at [230, 37] on span "Start Calls" at bounding box center [253, 38] width 46 height 14
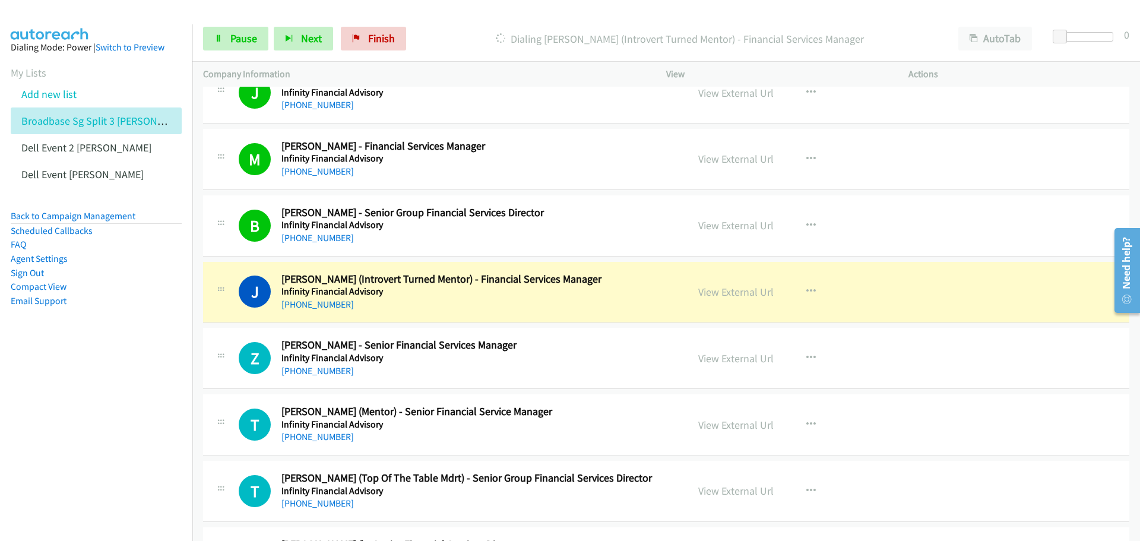
scroll to position [3443, 0]
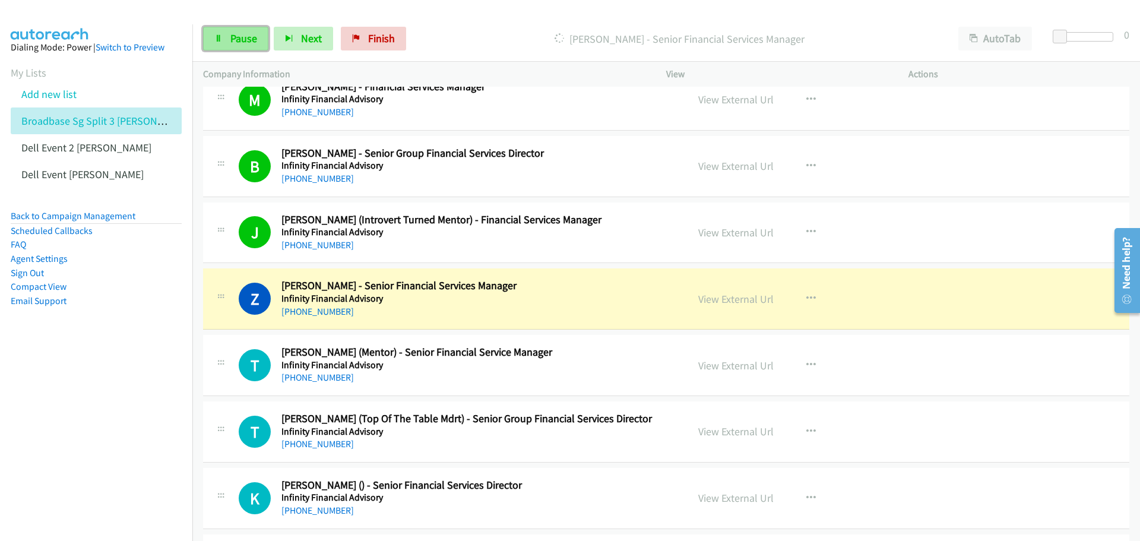
click at [242, 44] on span "Pause" at bounding box center [243, 38] width 27 height 14
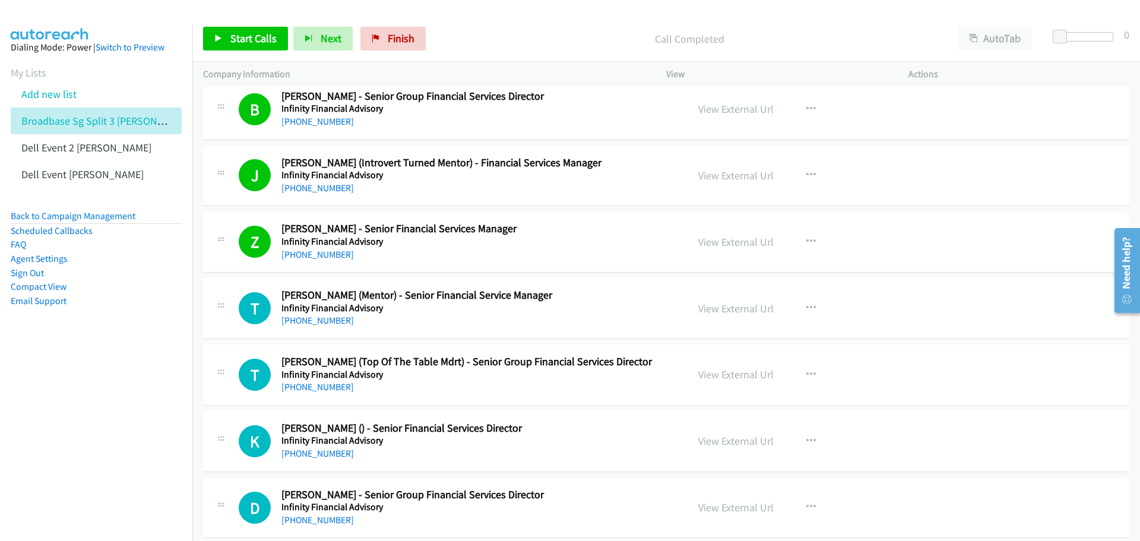
scroll to position [3502, 0]
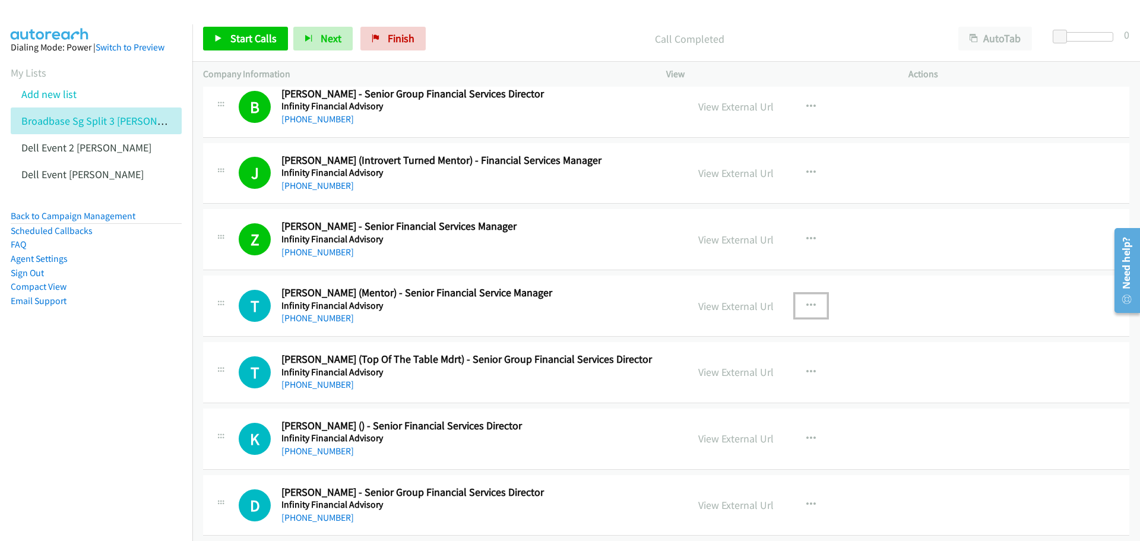
click at [807, 305] on icon "button" at bounding box center [810, 305] width 9 height 9
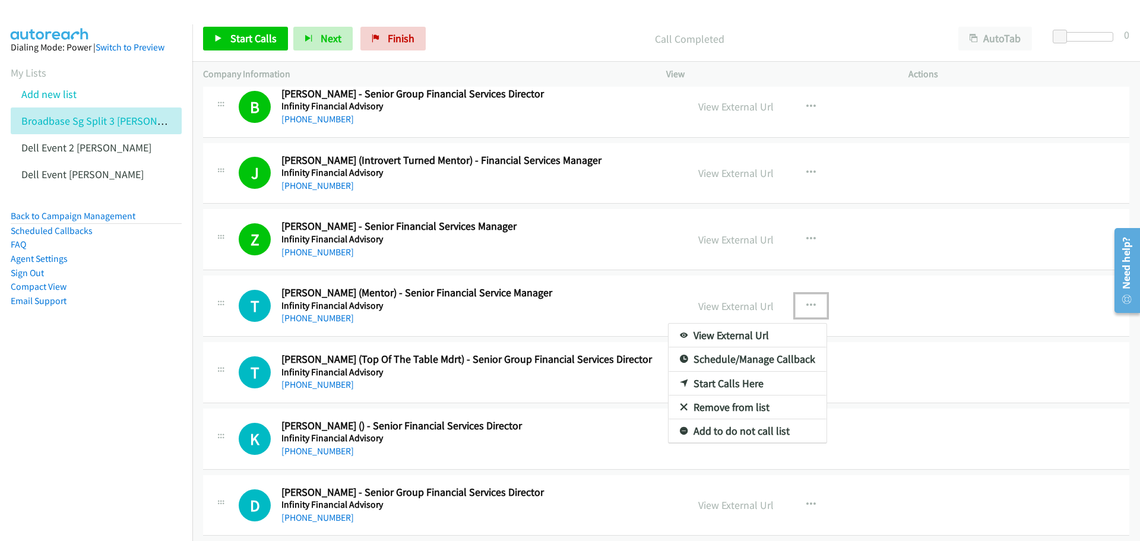
click at [758, 379] on link "Start Calls Here" at bounding box center [747, 384] width 158 height 24
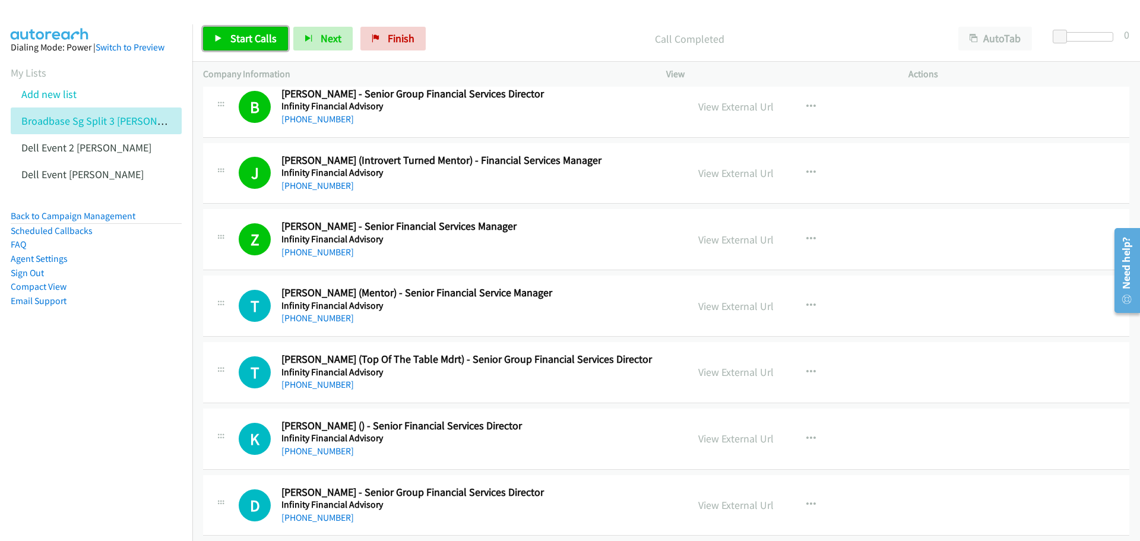
click at [239, 37] on span "Start Calls" at bounding box center [253, 38] width 46 height 14
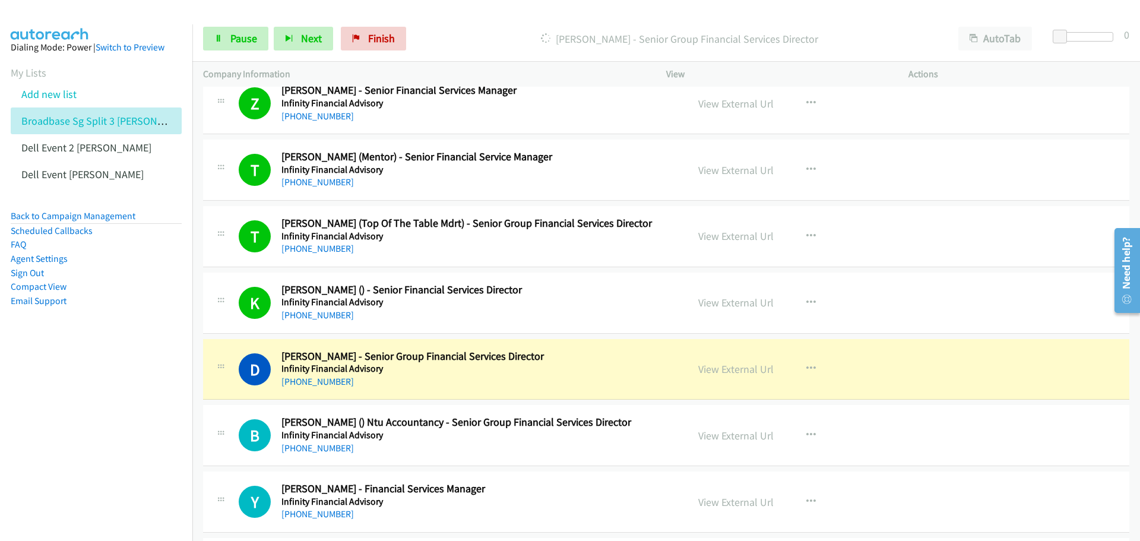
scroll to position [3680, 0]
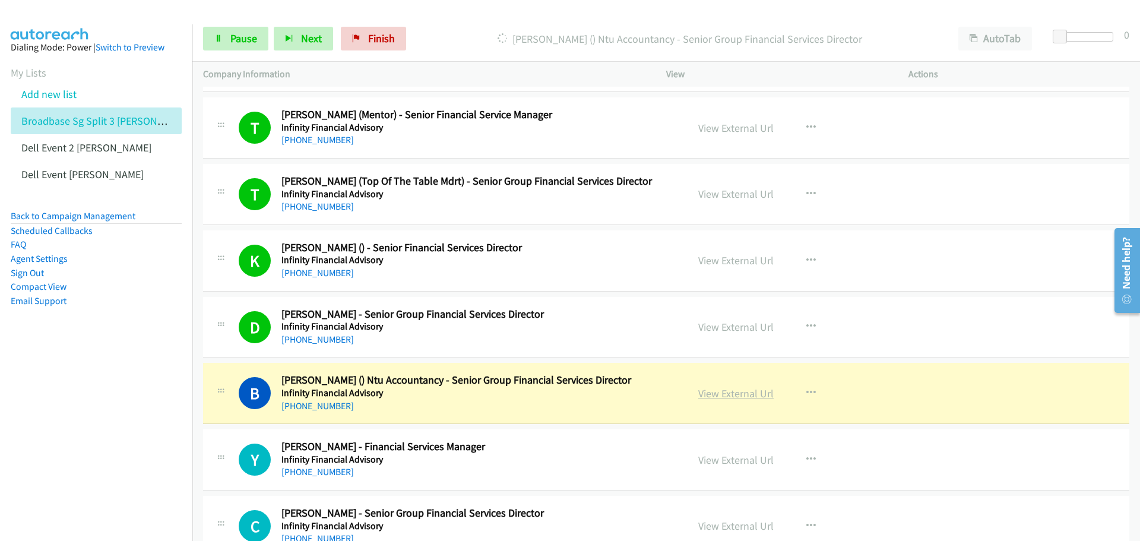
click at [722, 390] on link "View External Url" at bounding box center [735, 393] width 75 height 14
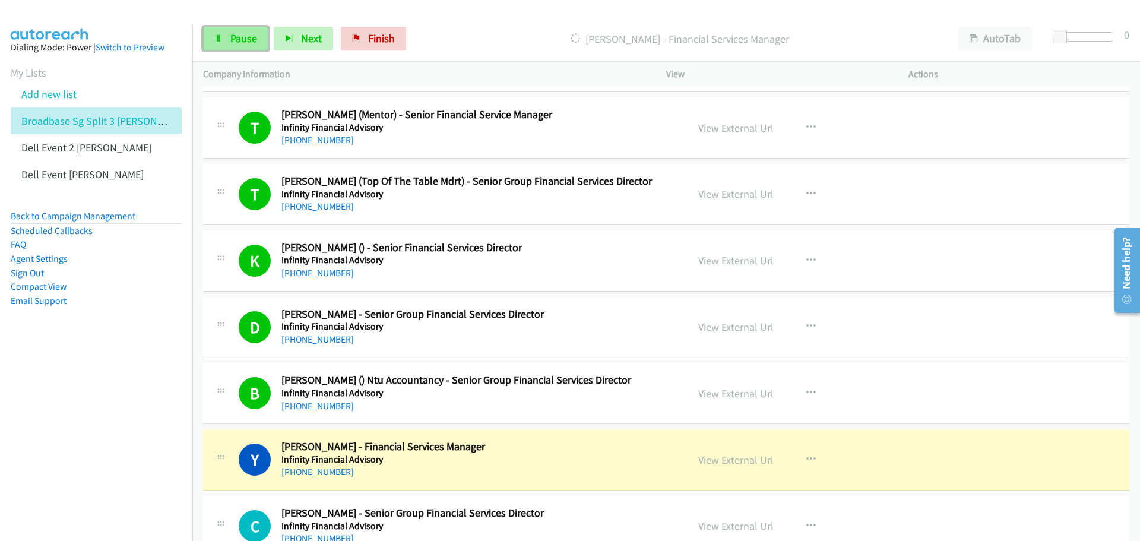
click at [255, 32] on span "Pause" at bounding box center [243, 38] width 27 height 14
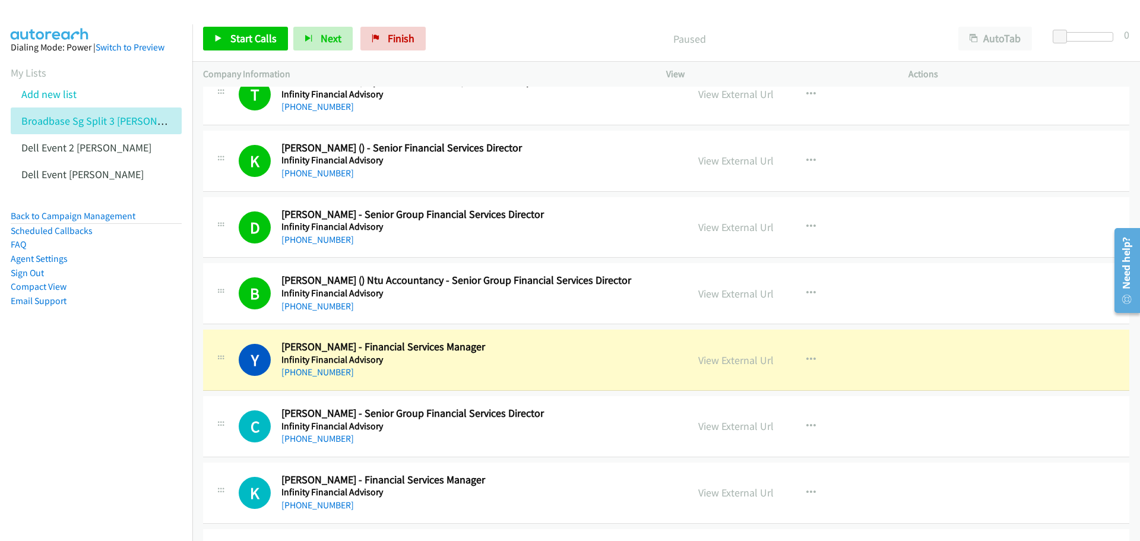
scroll to position [3799, 0]
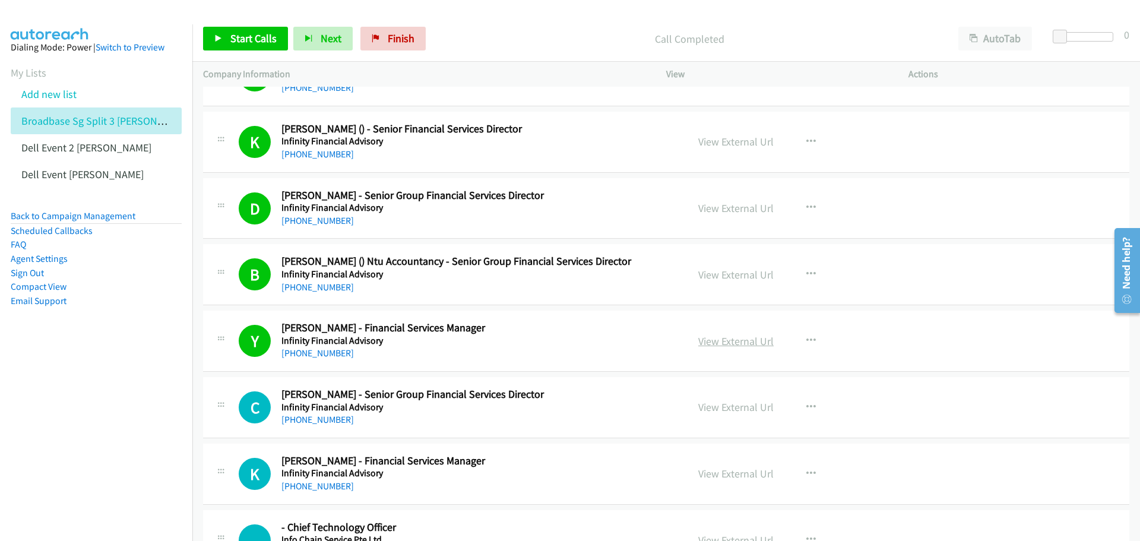
click at [718, 341] on link "View External Url" at bounding box center [735, 341] width 75 height 14
